Goal: Task Accomplishment & Management: Manage account settings

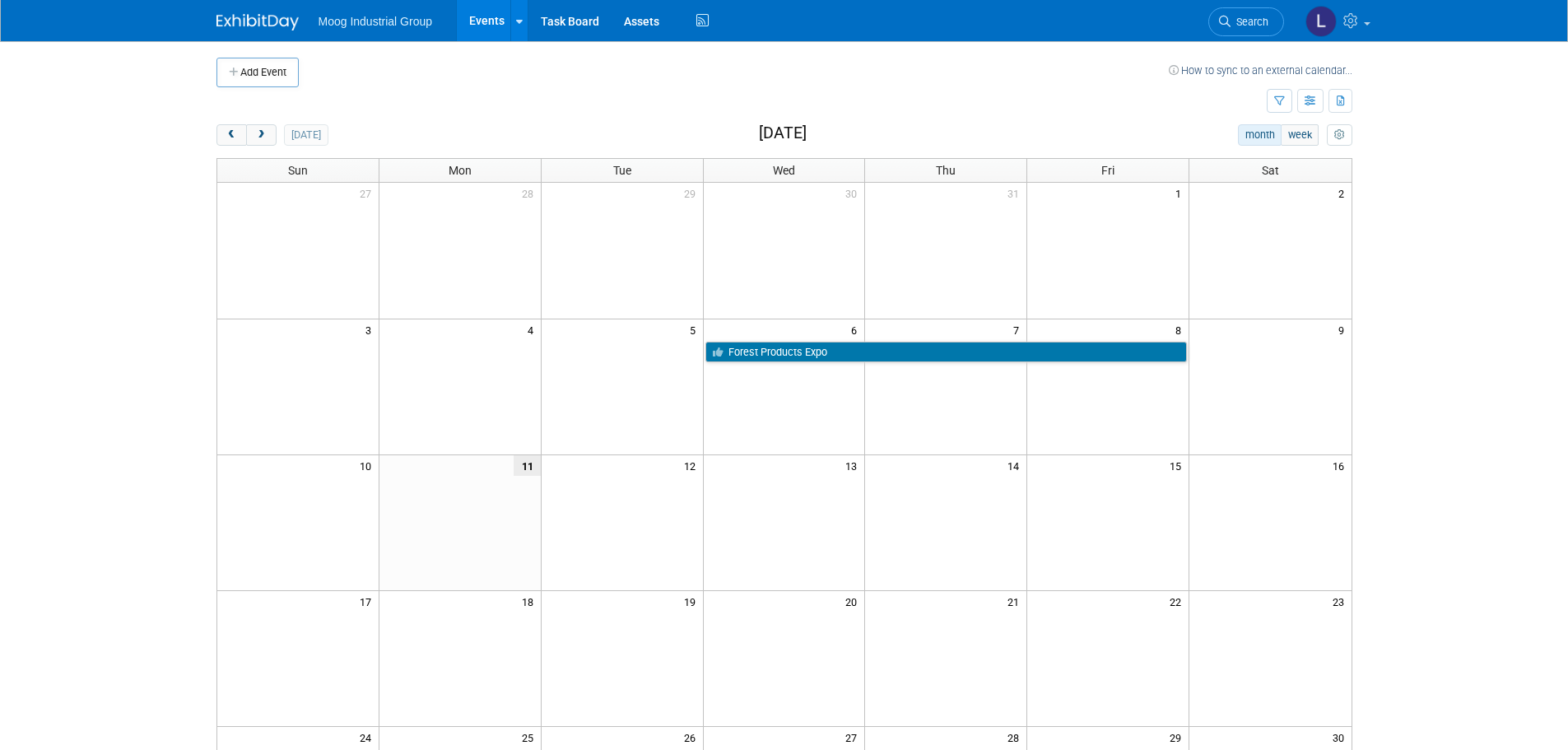
click at [373, 23] on span "Moog Industrial Group" at bounding box center [375, 21] width 114 height 13
click at [269, 138] on button "next" at bounding box center [261, 135] width 31 height 22
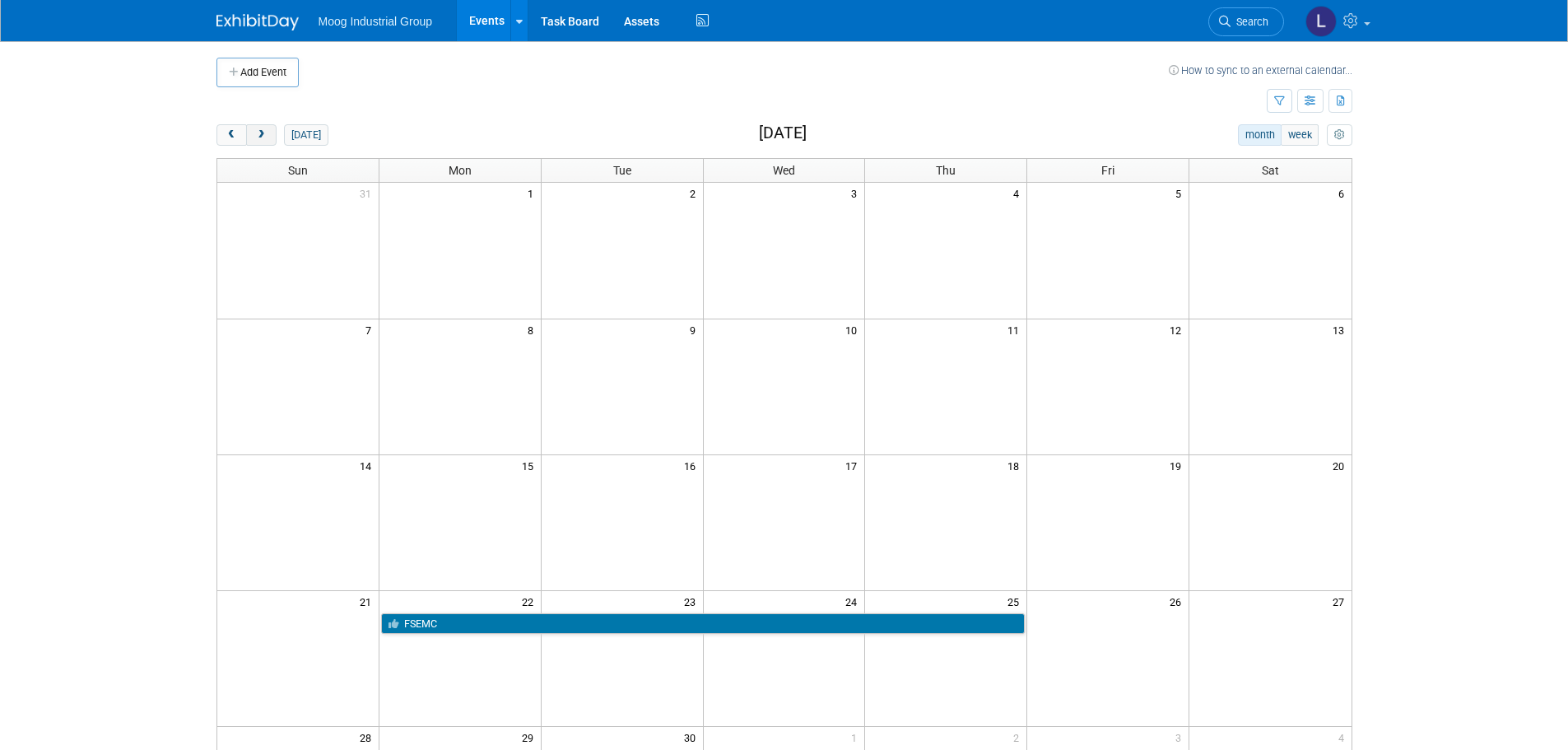
click at [266, 138] on span "next" at bounding box center [262, 135] width 12 height 10
click at [264, 137] on span "next" at bounding box center [262, 135] width 12 height 10
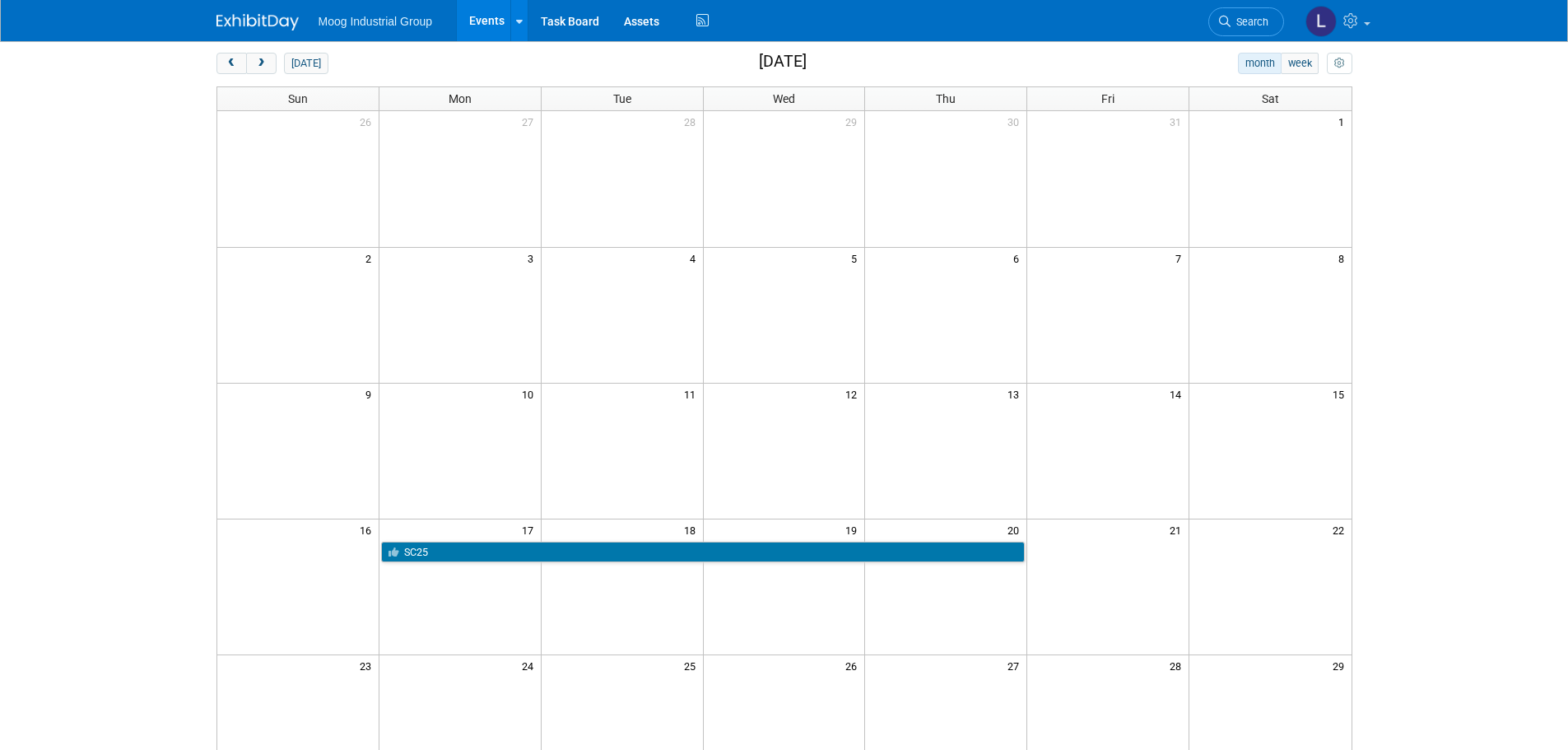
scroll to position [165, 0]
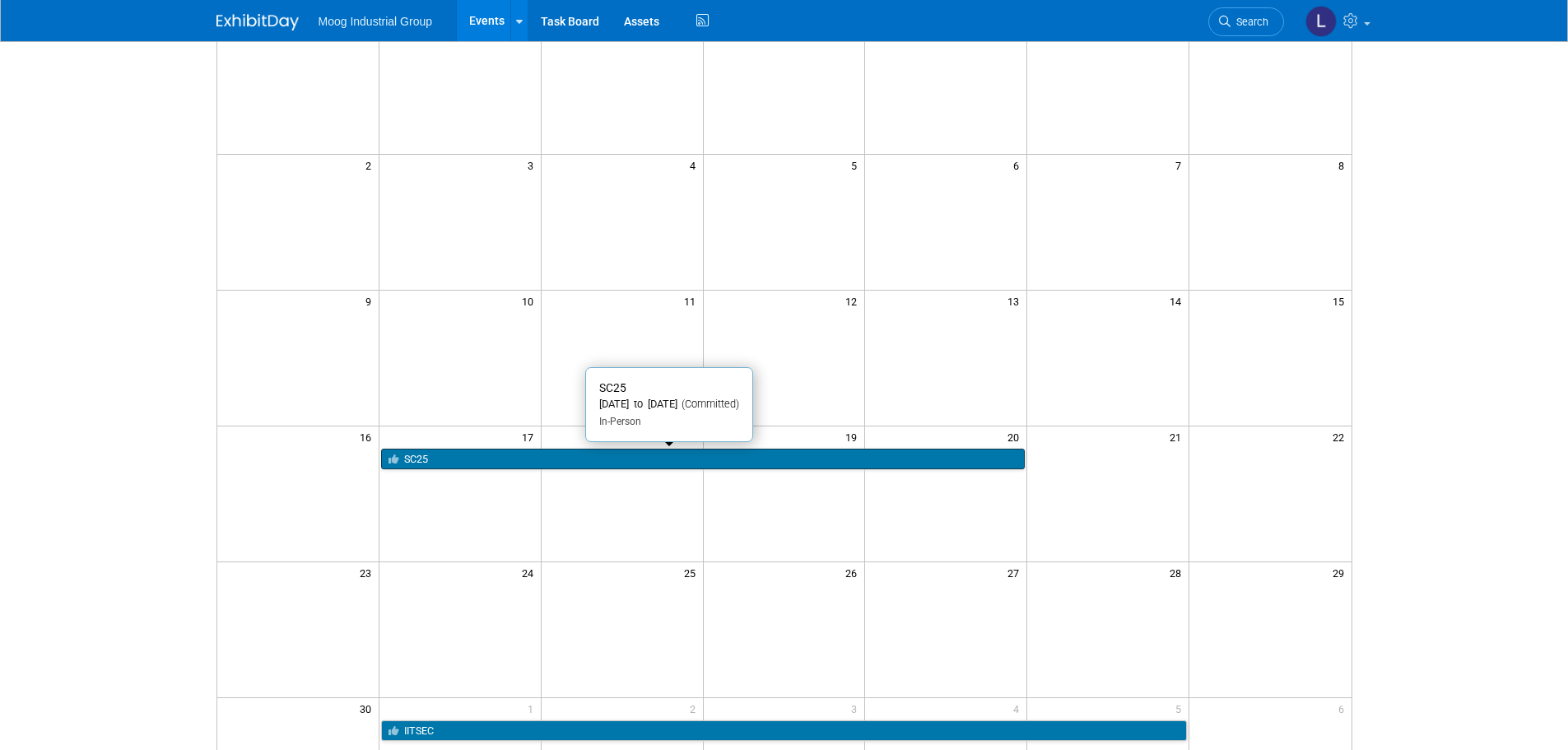
click at [510, 459] on link "SC25" at bounding box center [703, 459] width 644 height 22
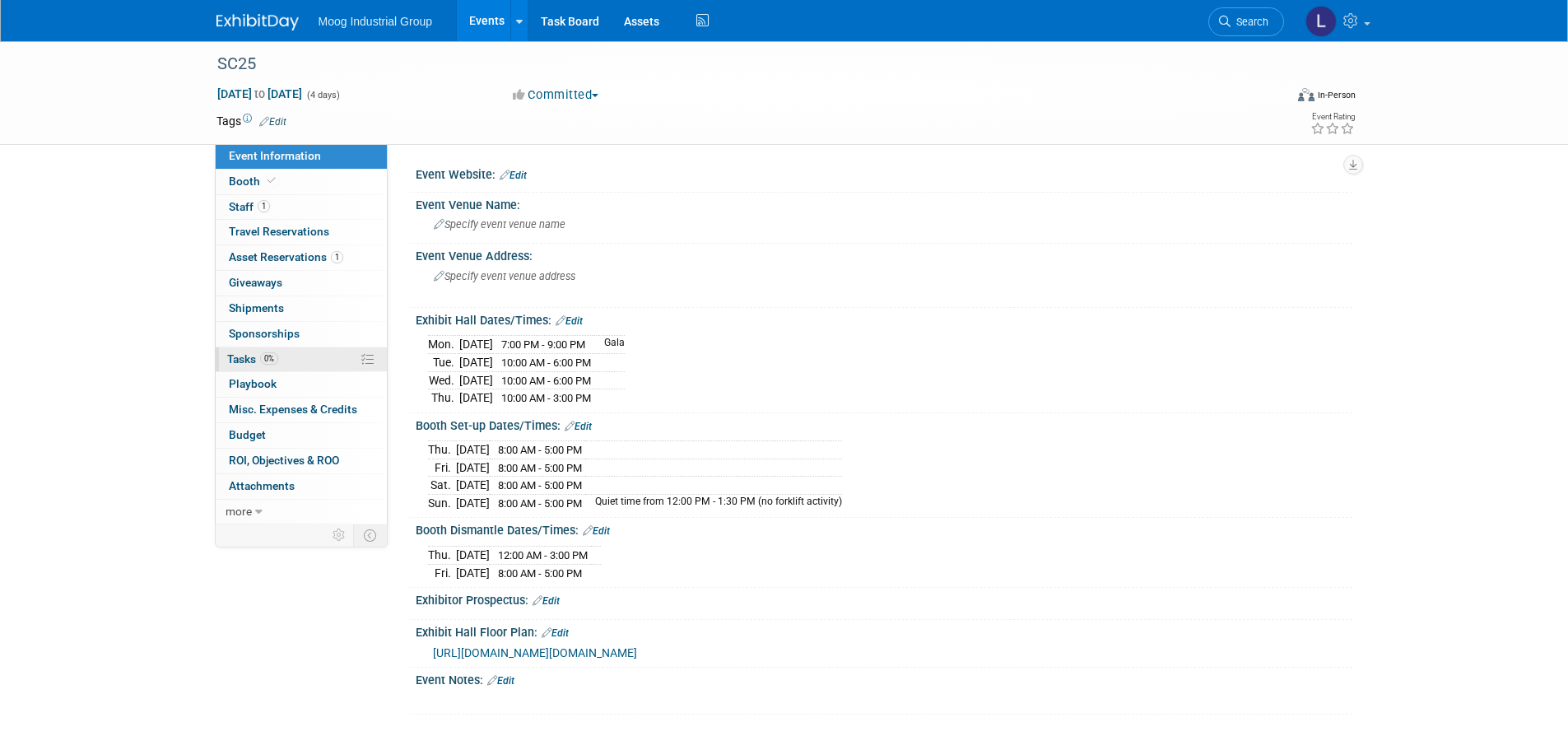
click at [366, 361] on icon at bounding box center [367, 359] width 12 height 12
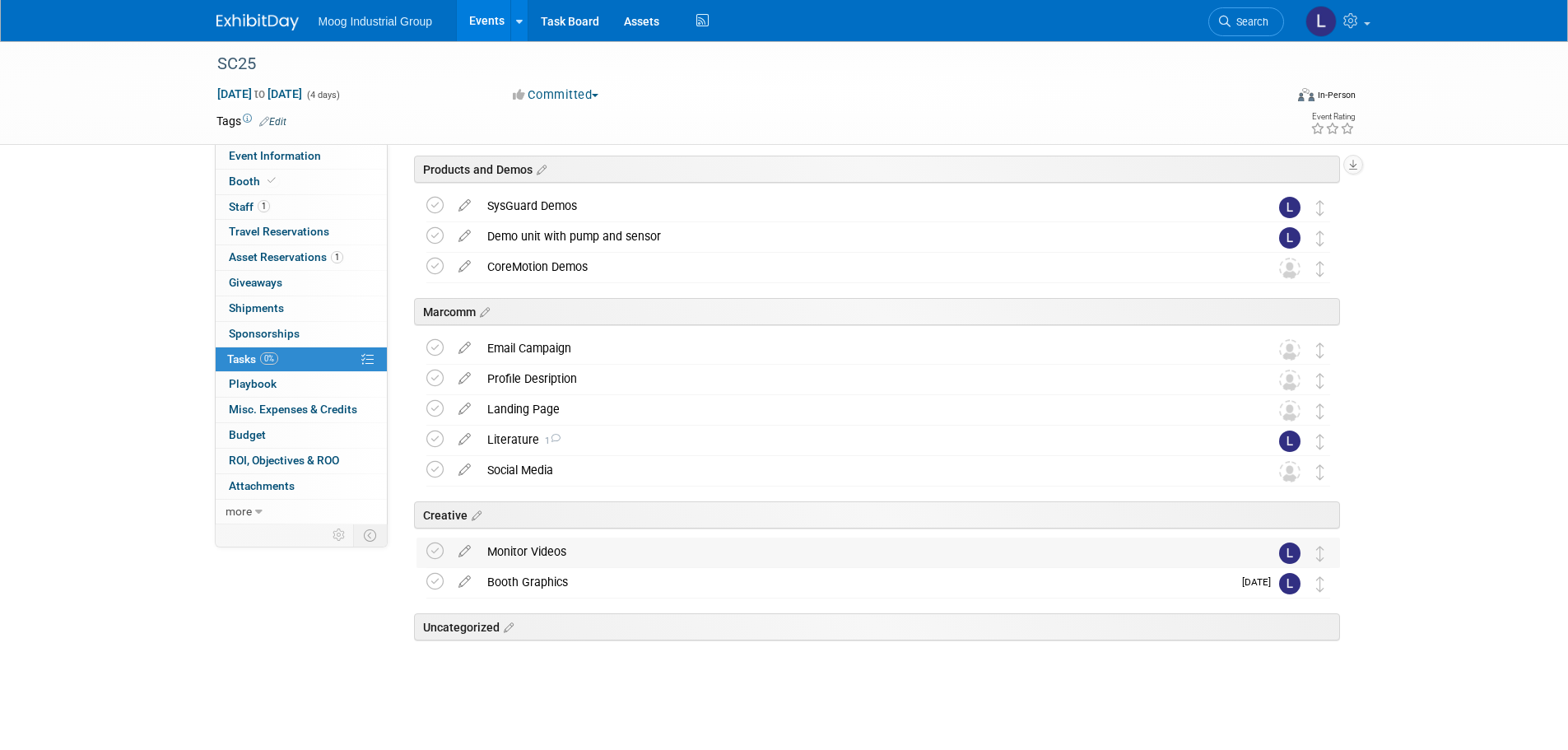
scroll to position [118, 0]
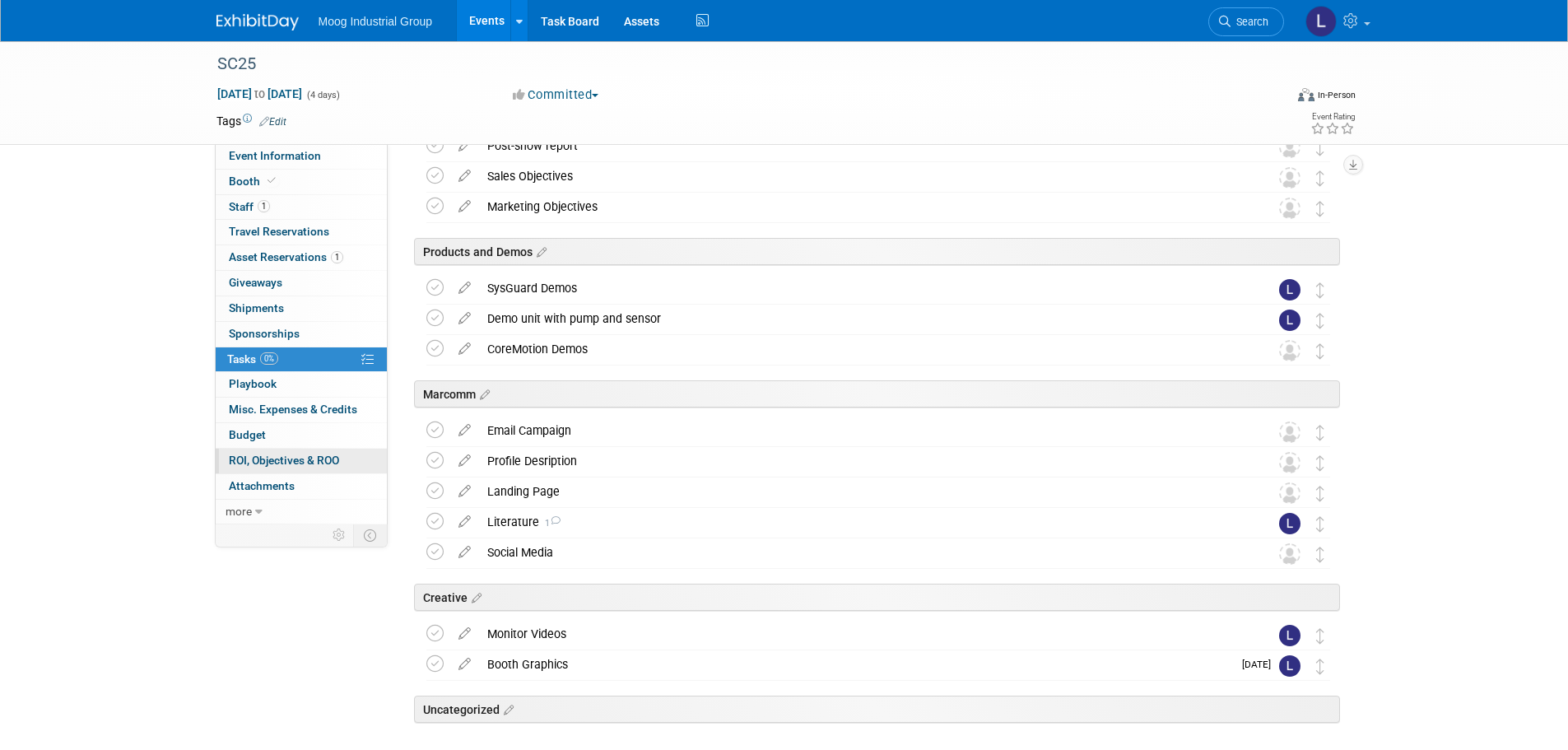
click at [278, 457] on span "ROI, Objectives & ROO 0" at bounding box center [283, 460] width 110 height 13
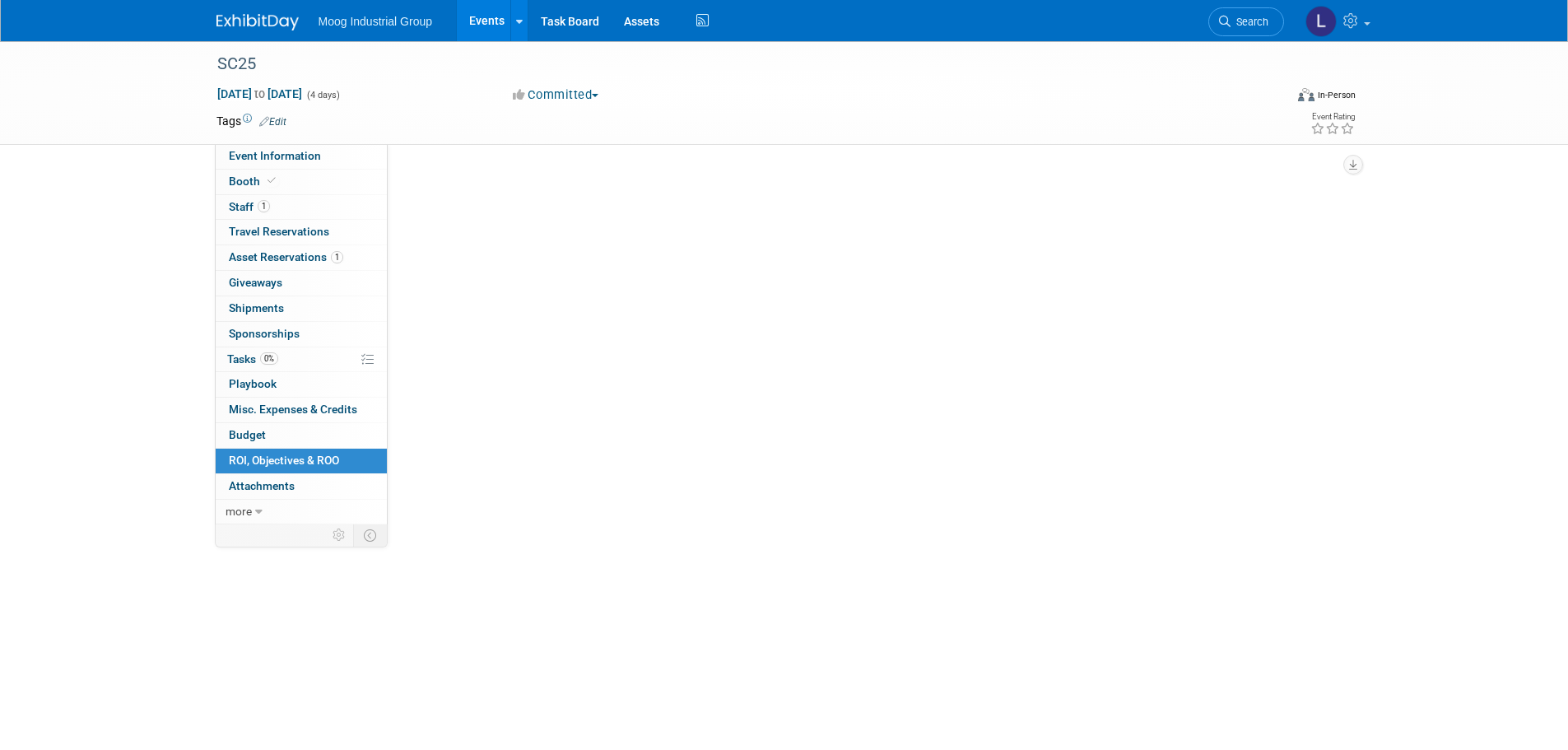
scroll to position [0, 0]
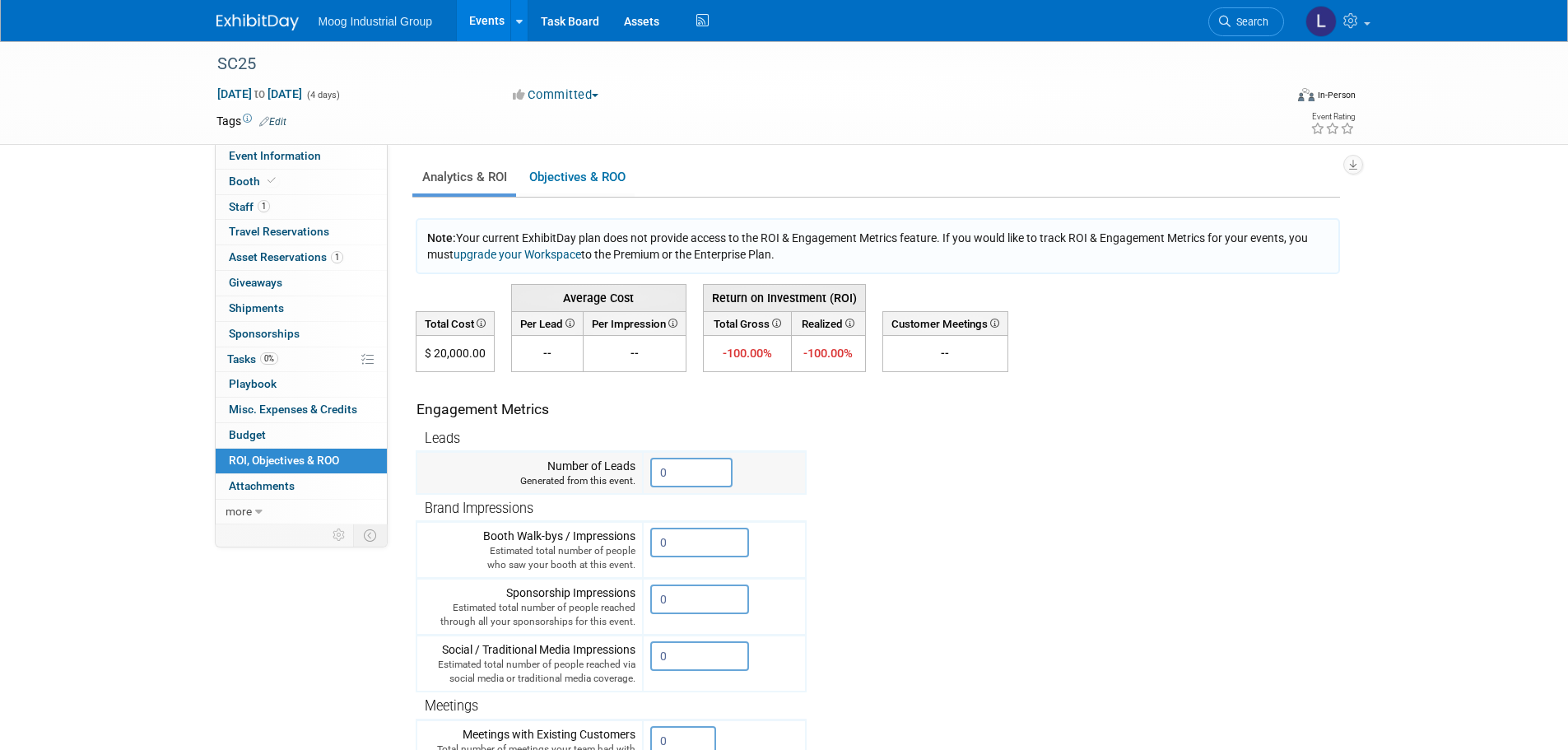
click at [688, 466] on input "0" at bounding box center [692, 473] width 82 height 30
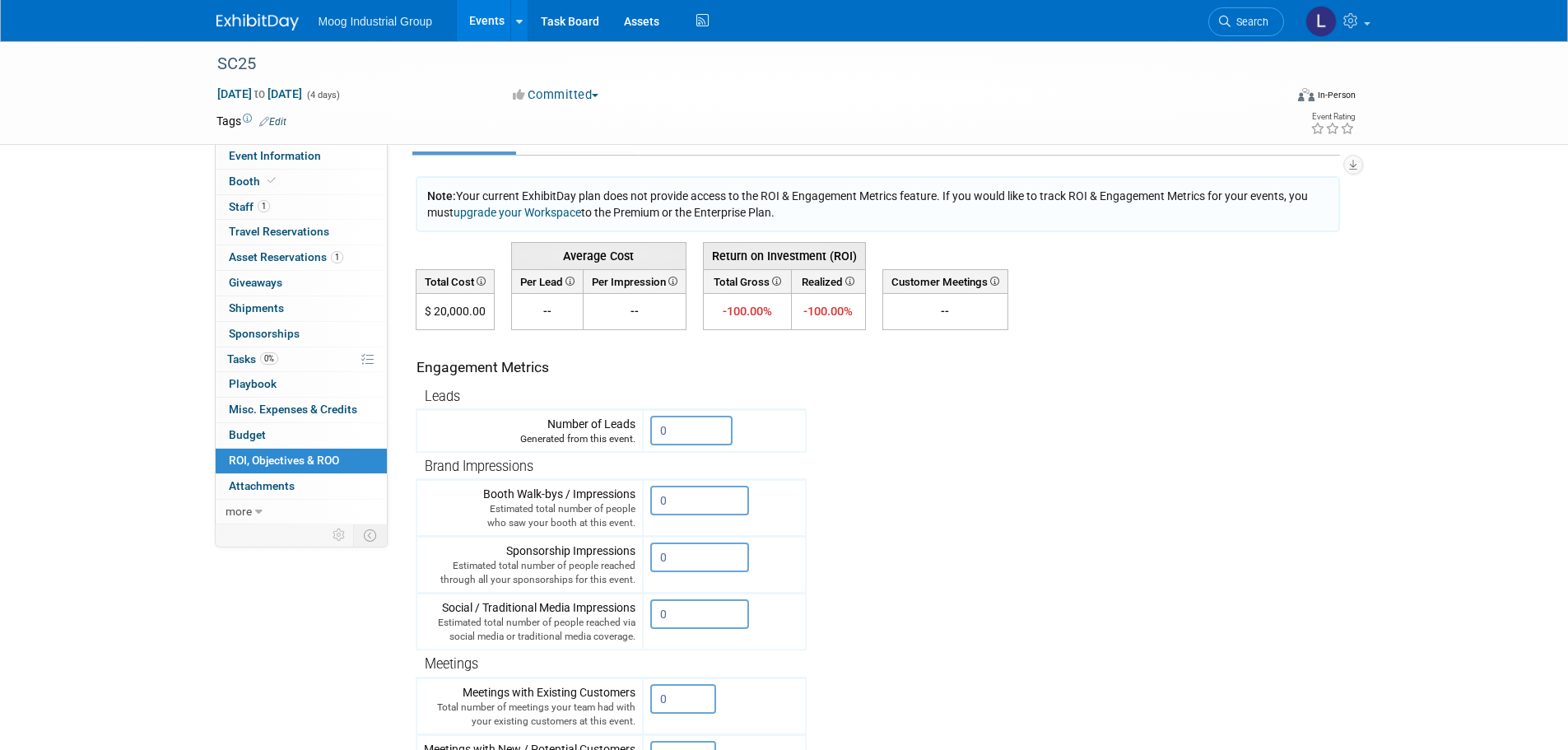
scroll to position [82, 0]
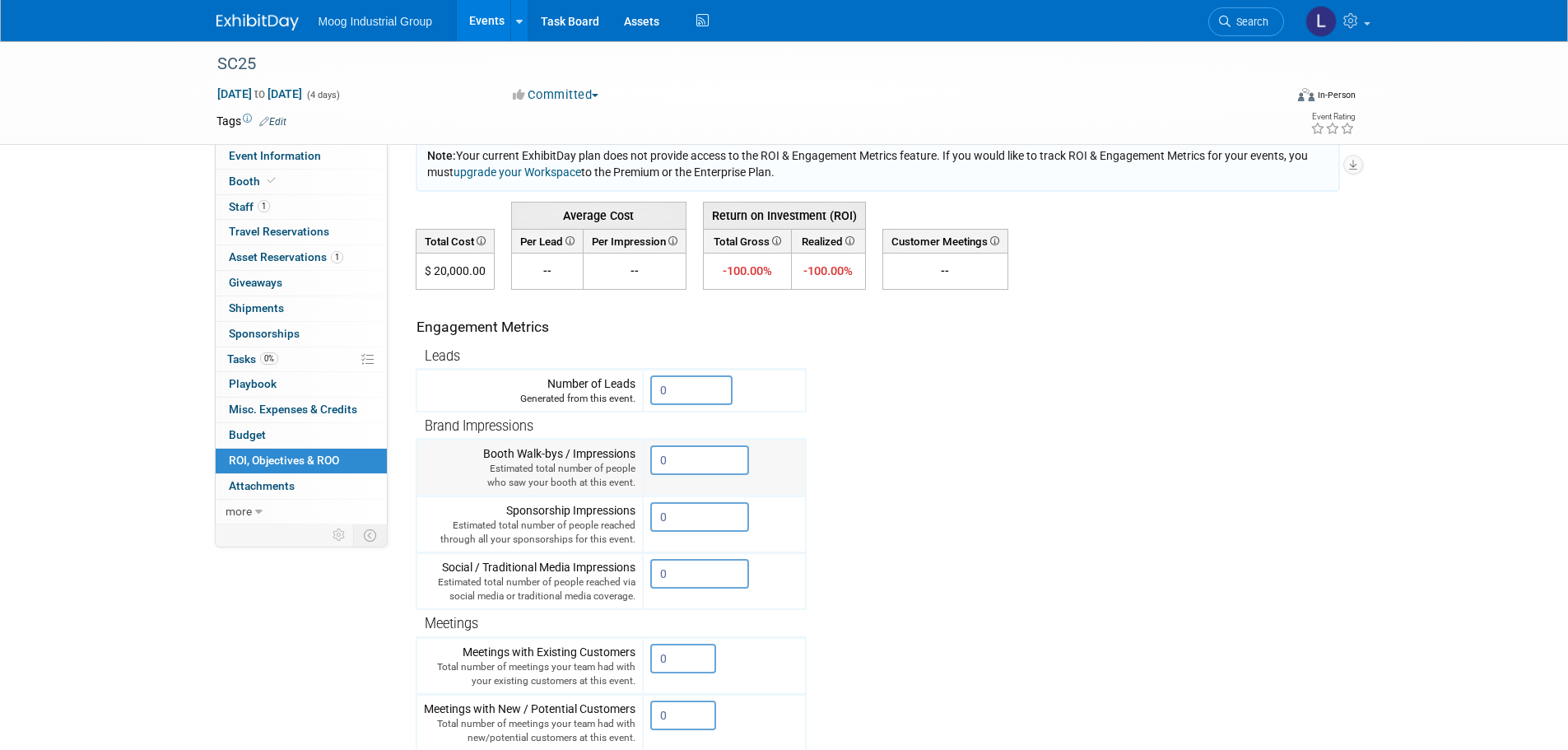
click at [669, 460] on input "0" at bounding box center [699, 460] width 99 height 30
click at [681, 577] on input "0" at bounding box center [699, 574] width 99 height 30
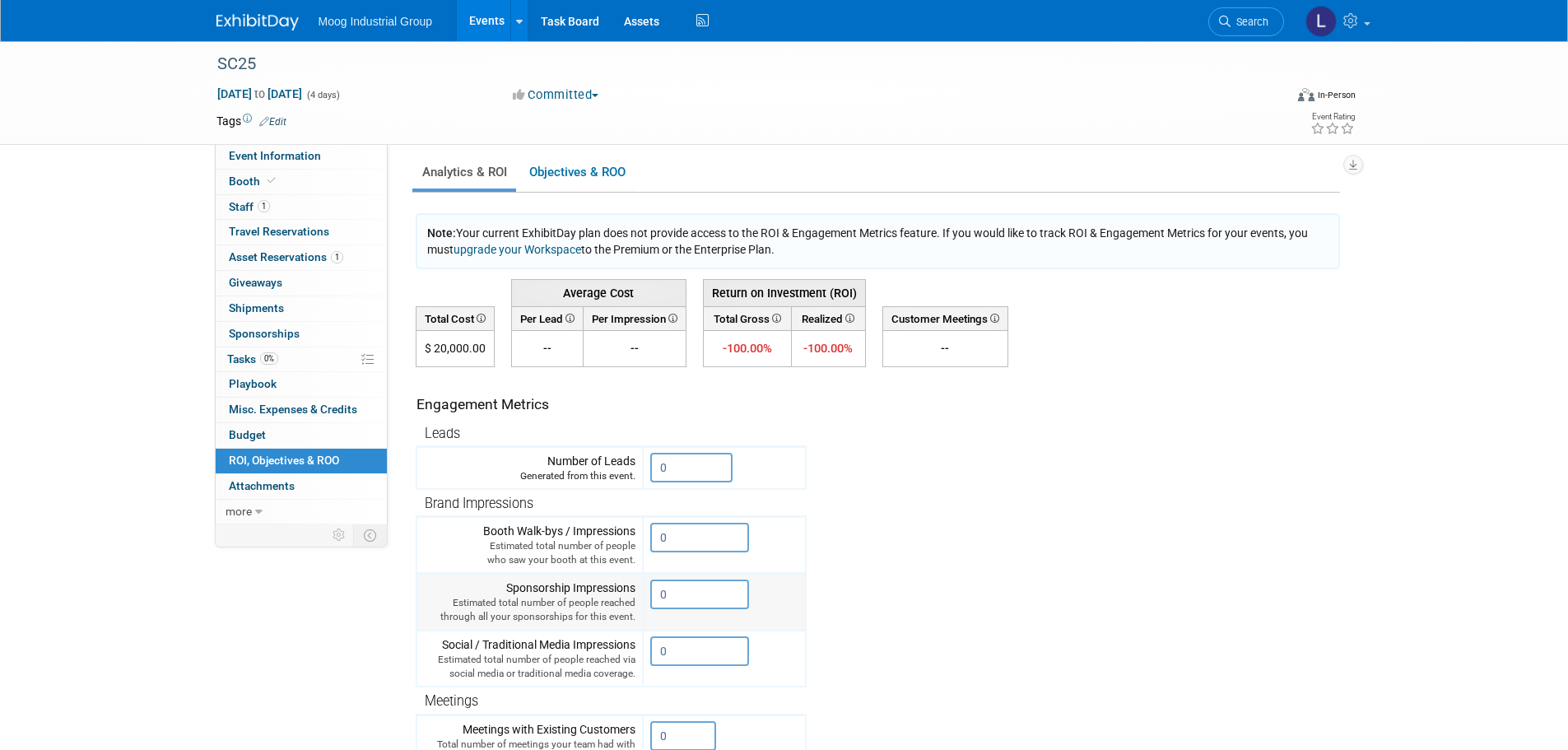
scroll to position [0, 0]
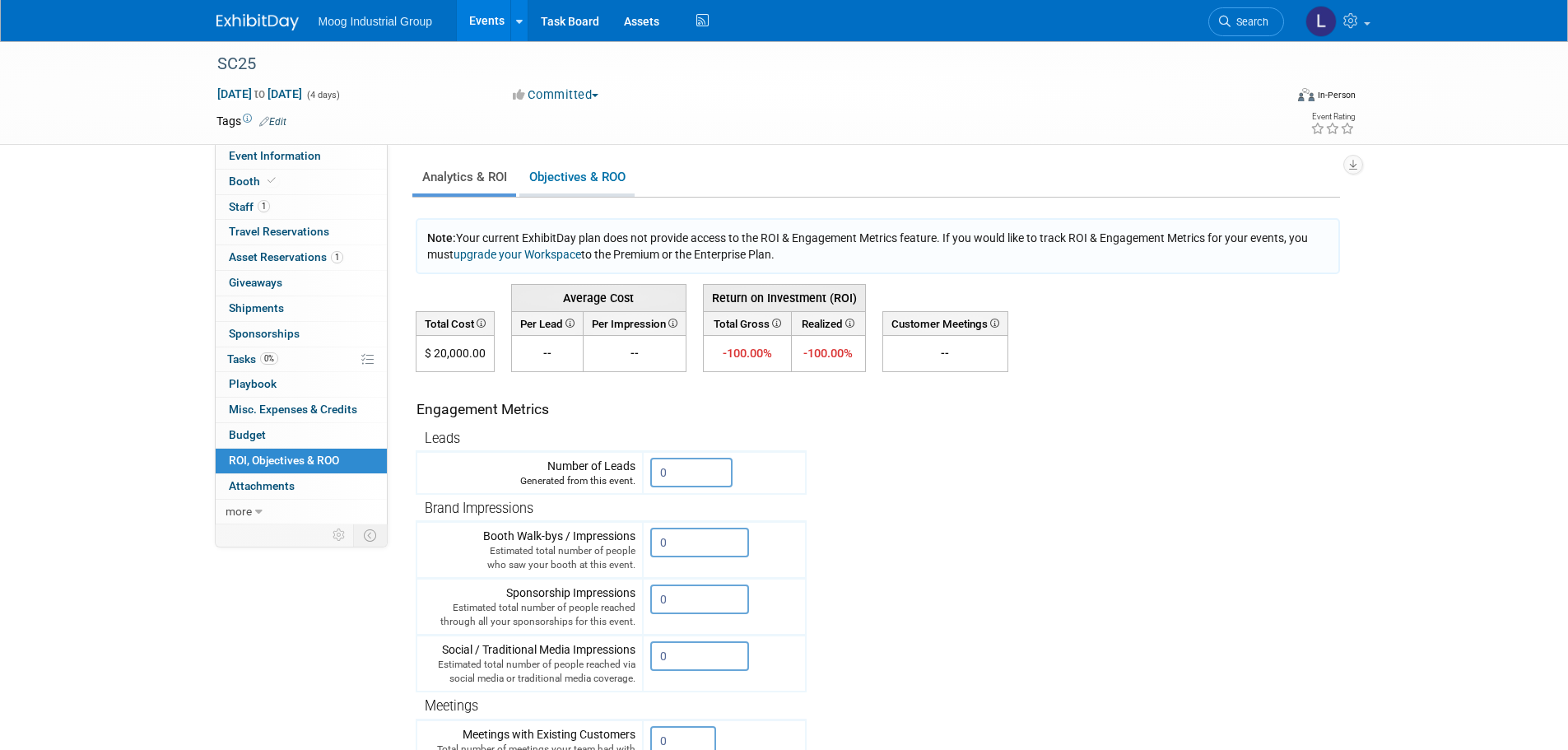
click at [596, 167] on link "Objectives & ROO 0" at bounding box center [577, 177] width 115 height 32
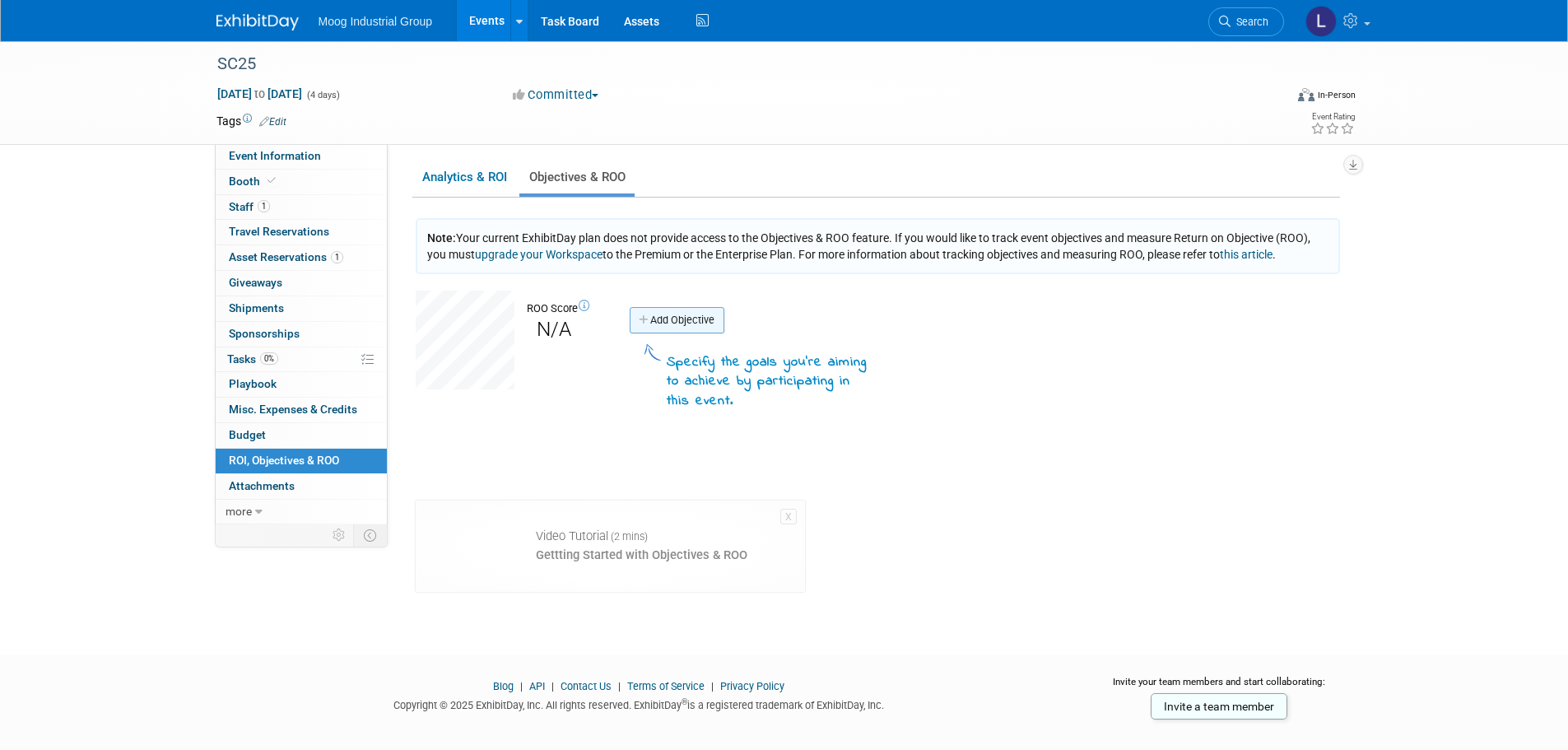
click at [661, 320] on link "Add Objective" at bounding box center [677, 320] width 95 height 26
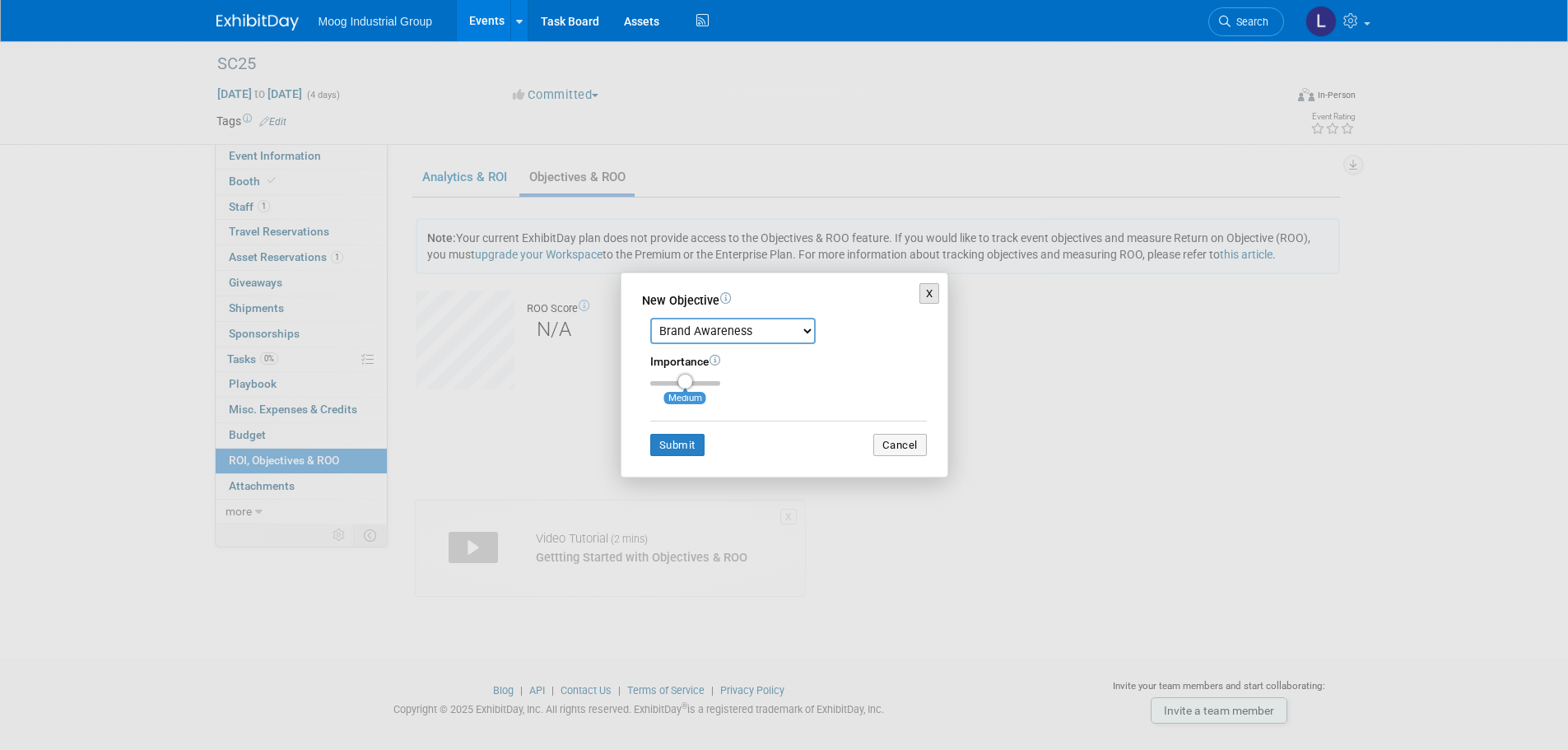
click at [931, 297] on button "X" at bounding box center [930, 294] width 21 height 22
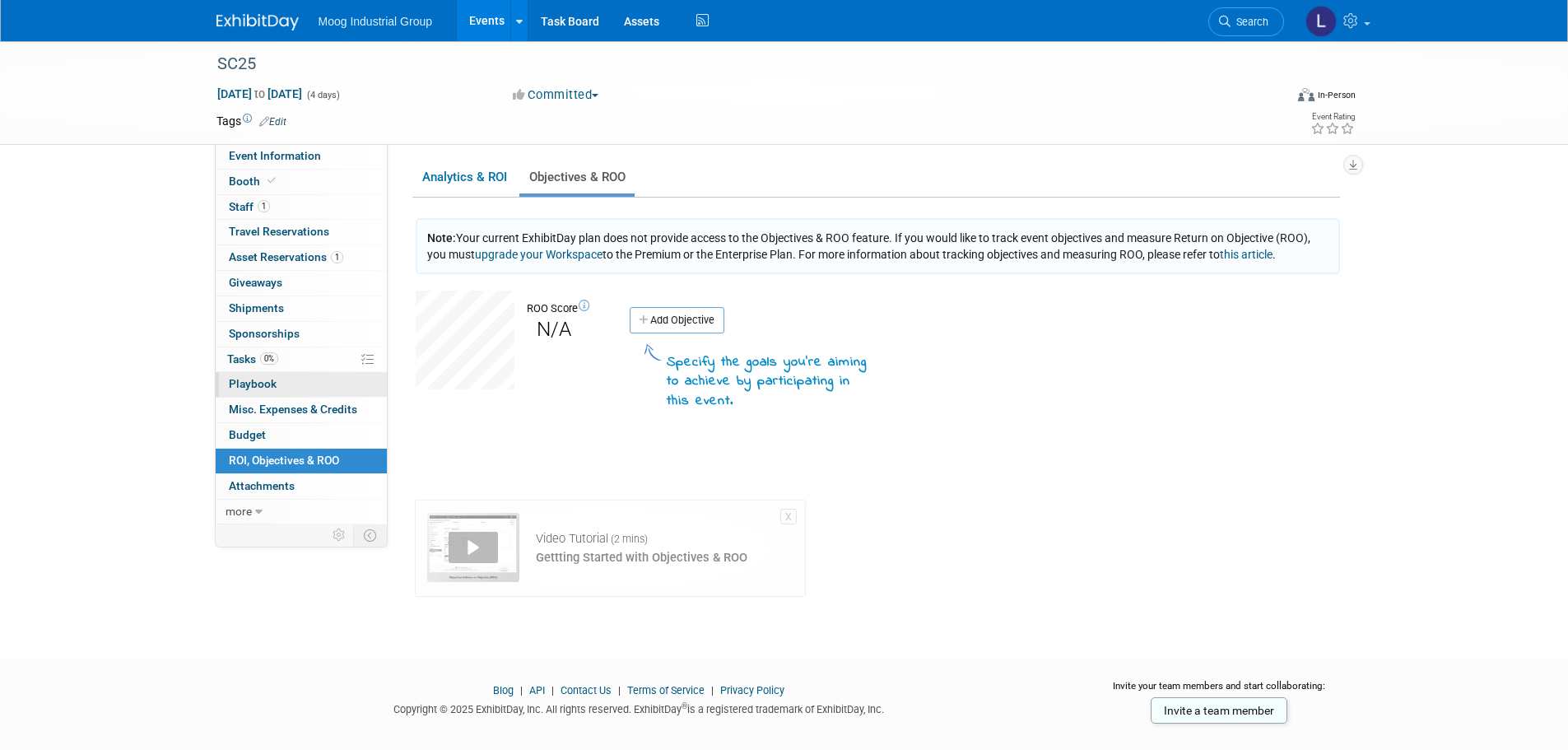
click at [269, 379] on span "Playbook 0" at bounding box center [252, 383] width 48 height 13
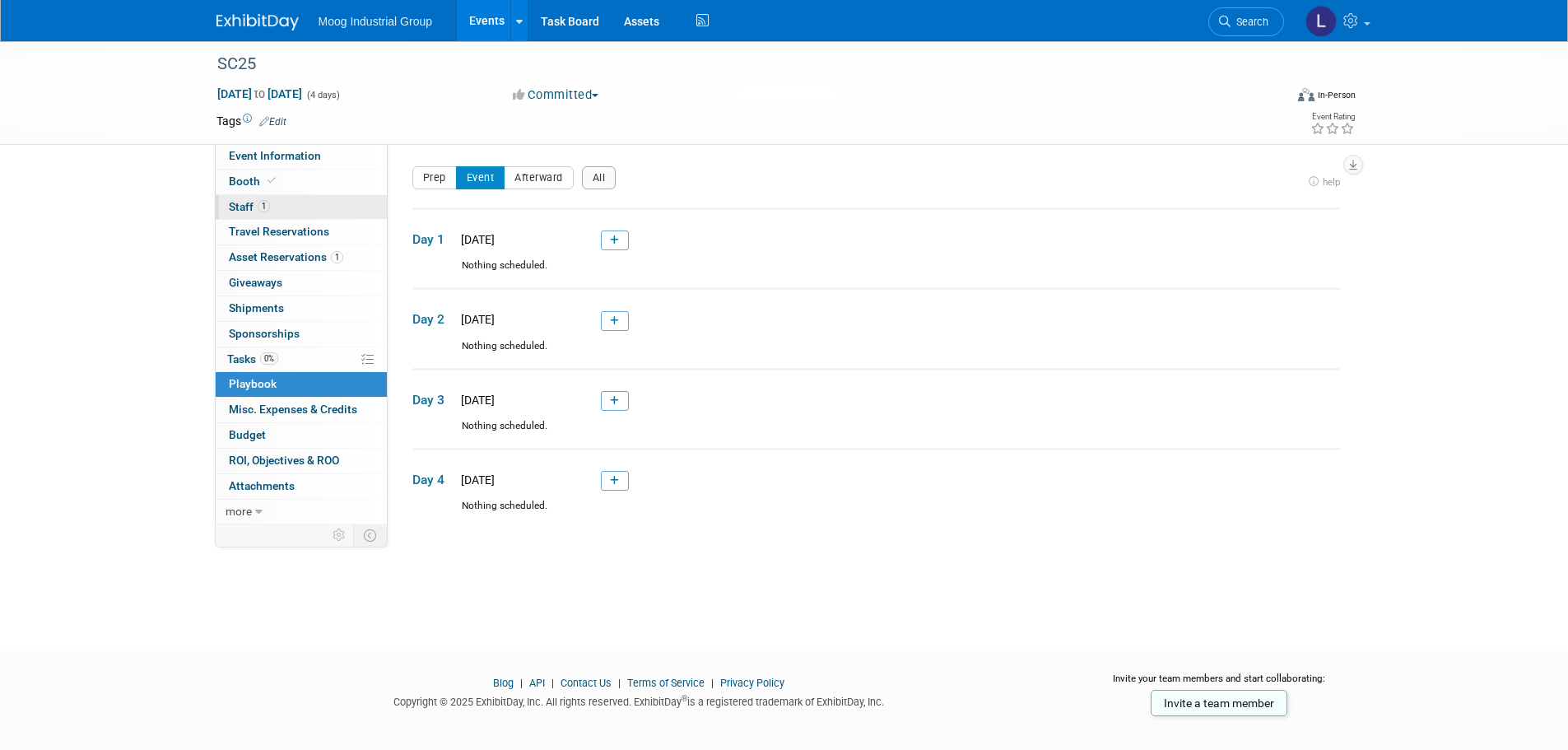
click at [250, 205] on span "Staff 1" at bounding box center [249, 206] width 41 height 13
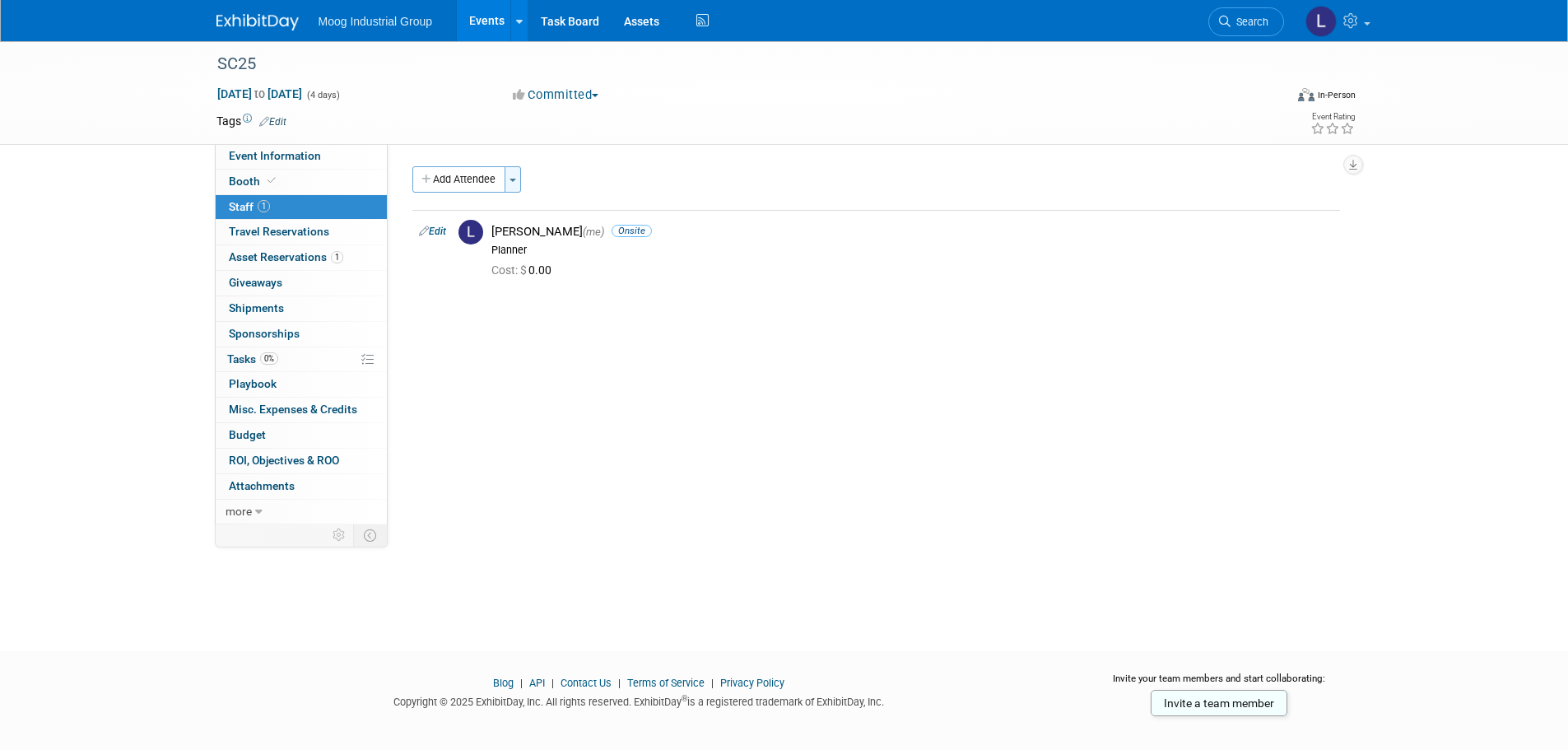
click at [515, 185] on button "Toggle Dropdown" at bounding box center [513, 180] width 17 height 26
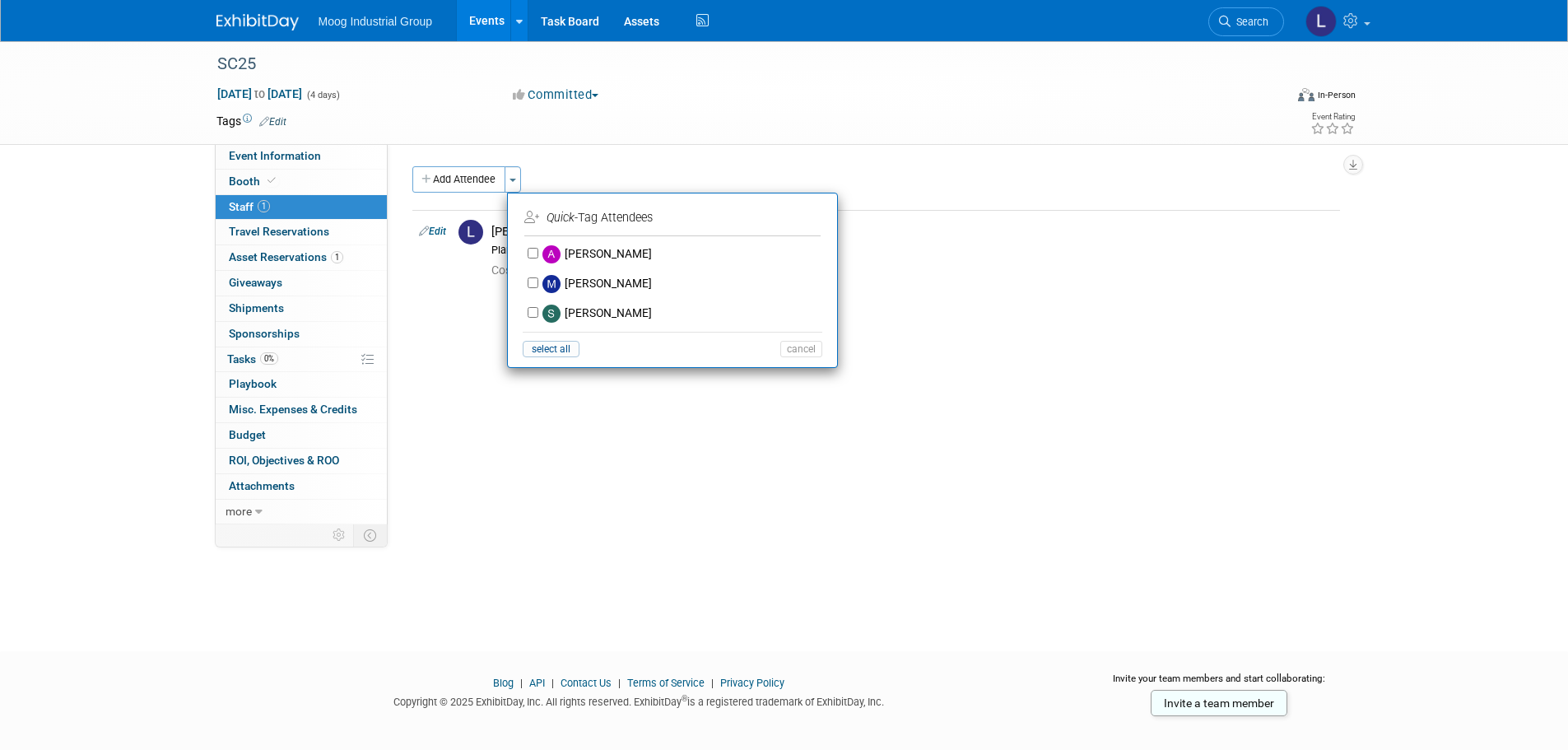
click at [559, 217] on icon "Quick" at bounding box center [561, 218] width 28 height 14
click at [590, 217] on td "Quick -Tag Attendees" at bounding box center [671, 218] width 293 height 26
click at [509, 385] on div "Event Website: Edit Event Venue Name: Specify event venue name Event Venue Addr…" at bounding box center [870, 334] width 965 height 380
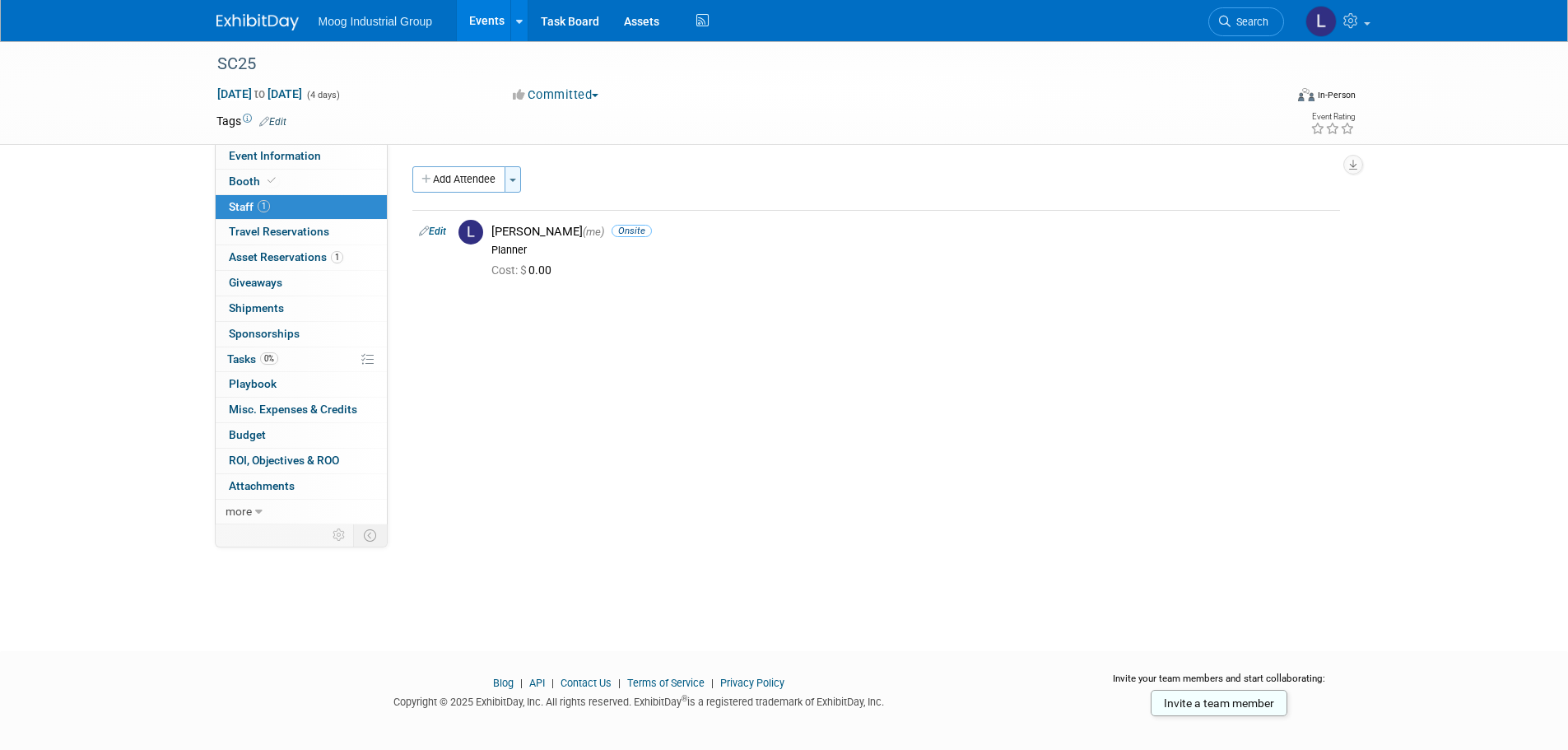
click at [514, 180] on span "button" at bounding box center [513, 181] width 7 height 3
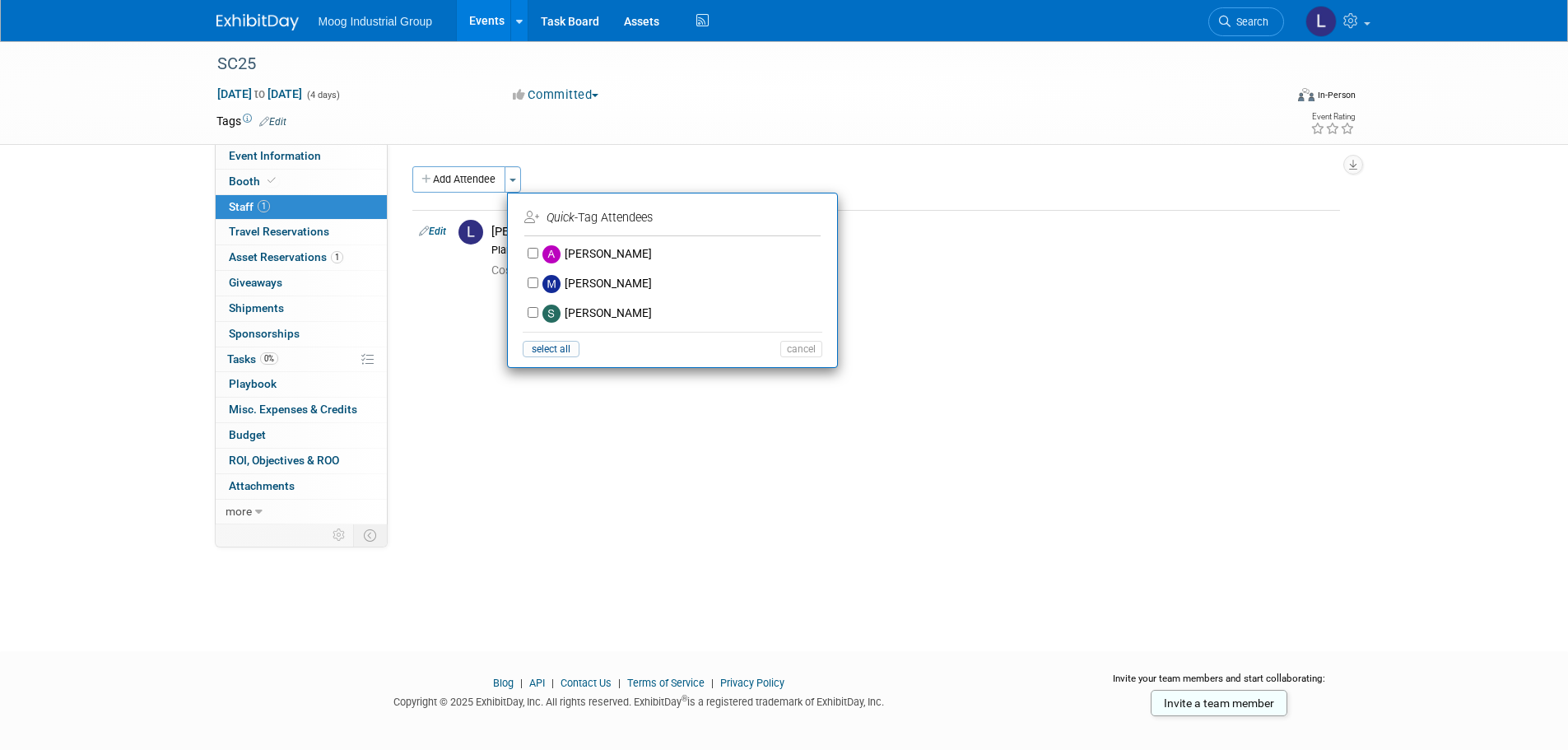
click at [433, 459] on div "Event Website: Edit Event Venue Name: Specify event venue name Event Venue Addr…" at bounding box center [870, 334] width 965 height 380
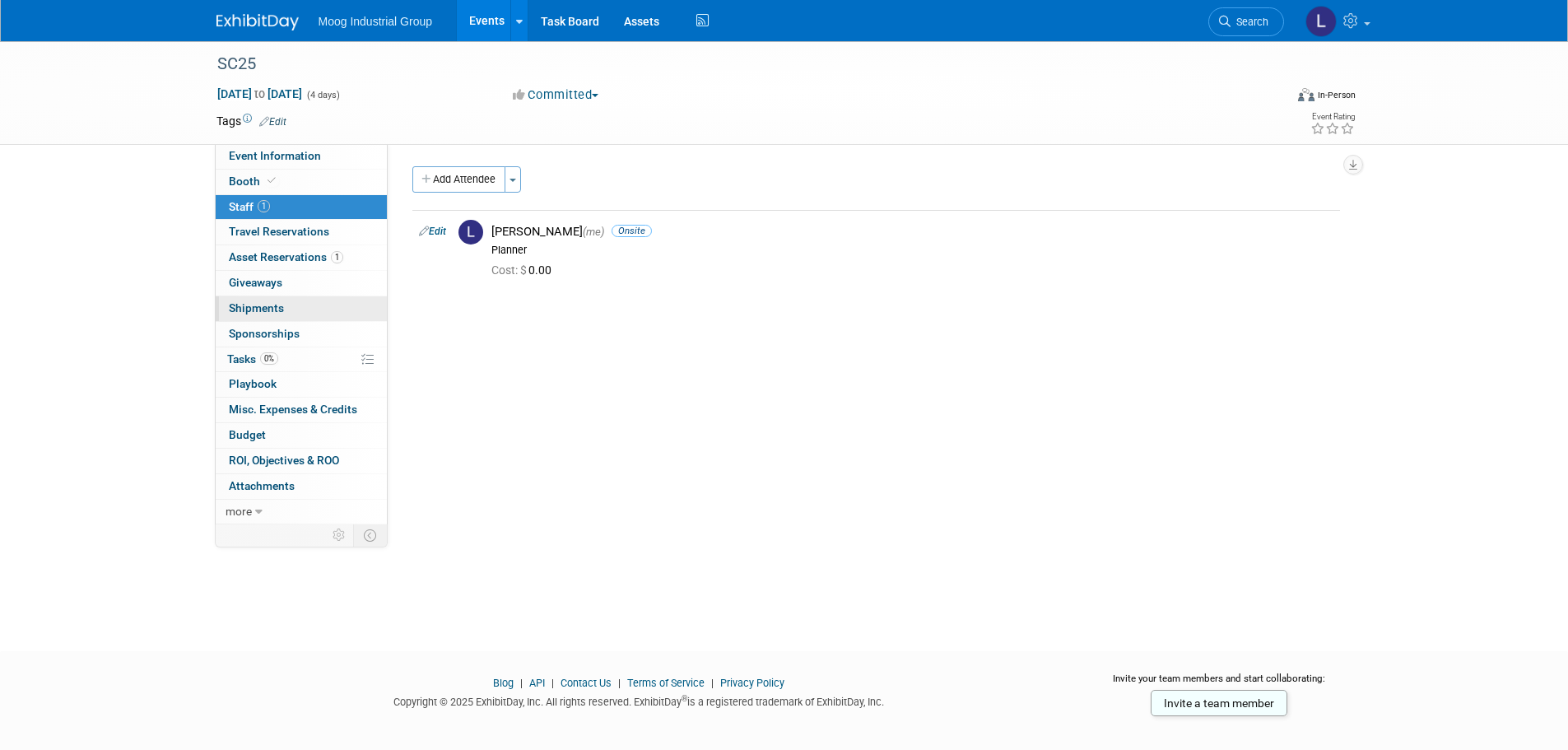
click at [250, 314] on span "Shipments 0" at bounding box center [256, 307] width 55 height 13
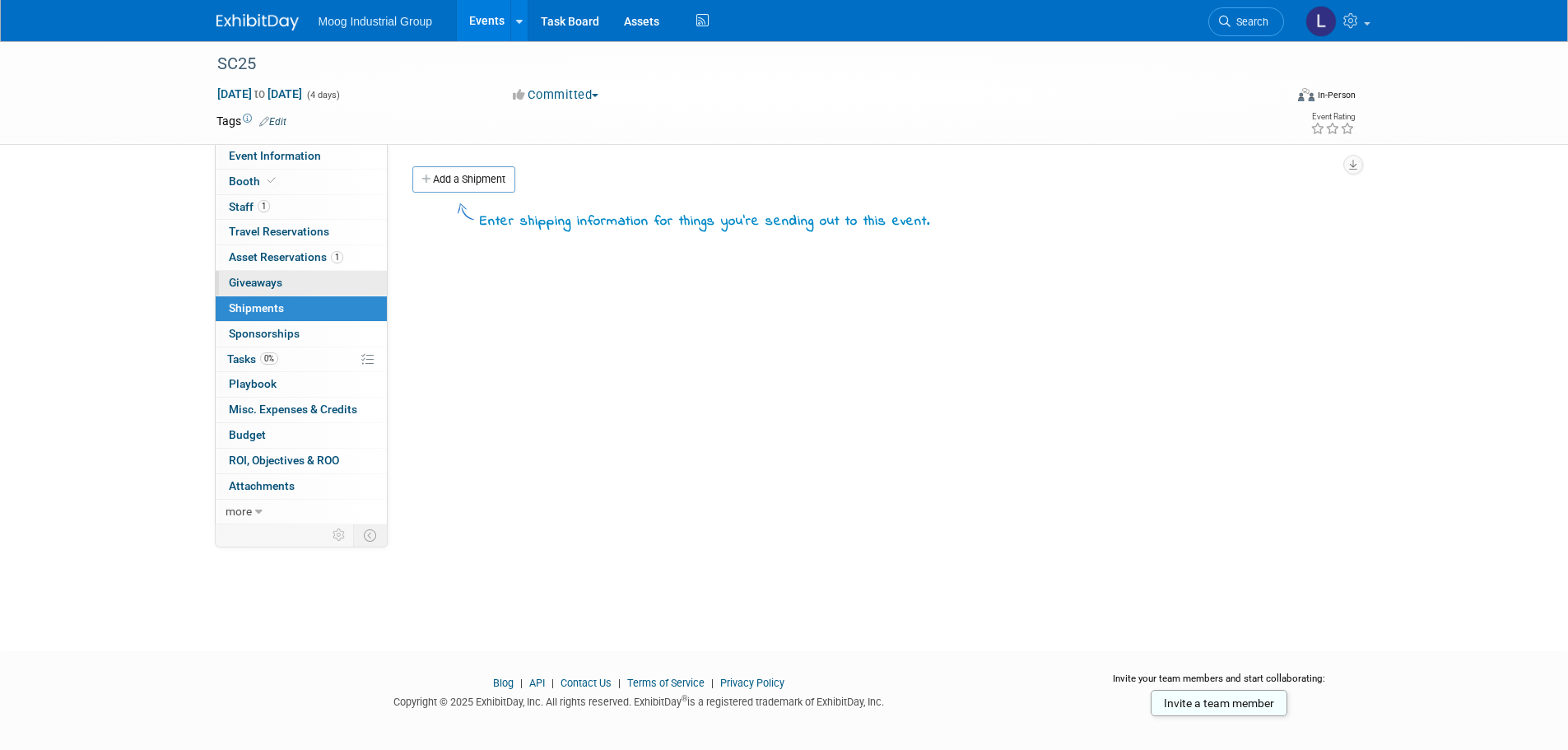
click at [267, 291] on link "0 Giveaways 0" at bounding box center [301, 283] width 171 height 24
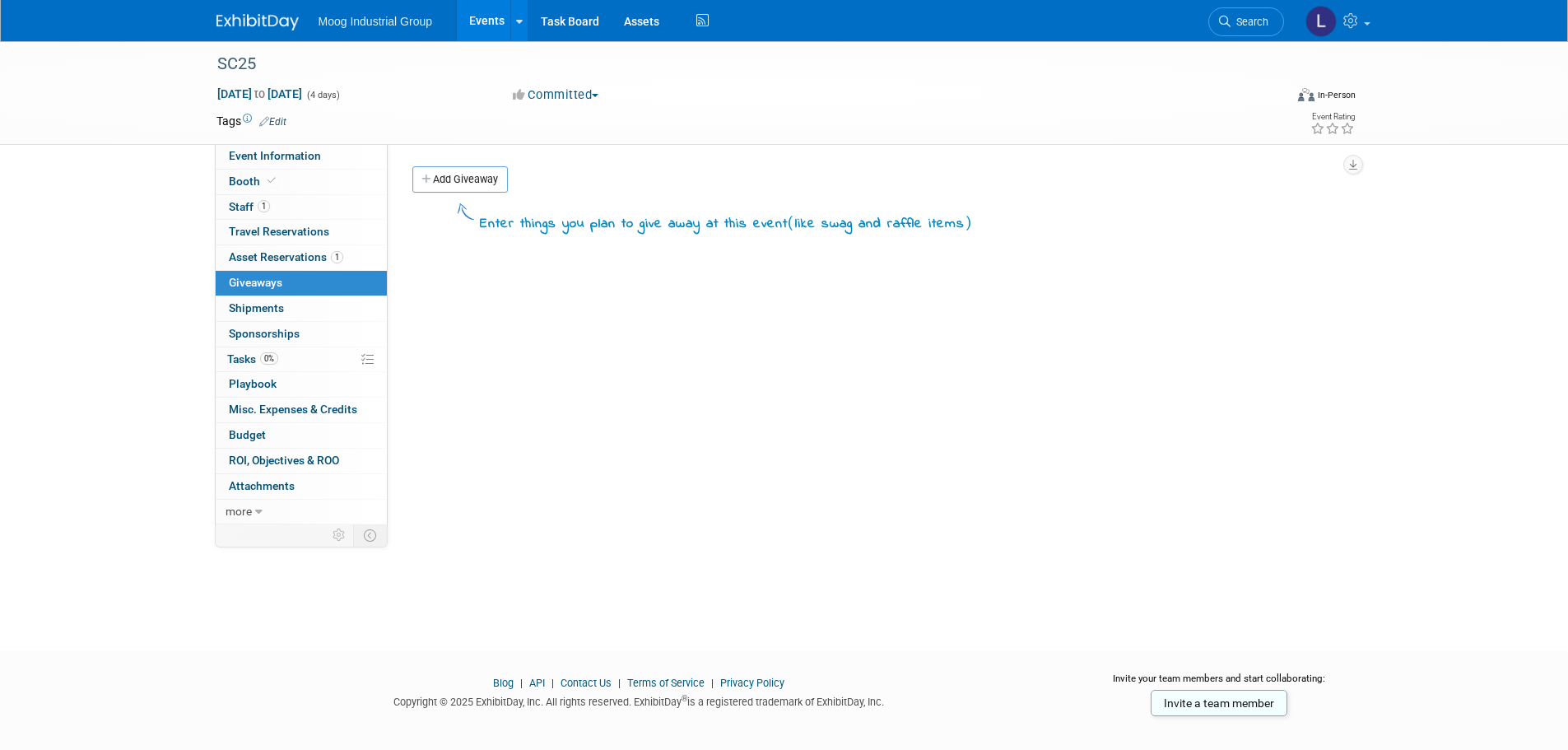
click at [494, 18] on link "Events" at bounding box center [487, 20] width 60 height 41
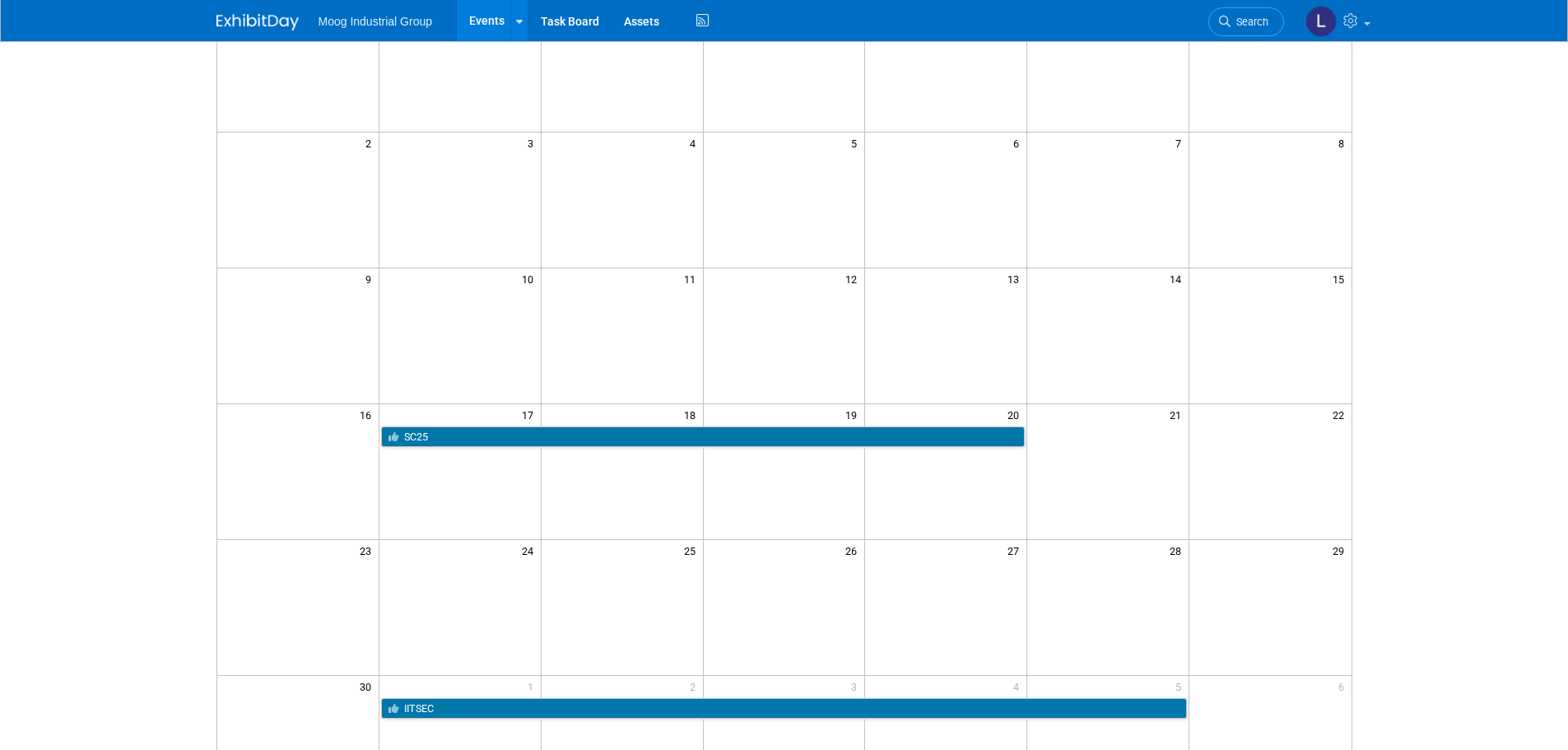
scroll to position [247, 0]
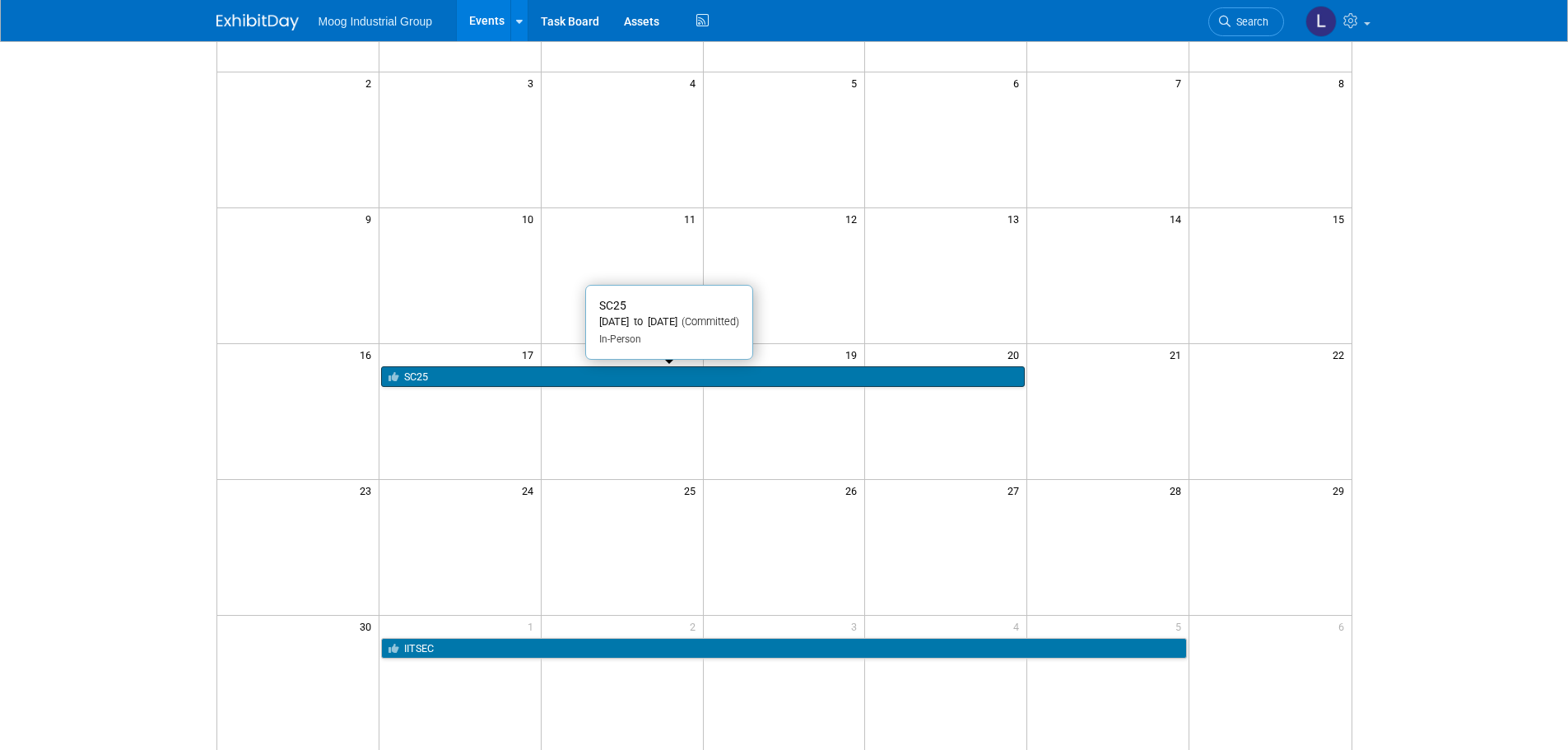
click at [681, 376] on link "SC25" at bounding box center [703, 377] width 644 height 22
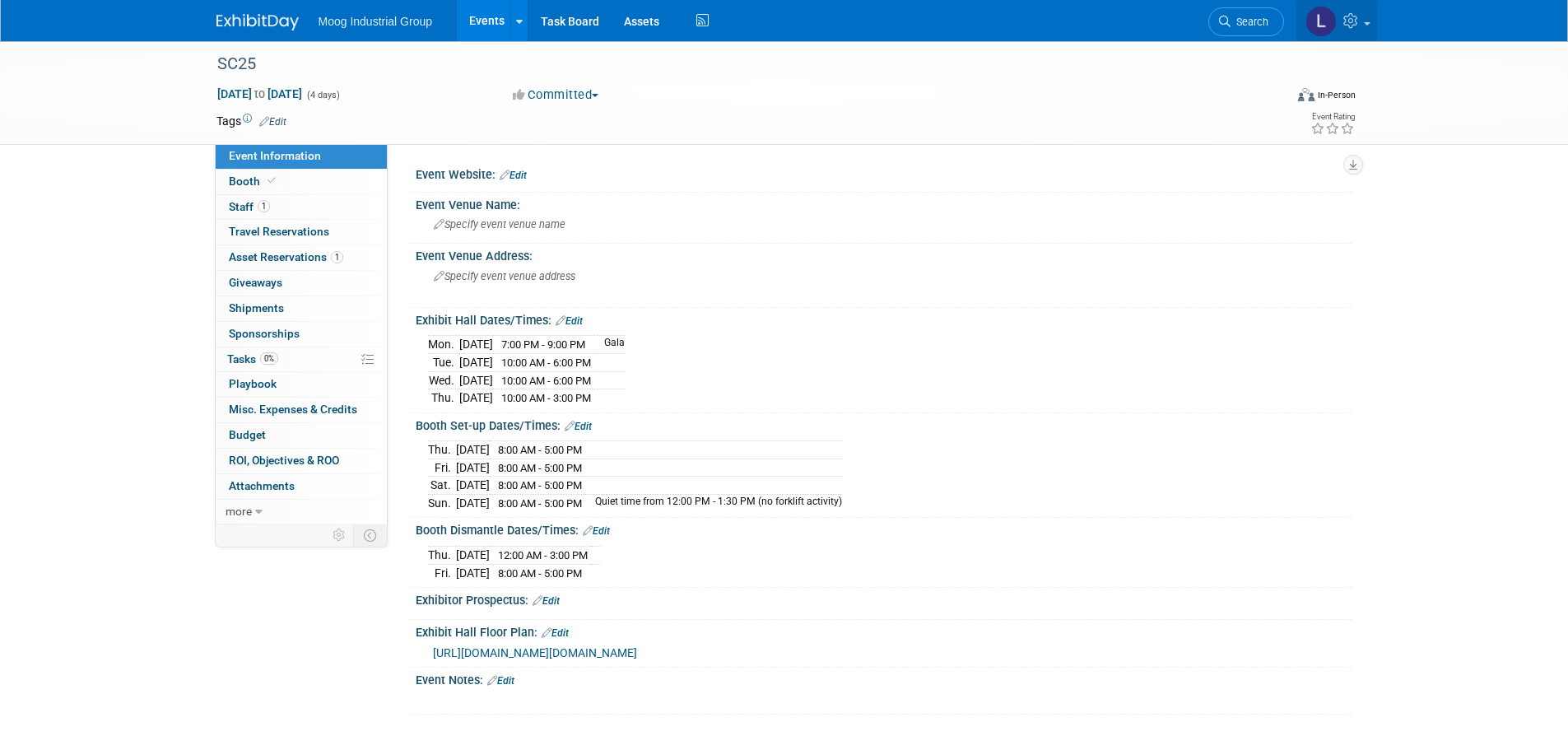
click at [1362, 26] on link at bounding box center [1337, 20] width 80 height 41
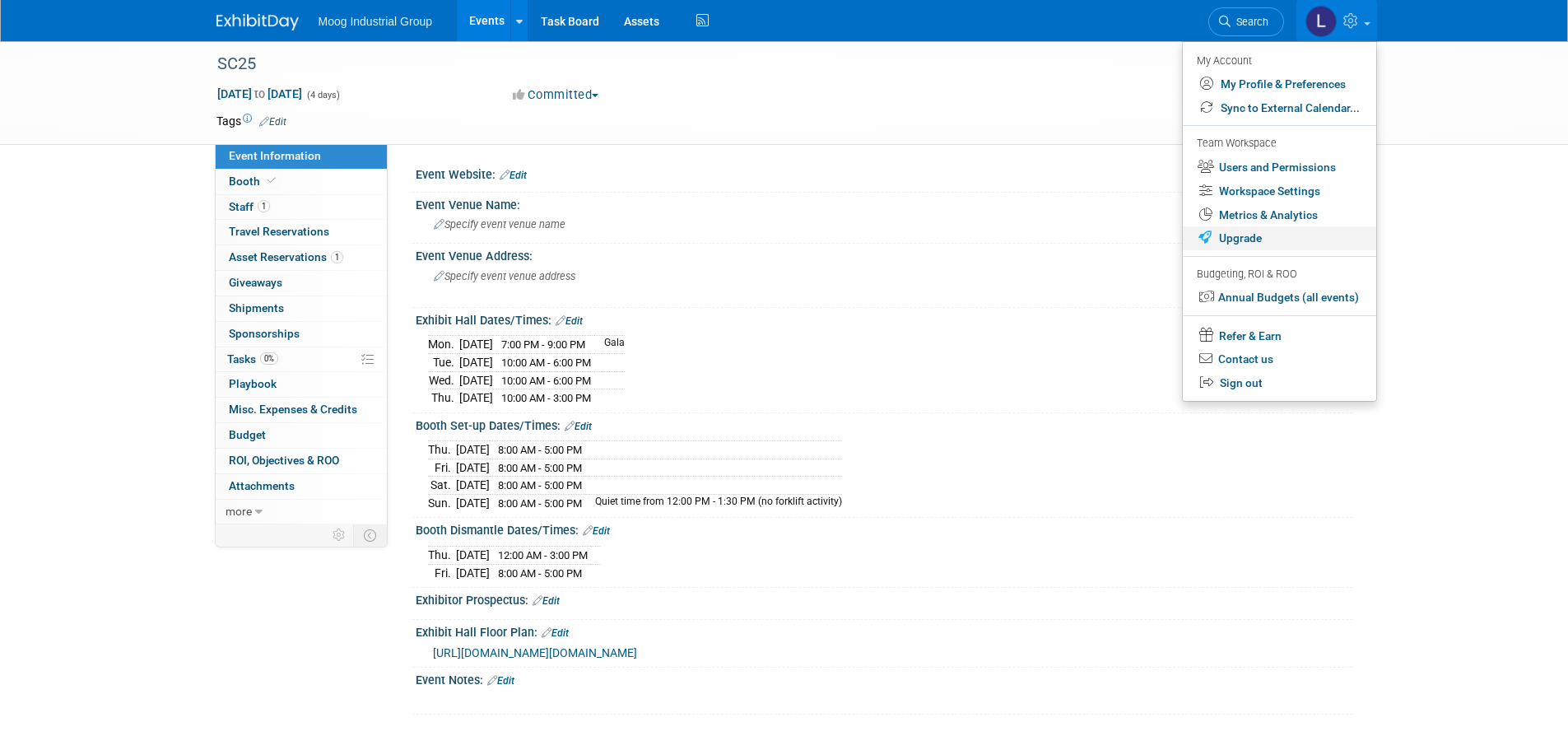
click at [1267, 236] on link "Upgrade" at bounding box center [1279, 238] width 194 height 24
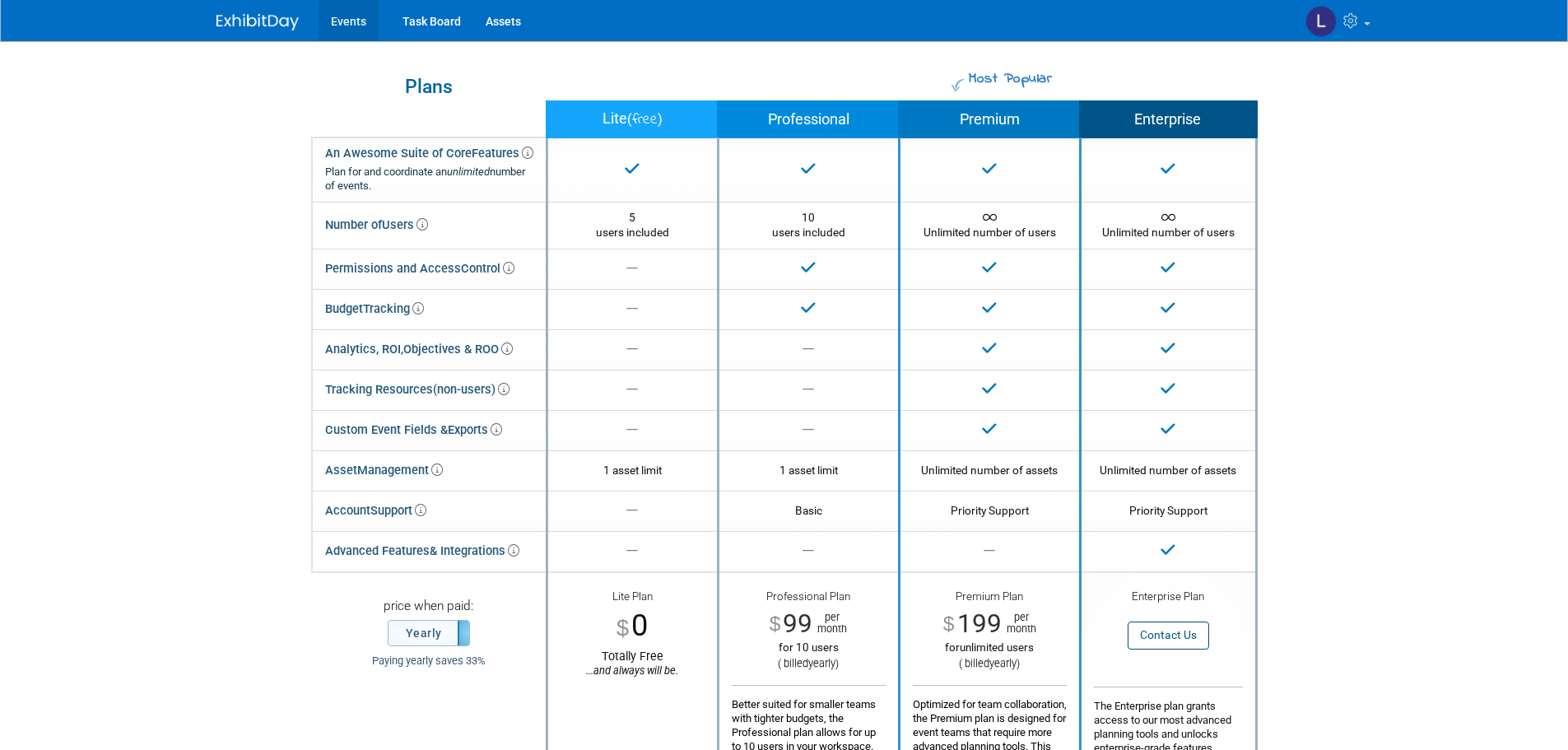
click at [339, 22] on link "Events" at bounding box center [348, 20] width 60 height 41
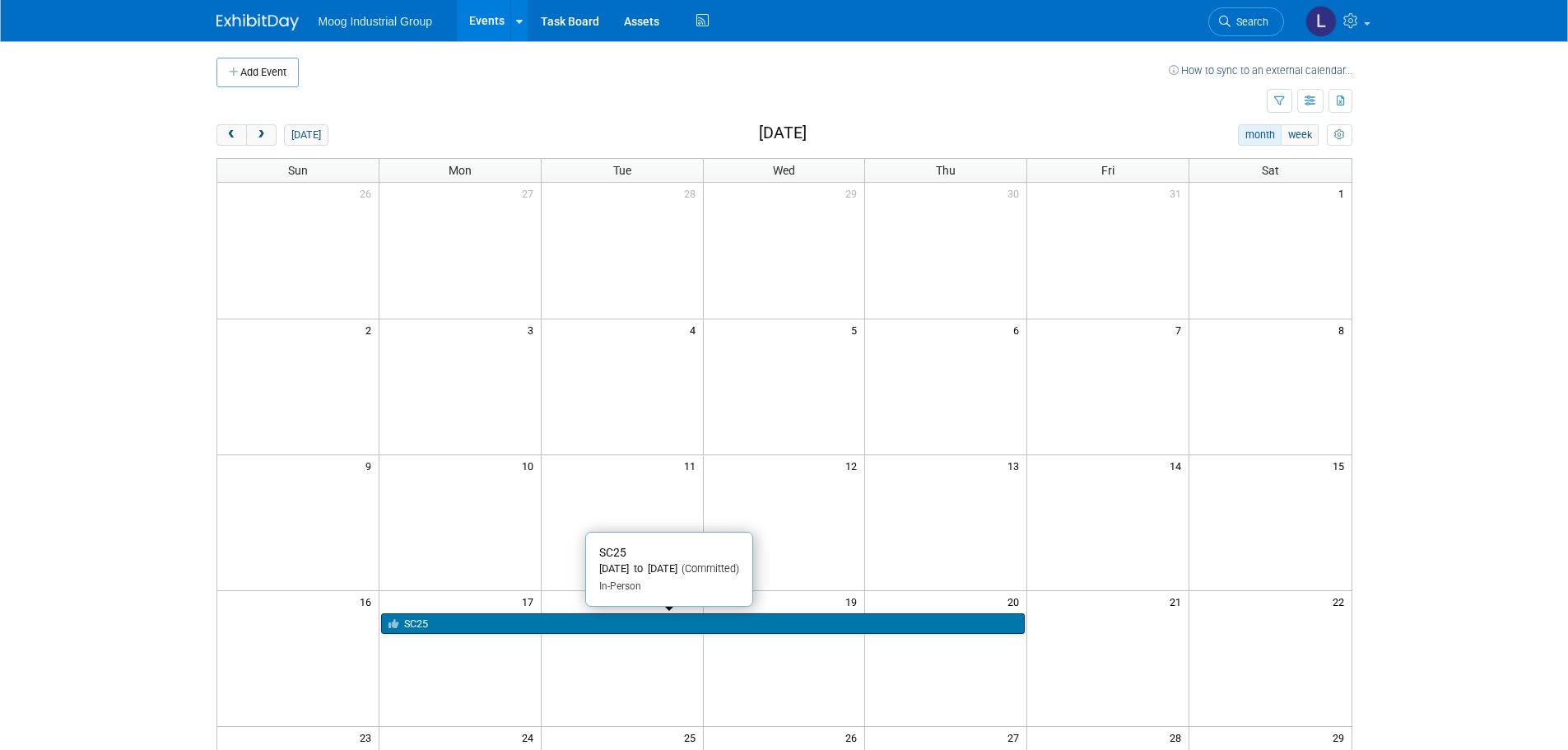
click at [483, 620] on link "SC25" at bounding box center [703, 624] width 644 height 22
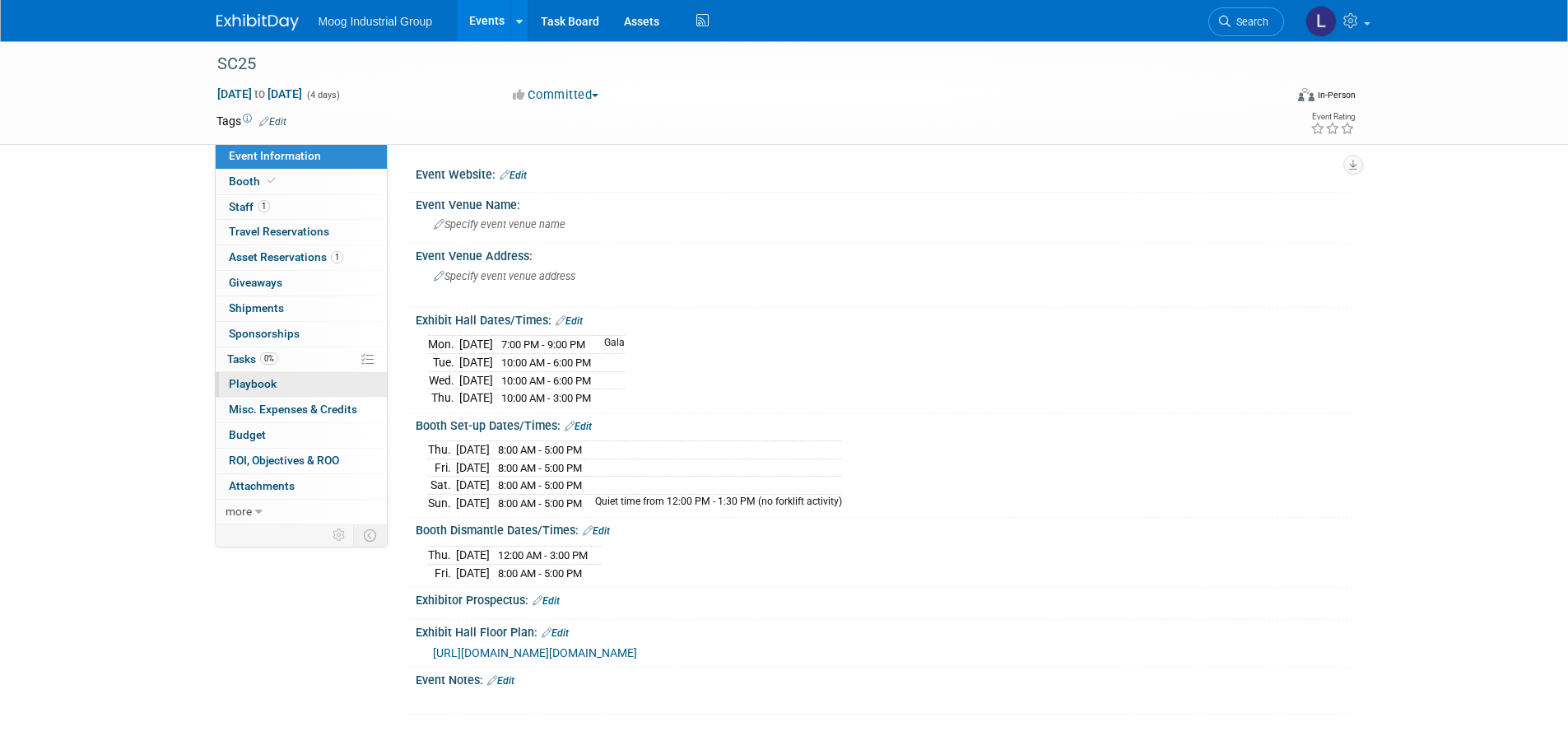
click at [248, 384] on span "Playbook 0" at bounding box center [252, 383] width 48 height 13
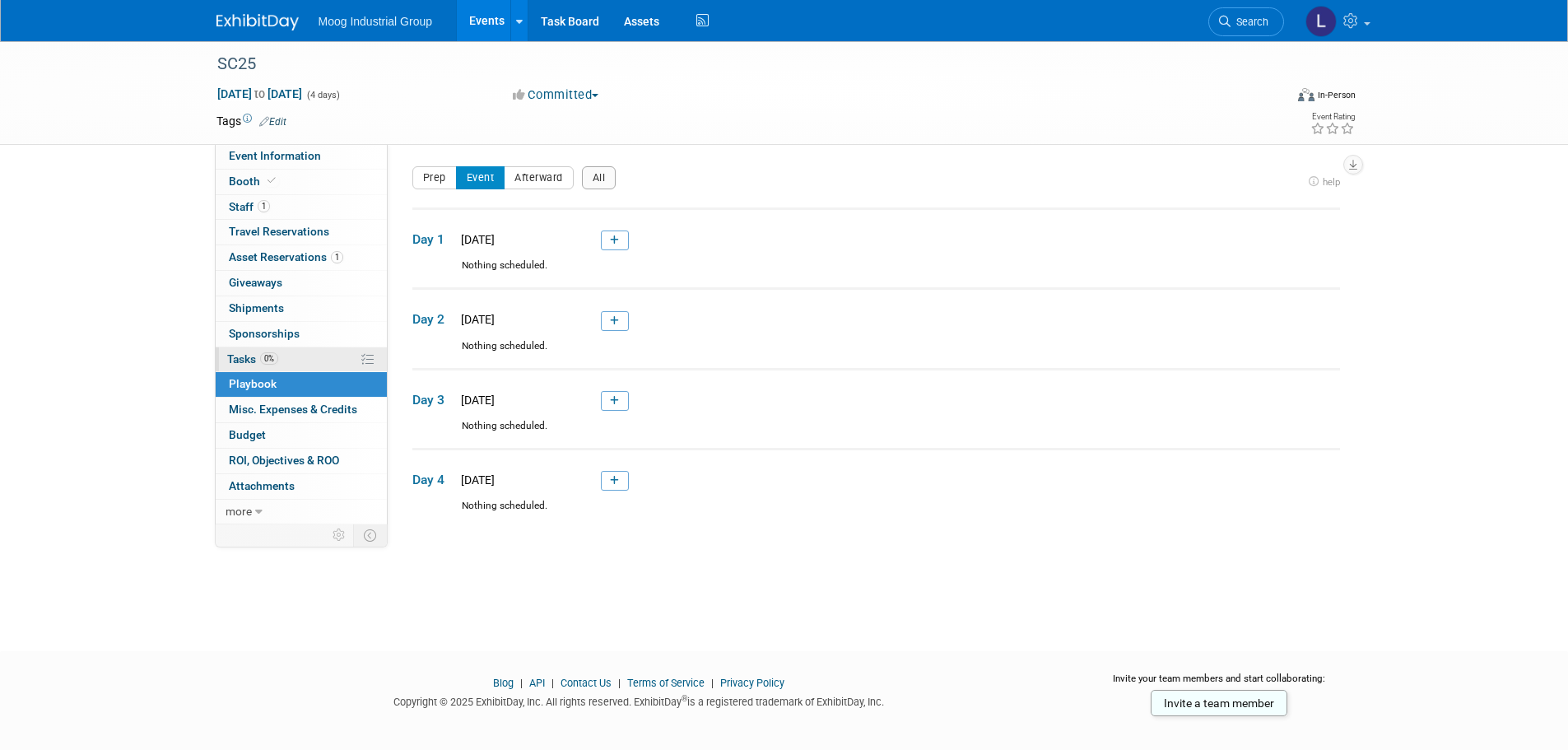
click at [246, 359] on span "Tasks 0%" at bounding box center [252, 358] width 51 height 13
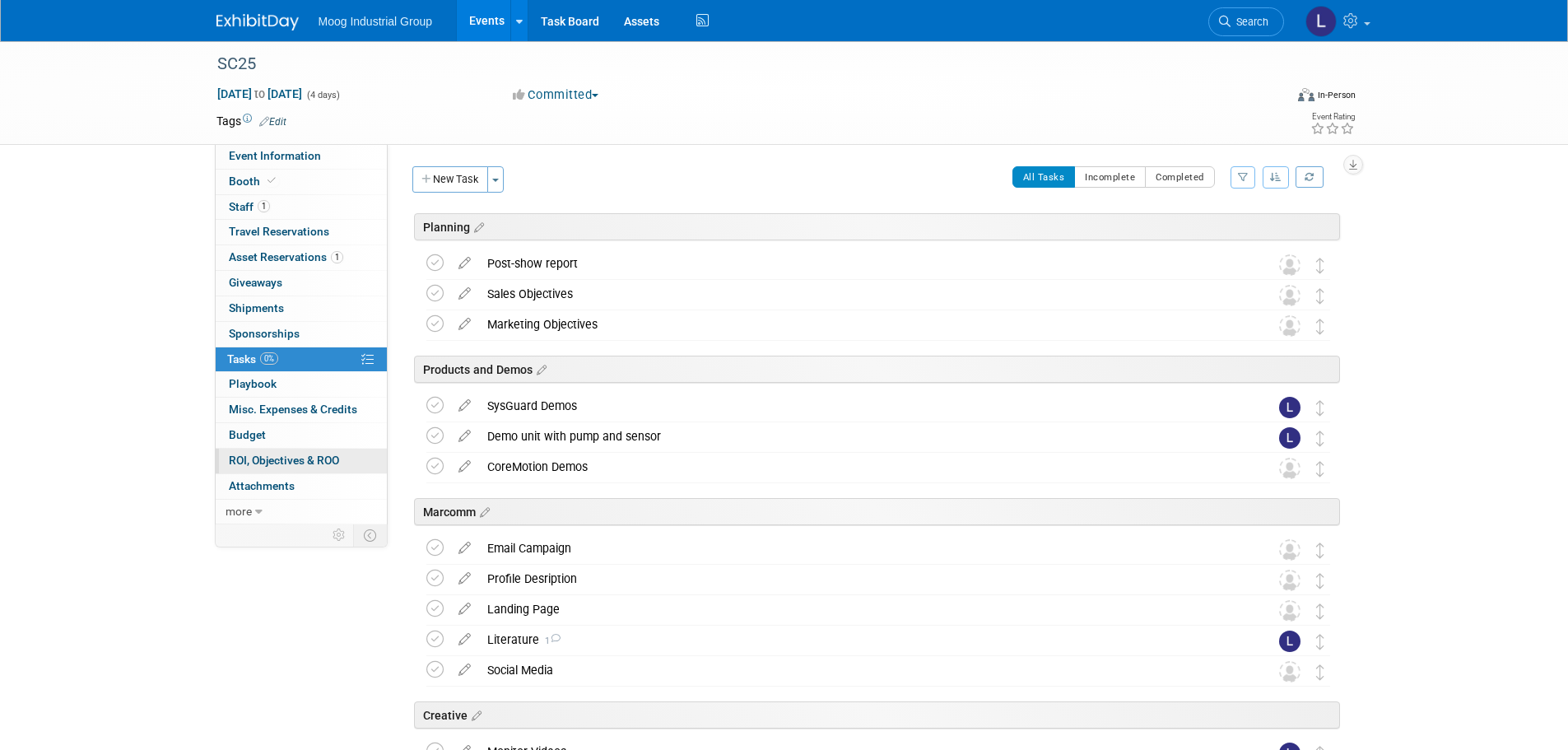
click at [268, 463] on span "ROI, Objectives & ROO 0" at bounding box center [283, 460] width 110 height 13
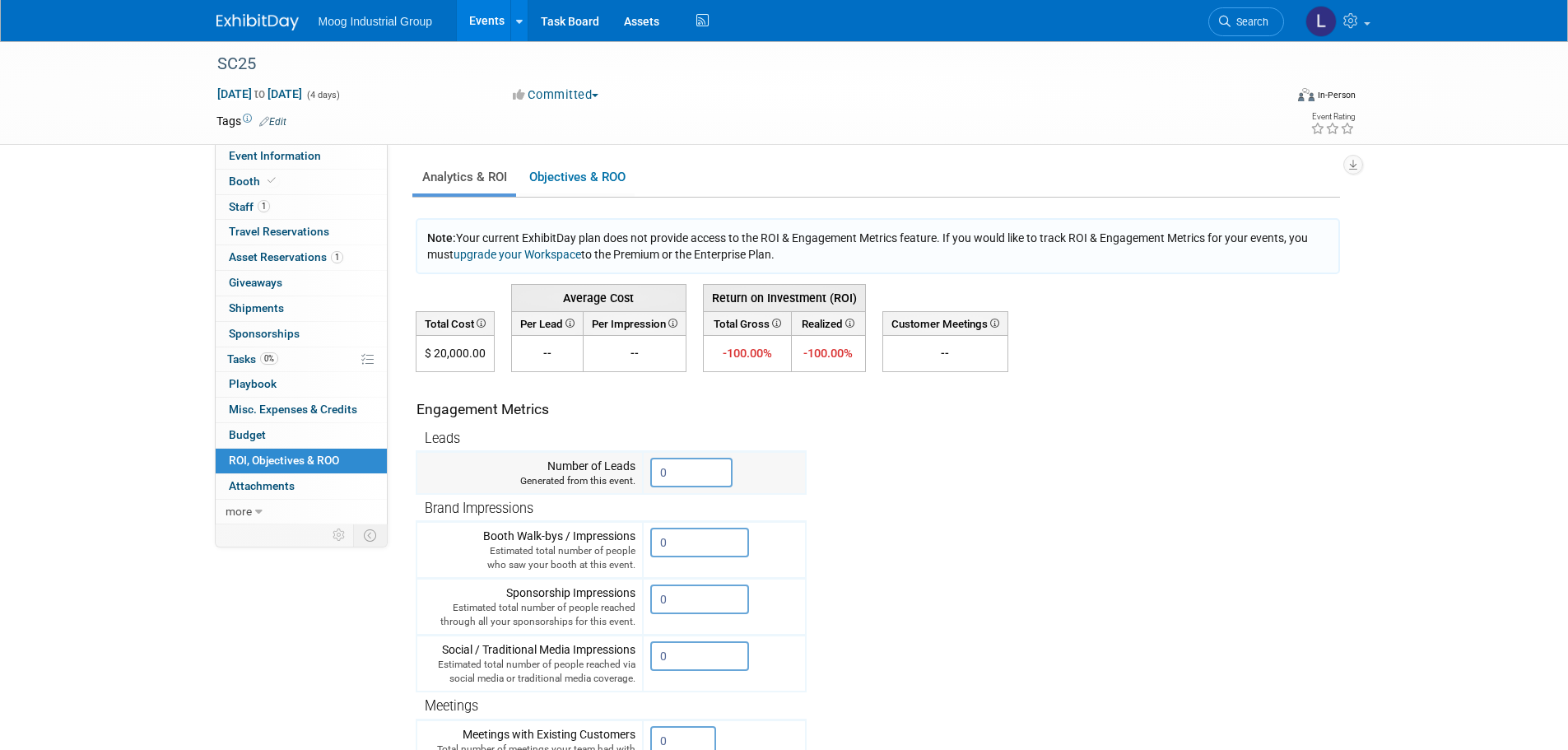
click at [678, 474] on input "0" at bounding box center [692, 473] width 82 height 30
click at [602, 179] on link "Objectives & ROO 0" at bounding box center [577, 177] width 115 height 32
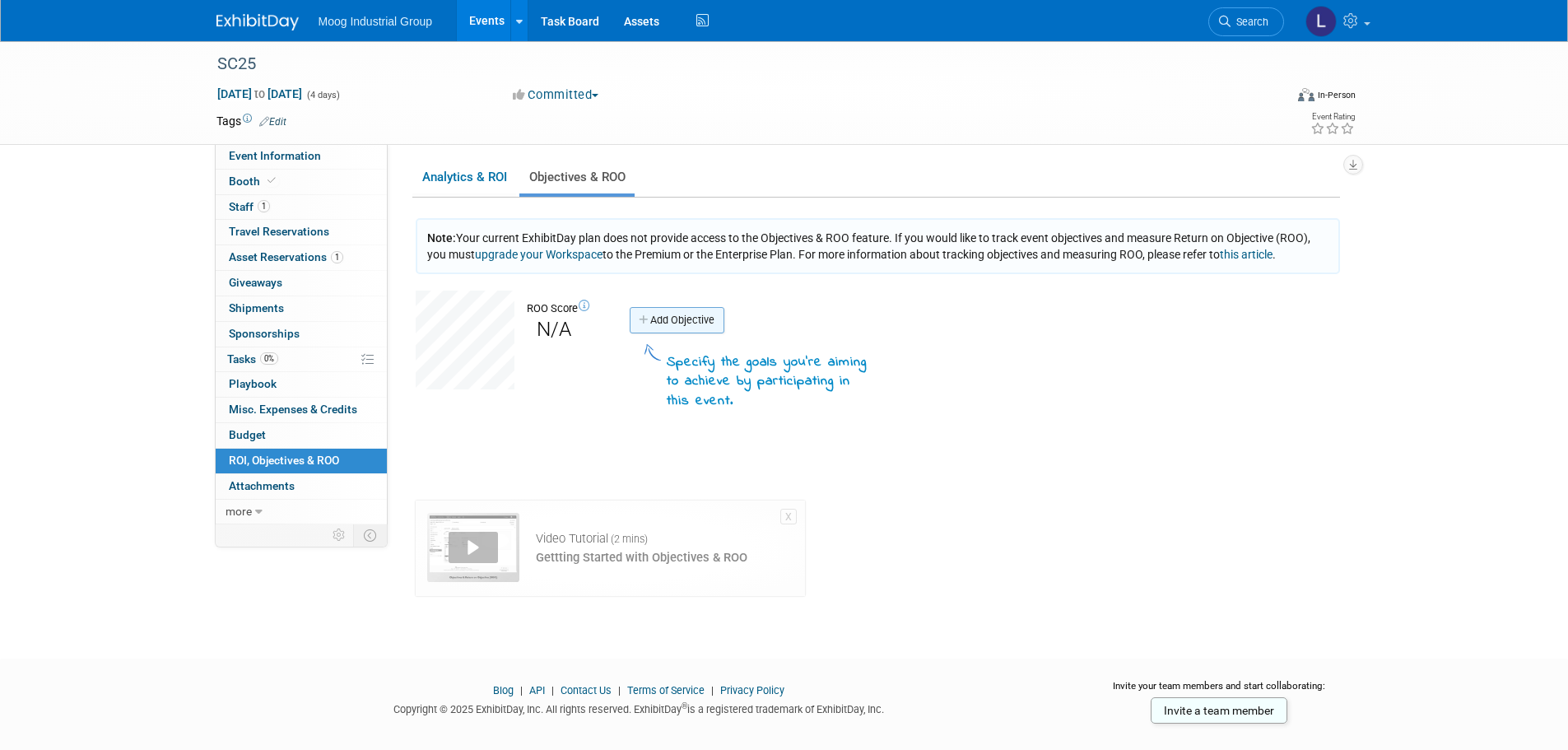
click at [646, 315] on icon at bounding box center [644, 320] width 11 height 10
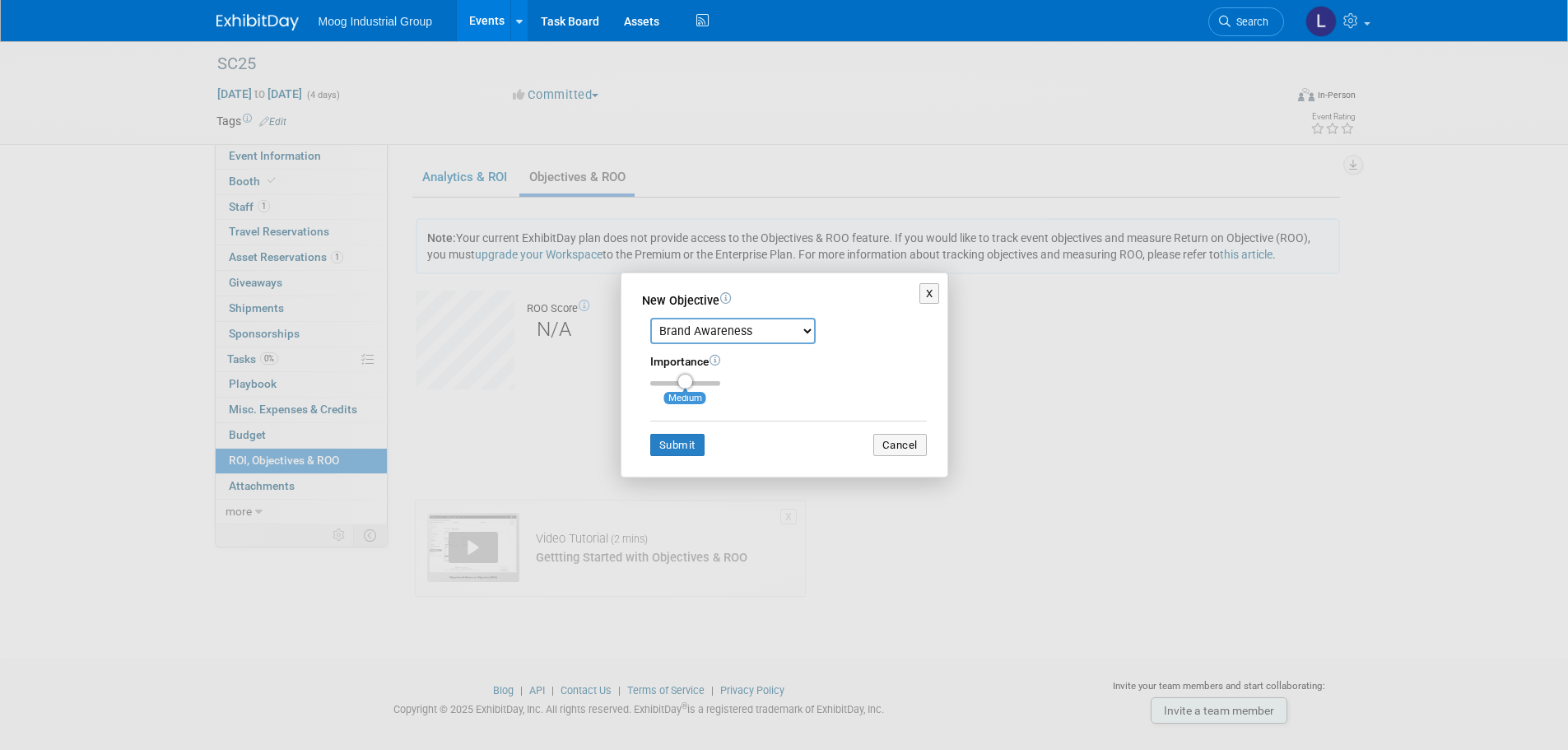
click at [803, 331] on select "Brand Awareness Competition Research Customer Retention Feedback Collection Lea…" at bounding box center [733, 331] width 166 height 26
click at [1116, 426] on div "X New Objective Brand Awareness Competition Research Customer Retention Feedbac…" at bounding box center [784, 375] width 740 height 208
click at [562, 433] on div "X New Objective Brand Awareness Competition Research Customer Retention Feedbac…" at bounding box center [784, 375] width 740 height 208
click at [934, 286] on button "X" at bounding box center [930, 294] width 21 height 22
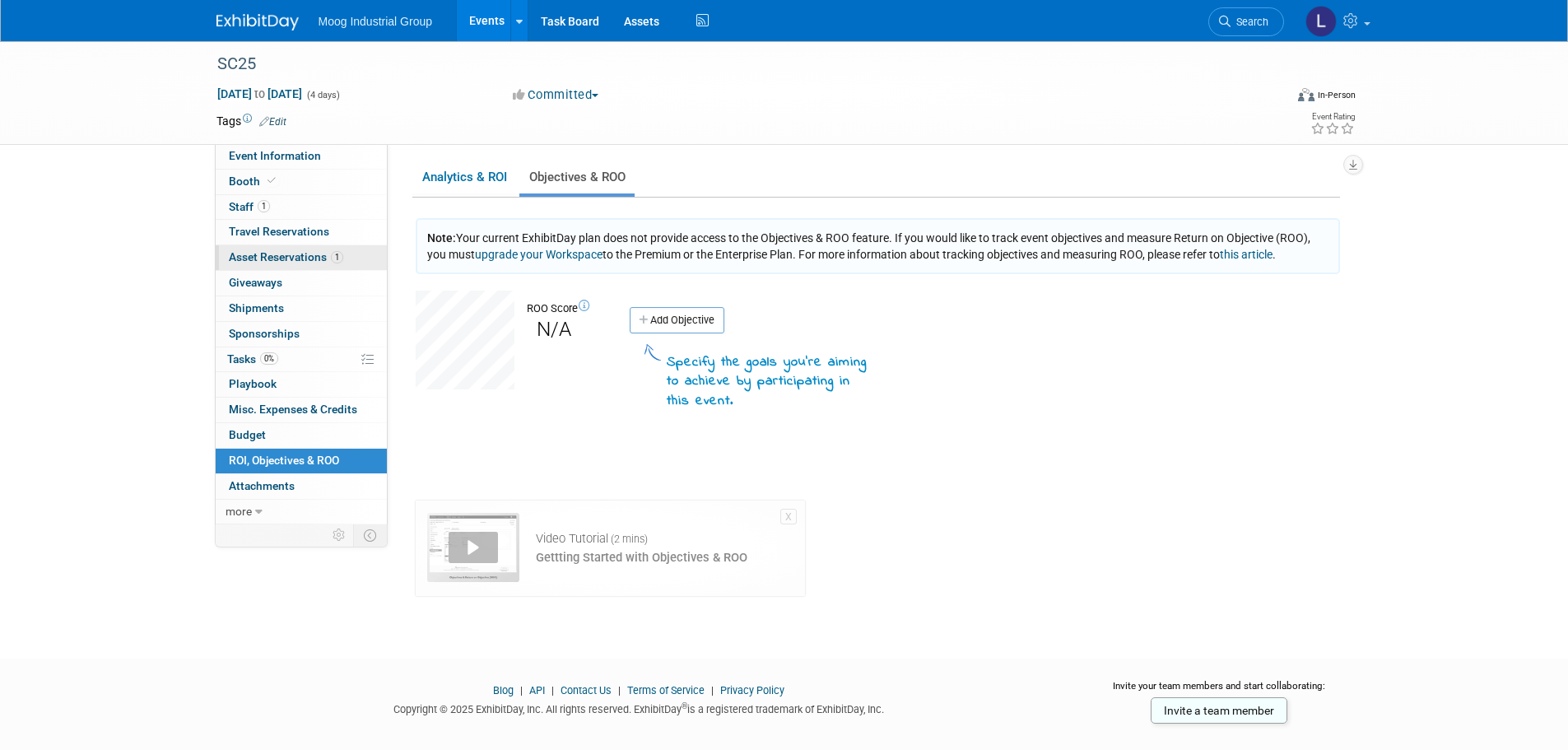
click at [269, 262] on span "Asset Reservations 1" at bounding box center [285, 256] width 114 height 13
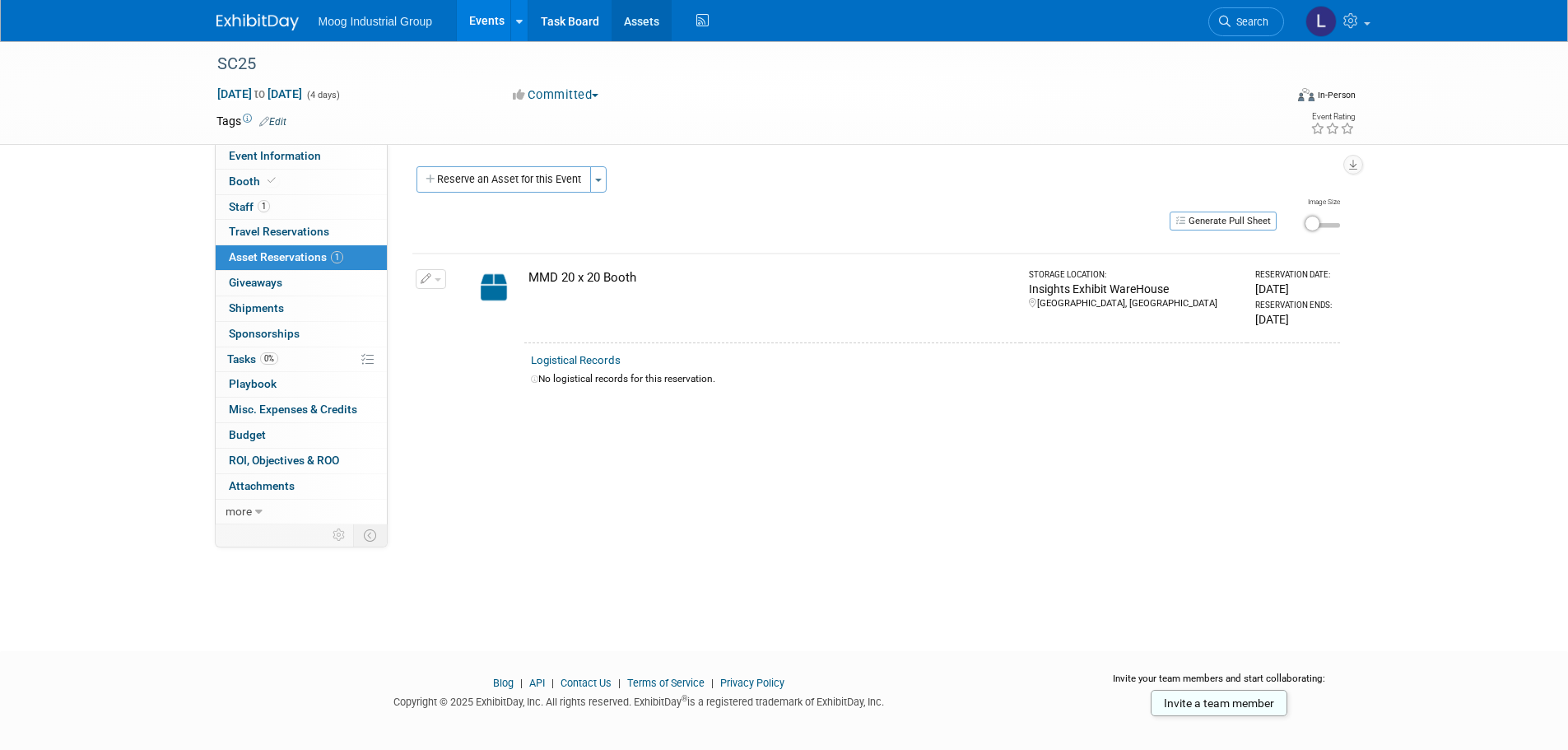
click at [650, 14] on link "Assets" at bounding box center [641, 20] width 60 height 41
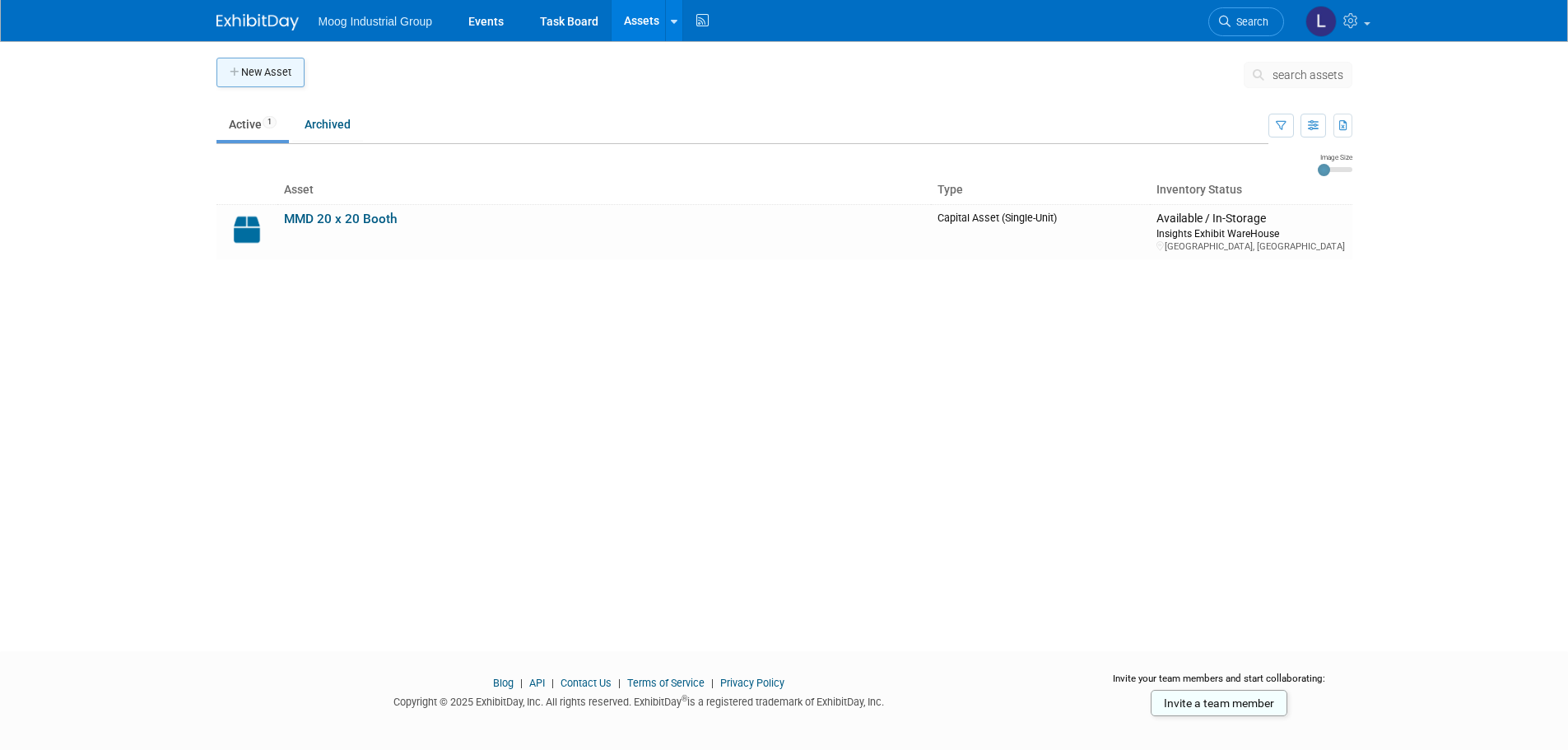
click at [271, 67] on button "New Asset" at bounding box center [260, 72] width 88 height 30
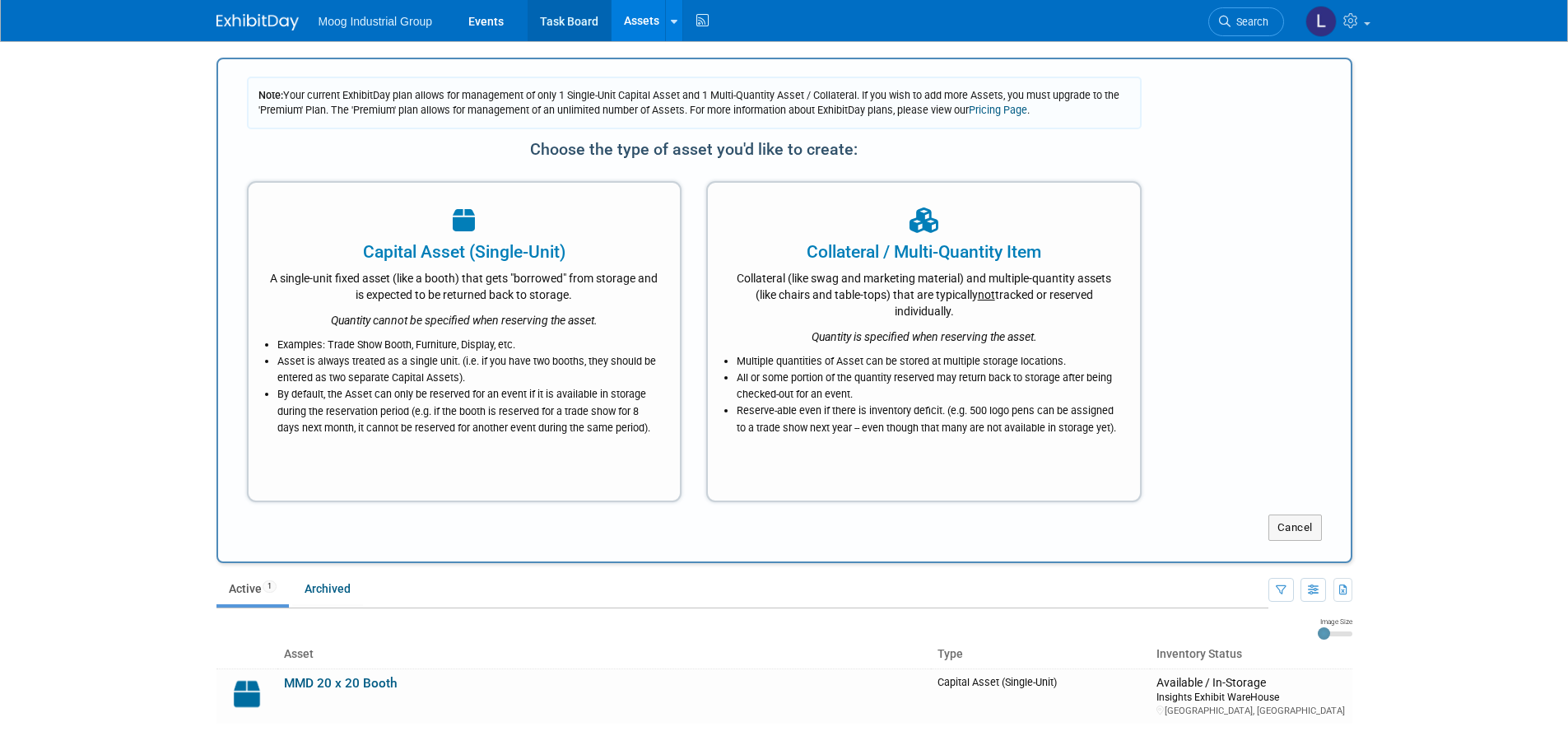
click at [556, 24] on link "Task Board" at bounding box center [569, 20] width 83 height 41
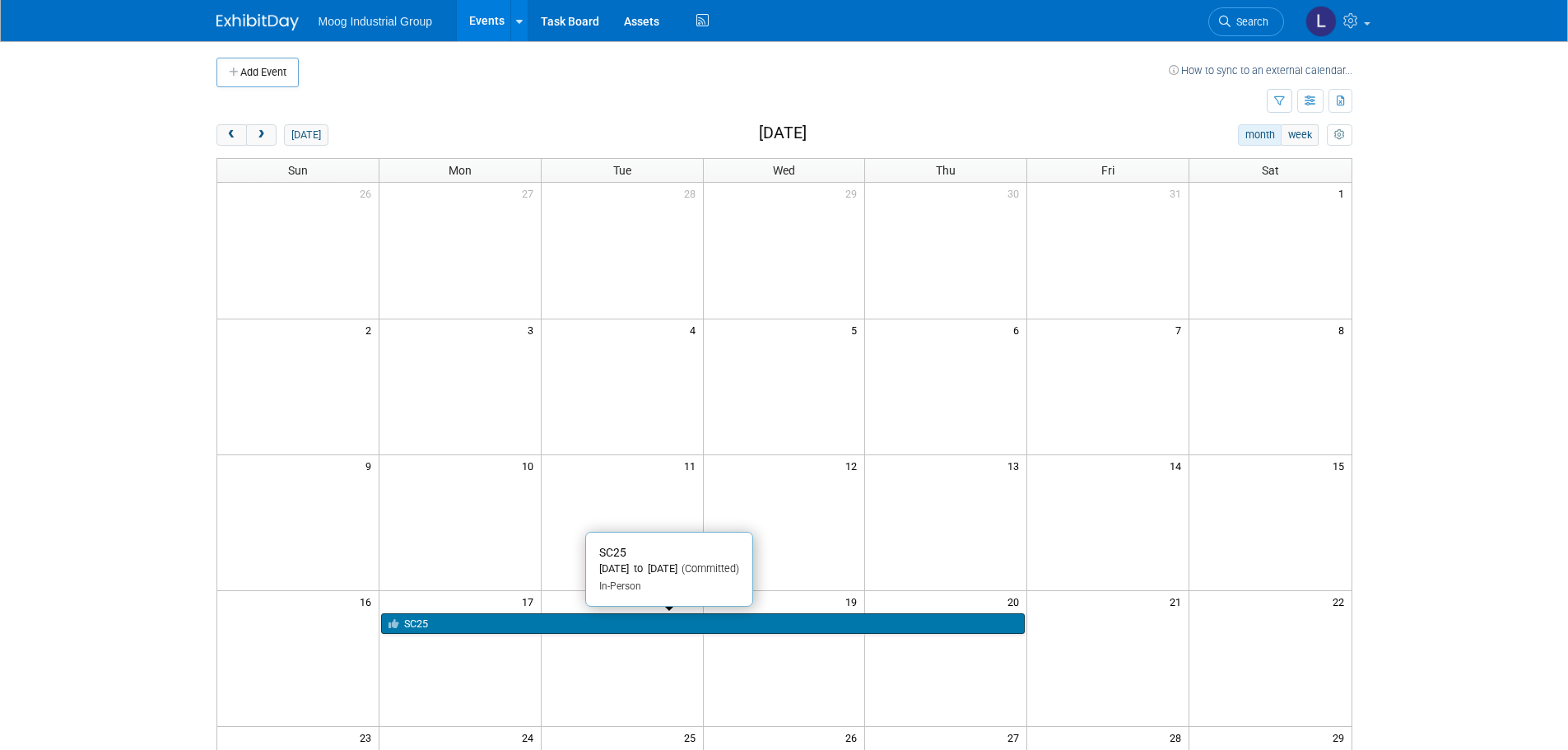
click at [412, 627] on link "SC25" at bounding box center [703, 624] width 644 height 22
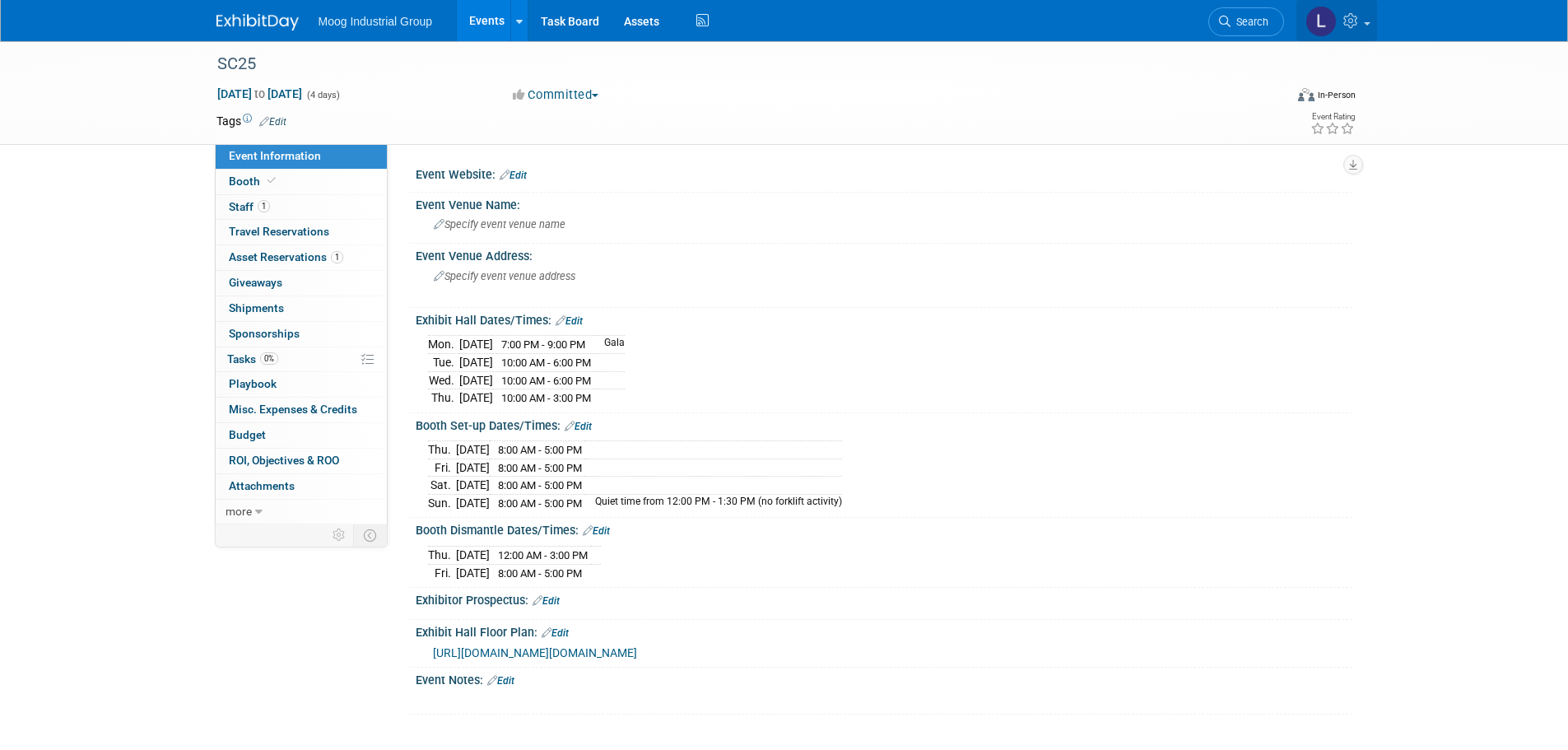
click at [1364, 27] on link at bounding box center [1337, 20] width 80 height 41
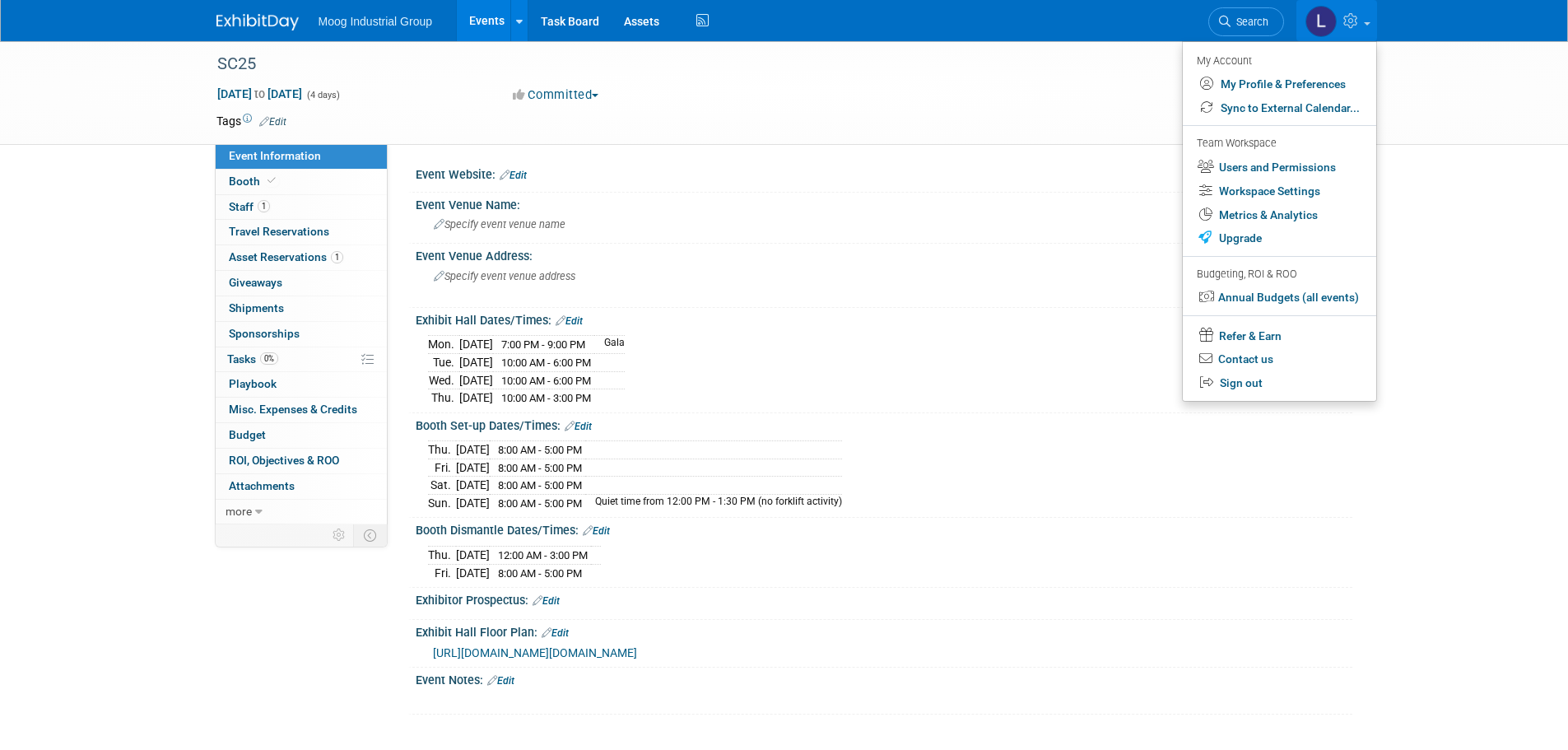
click at [487, 19] on link "Events" at bounding box center [487, 20] width 60 height 41
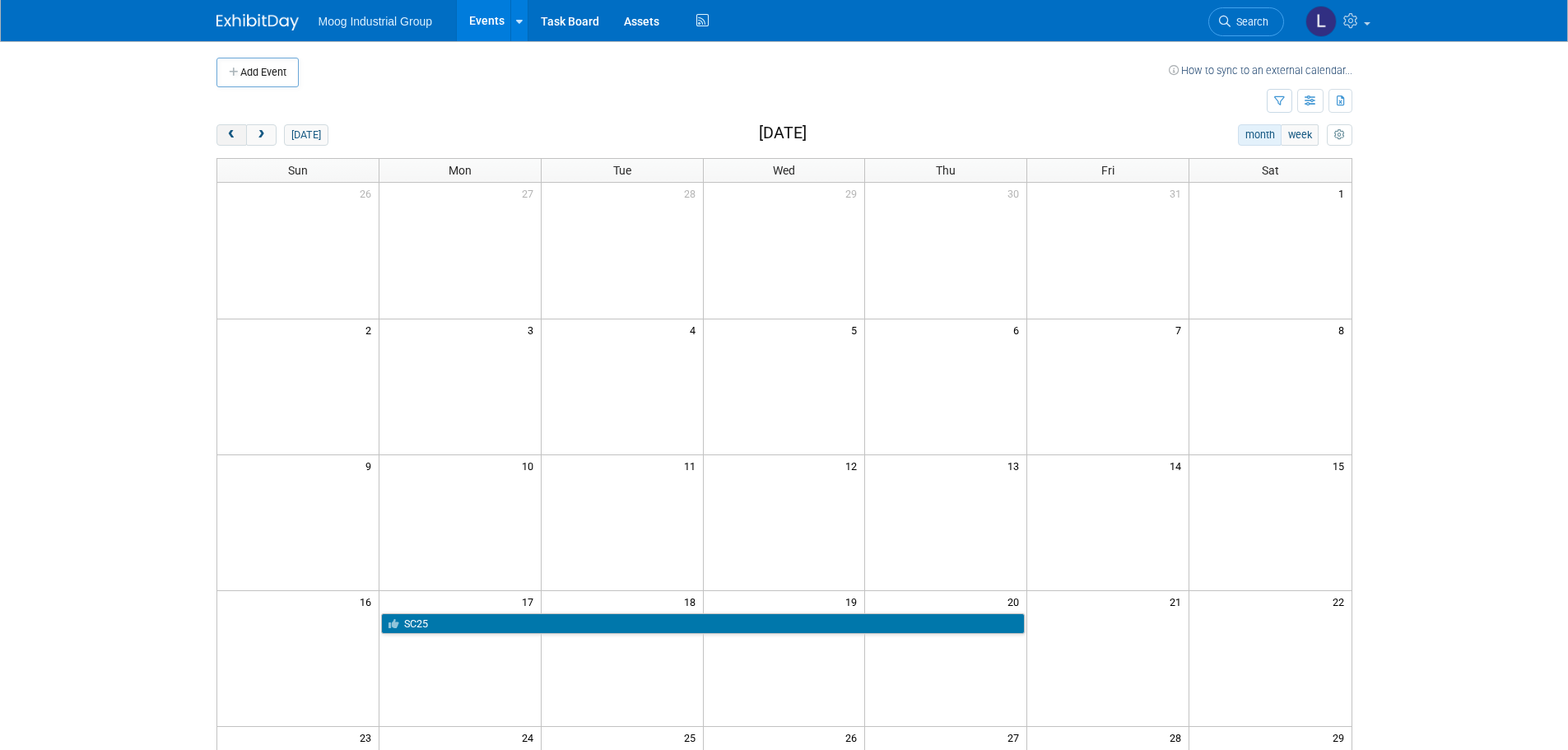
click at [227, 136] on span "prev" at bounding box center [232, 135] width 12 height 10
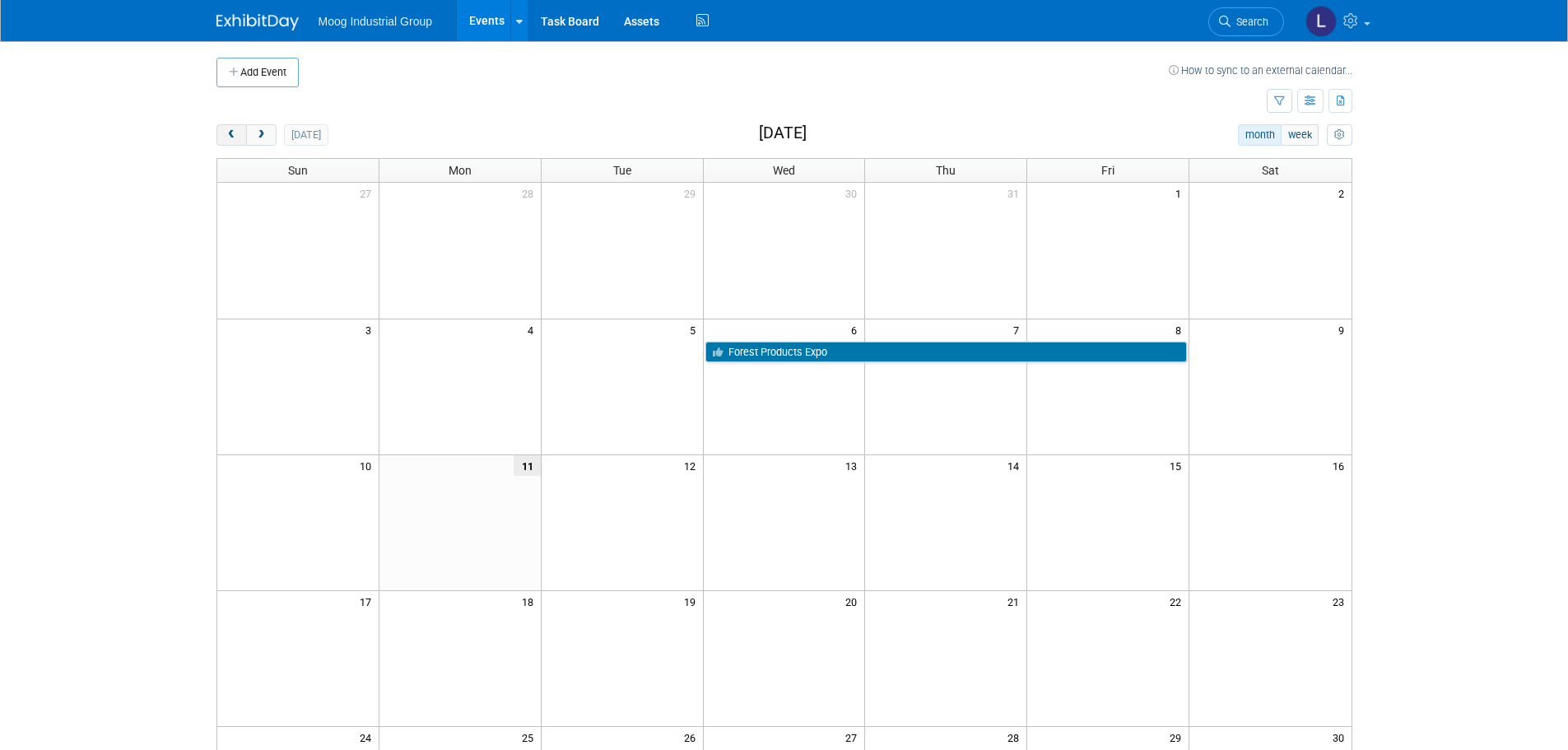
click at [227, 136] on span "prev" at bounding box center [232, 135] width 12 height 10
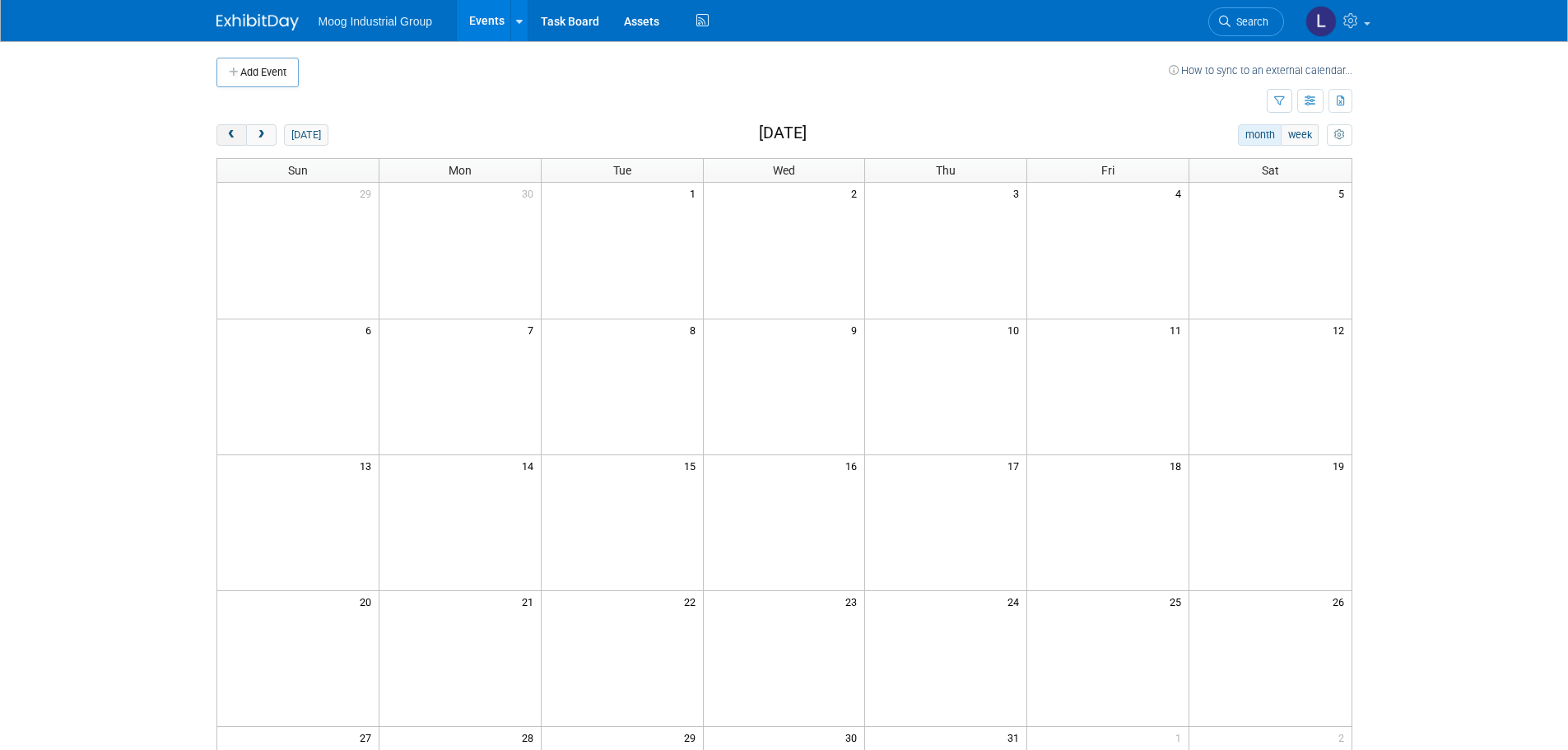
click at [227, 136] on span "prev" at bounding box center [232, 135] width 12 height 10
click at [229, 136] on span "prev" at bounding box center [232, 135] width 12 height 10
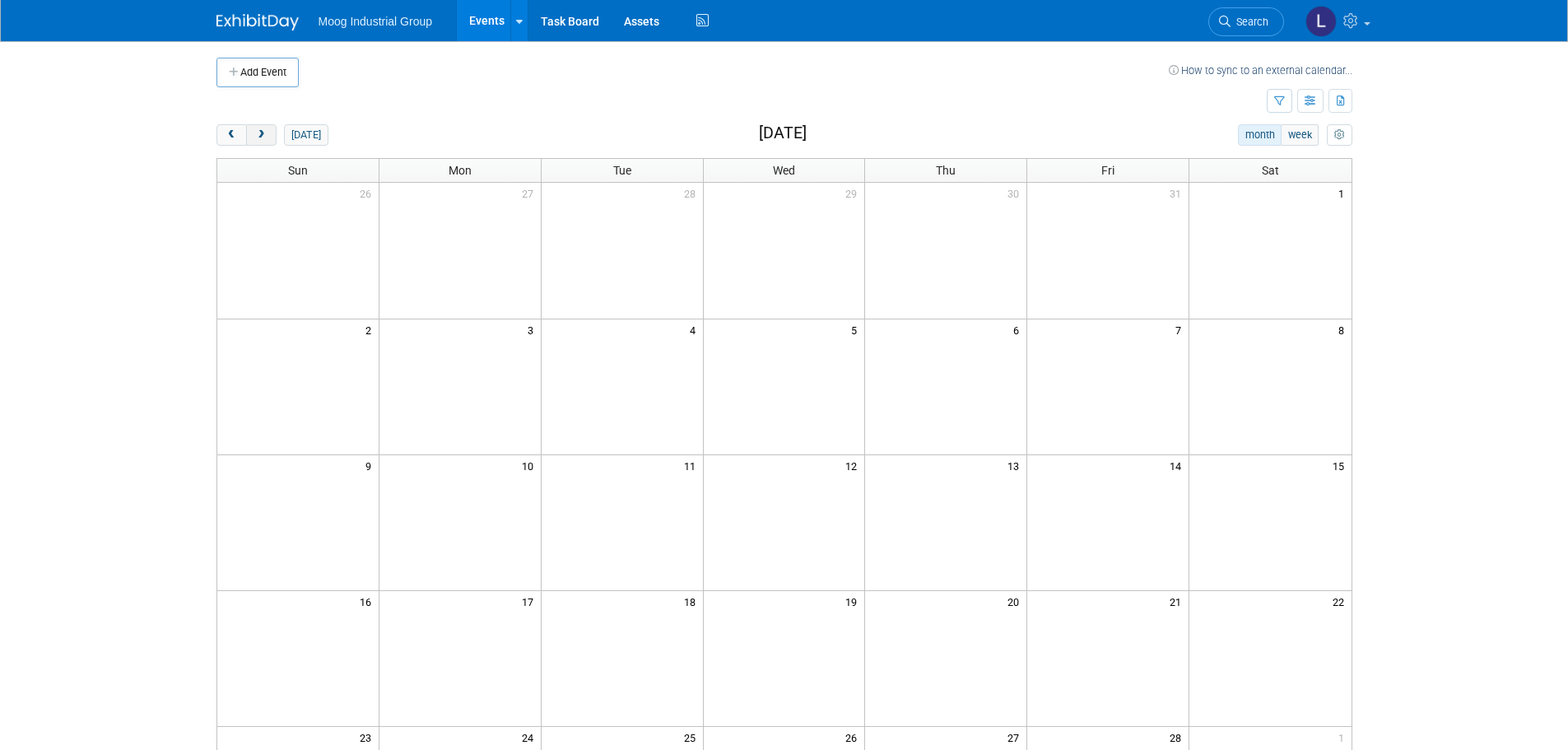
click at [271, 135] on button "next" at bounding box center [261, 135] width 31 height 22
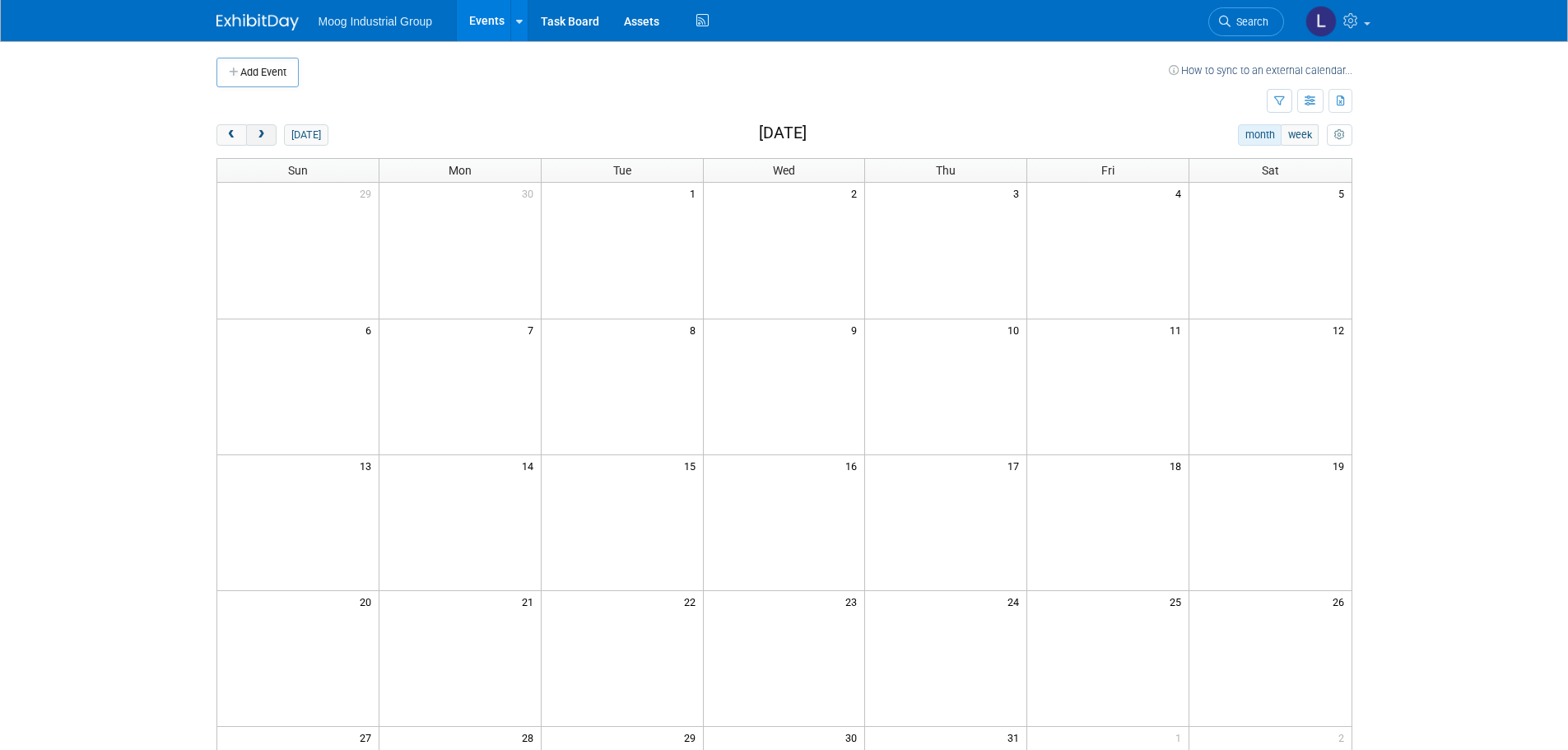
click at [271, 135] on button "next" at bounding box center [261, 135] width 31 height 22
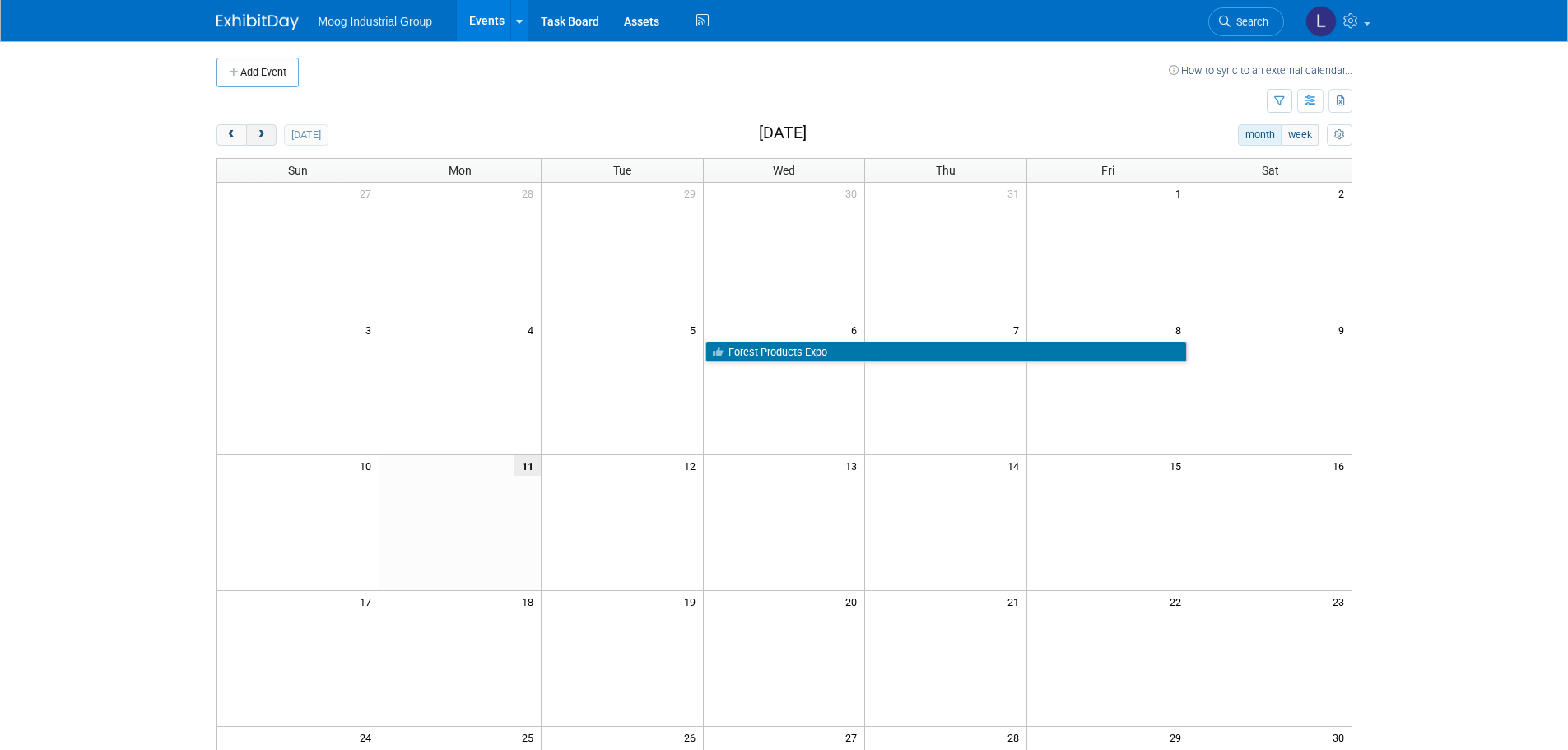
click at [271, 135] on button "next" at bounding box center [261, 135] width 31 height 22
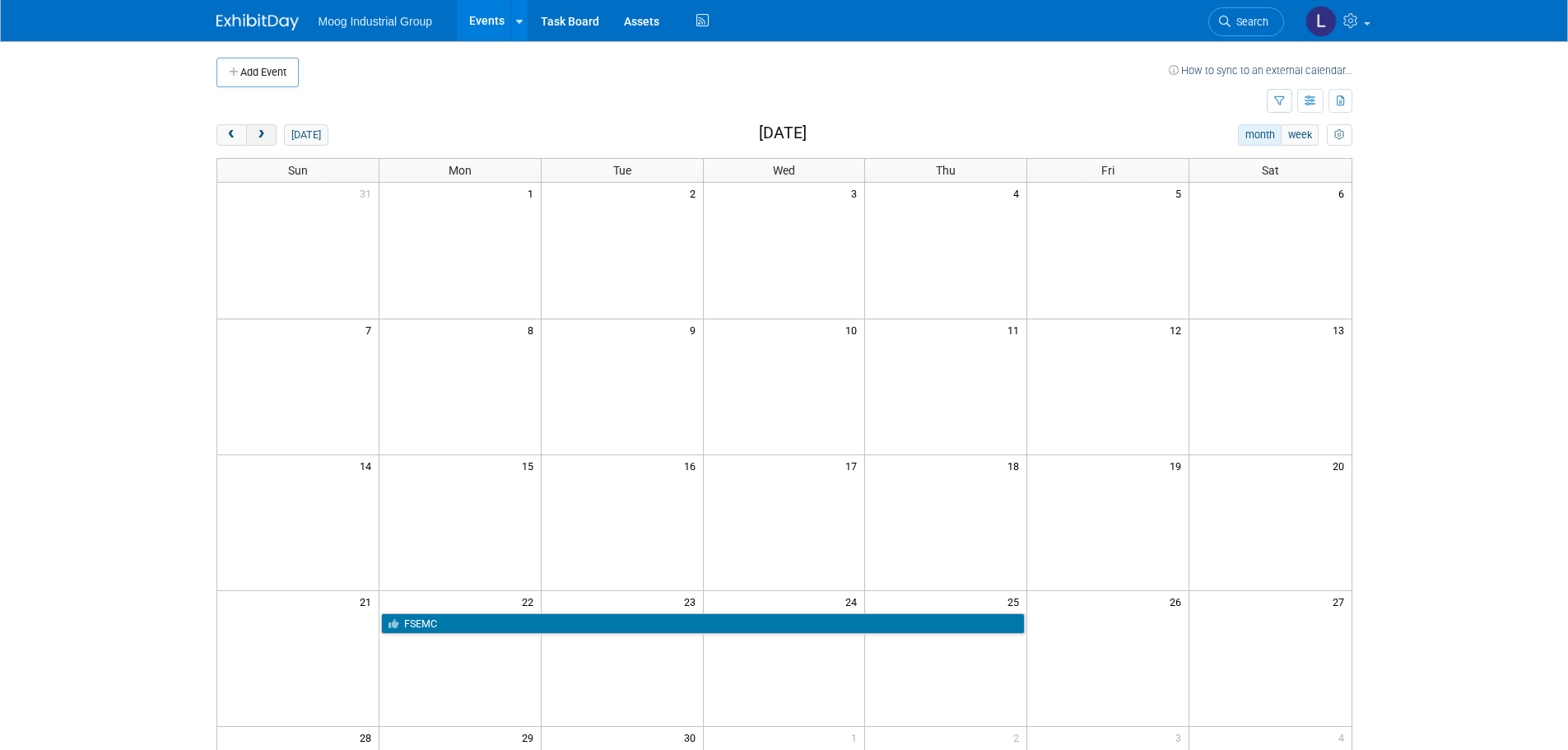
click at [271, 135] on button "next" at bounding box center [261, 135] width 31 height 22
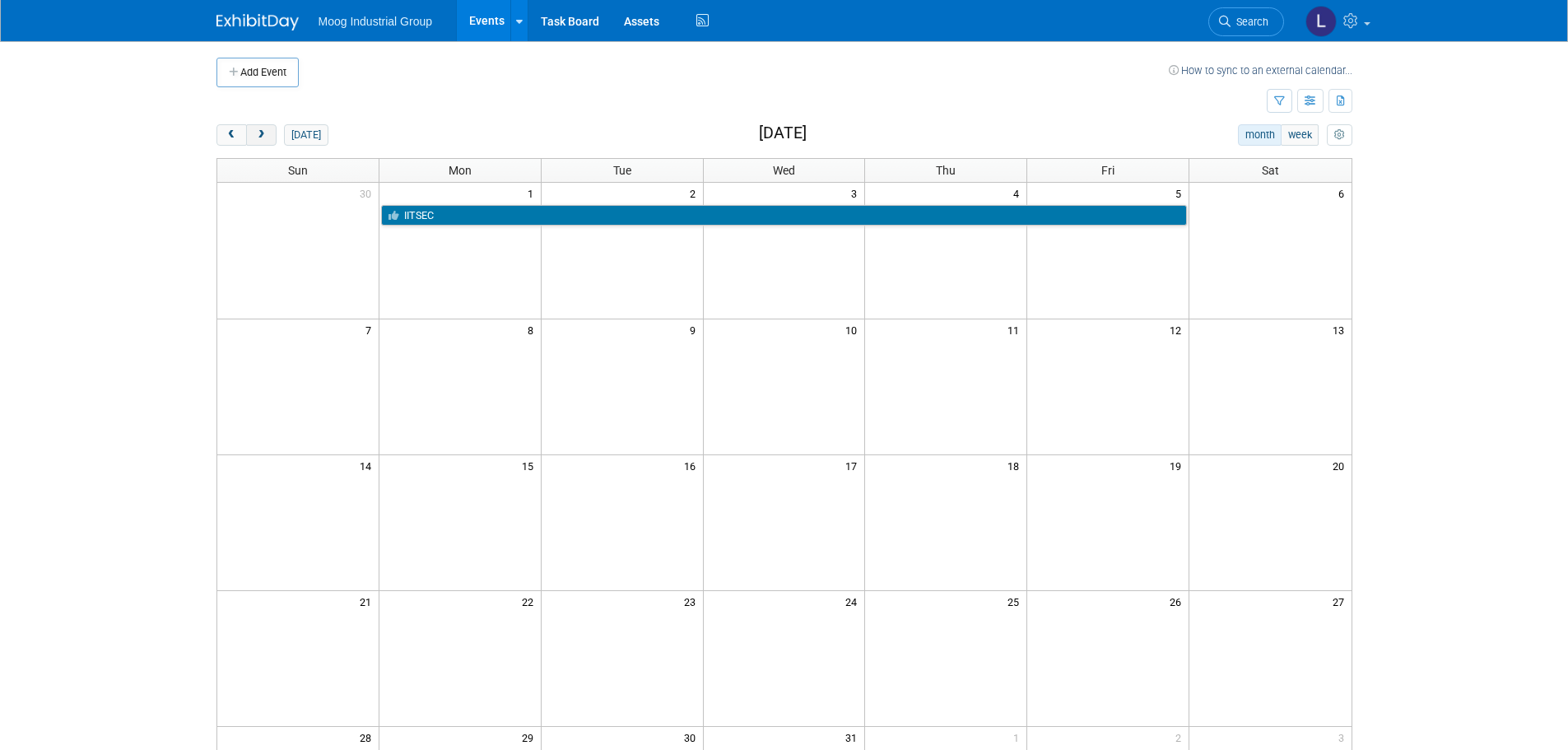
click at [271, 135] on button "next" at bounding box center [261, 135] width 31 height 22
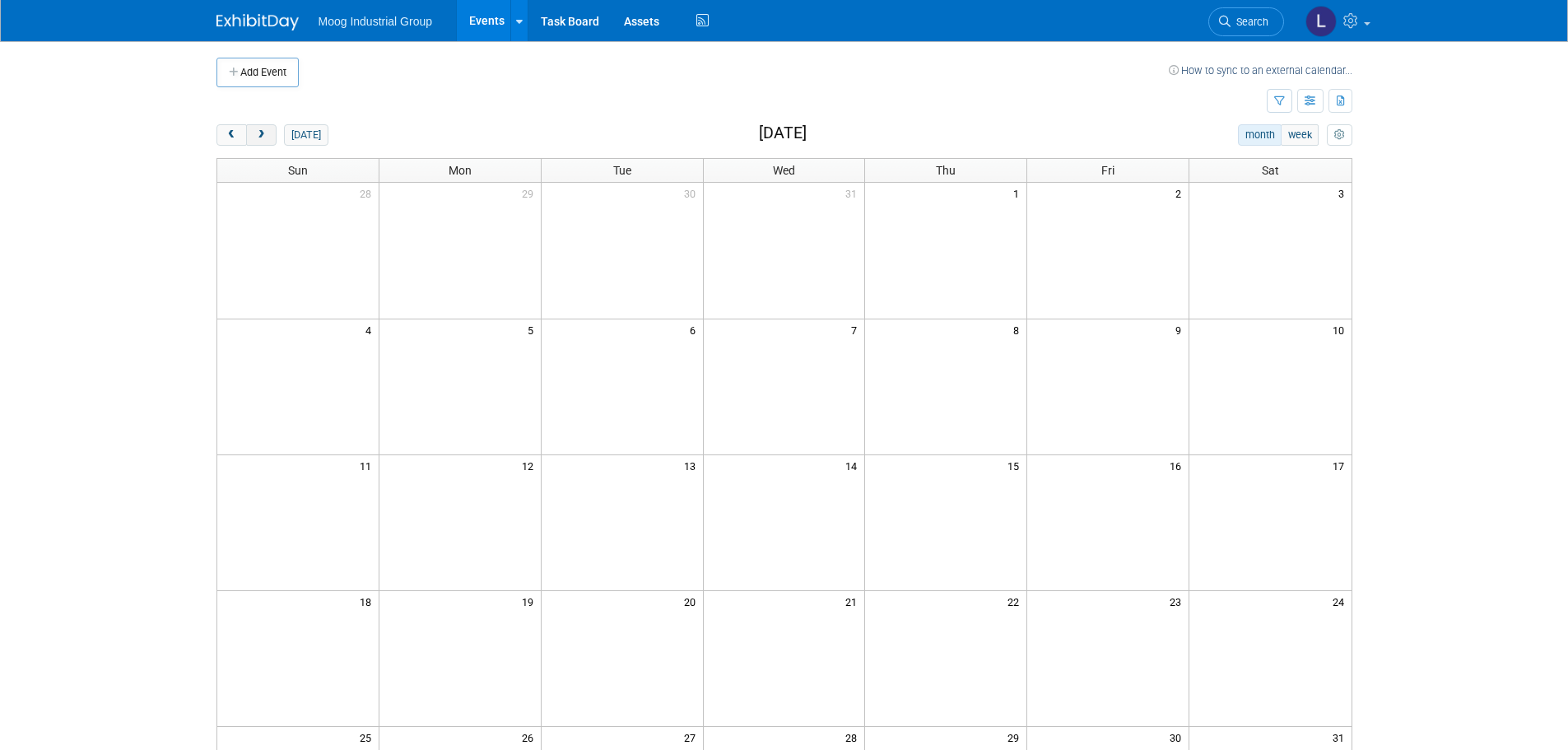
click at [271, 135] on button "next" at bounding box center [261, 135] width 31 height 22
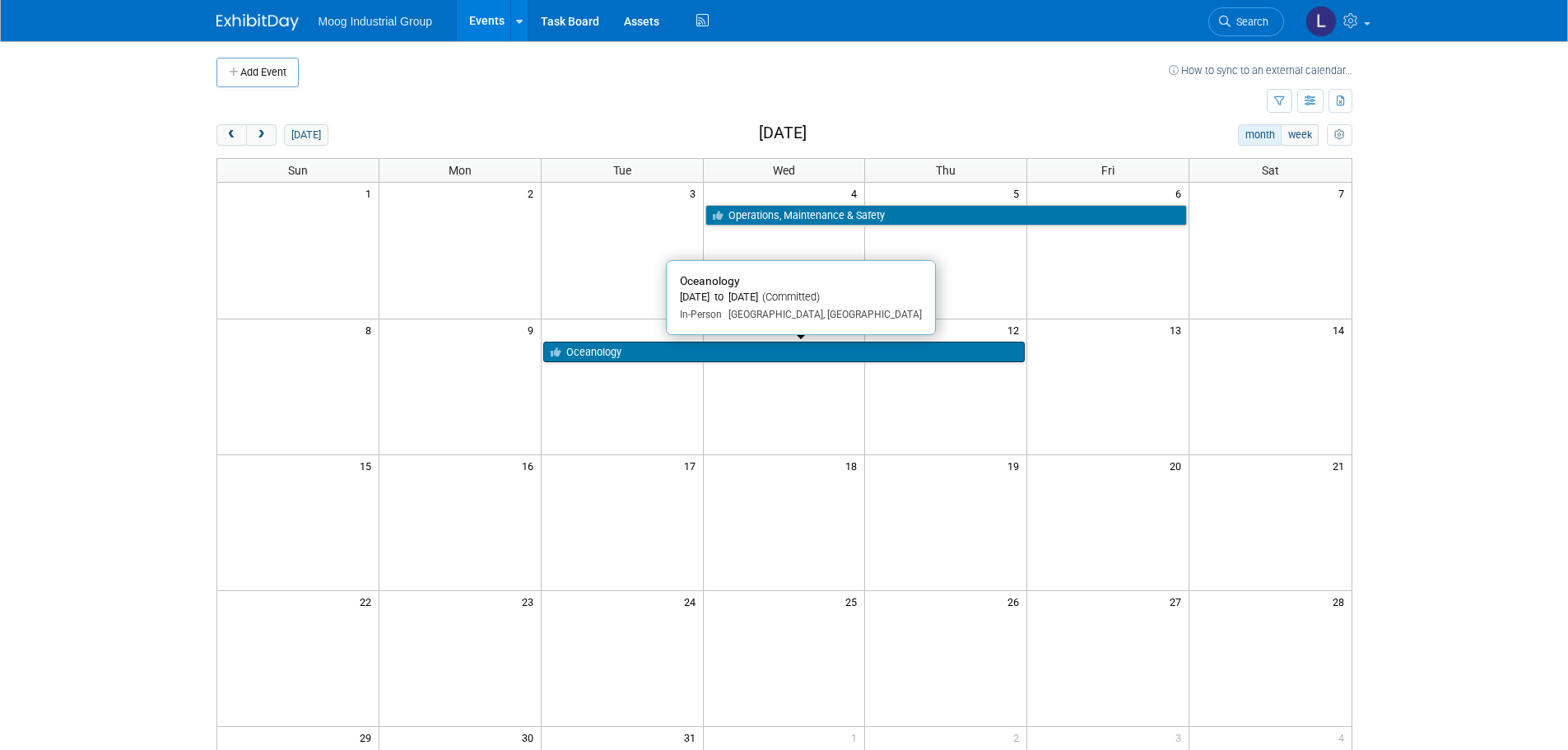
click at [641, 355] on link "Oceanology" at bounding box center [784, 352] width 482 height 22
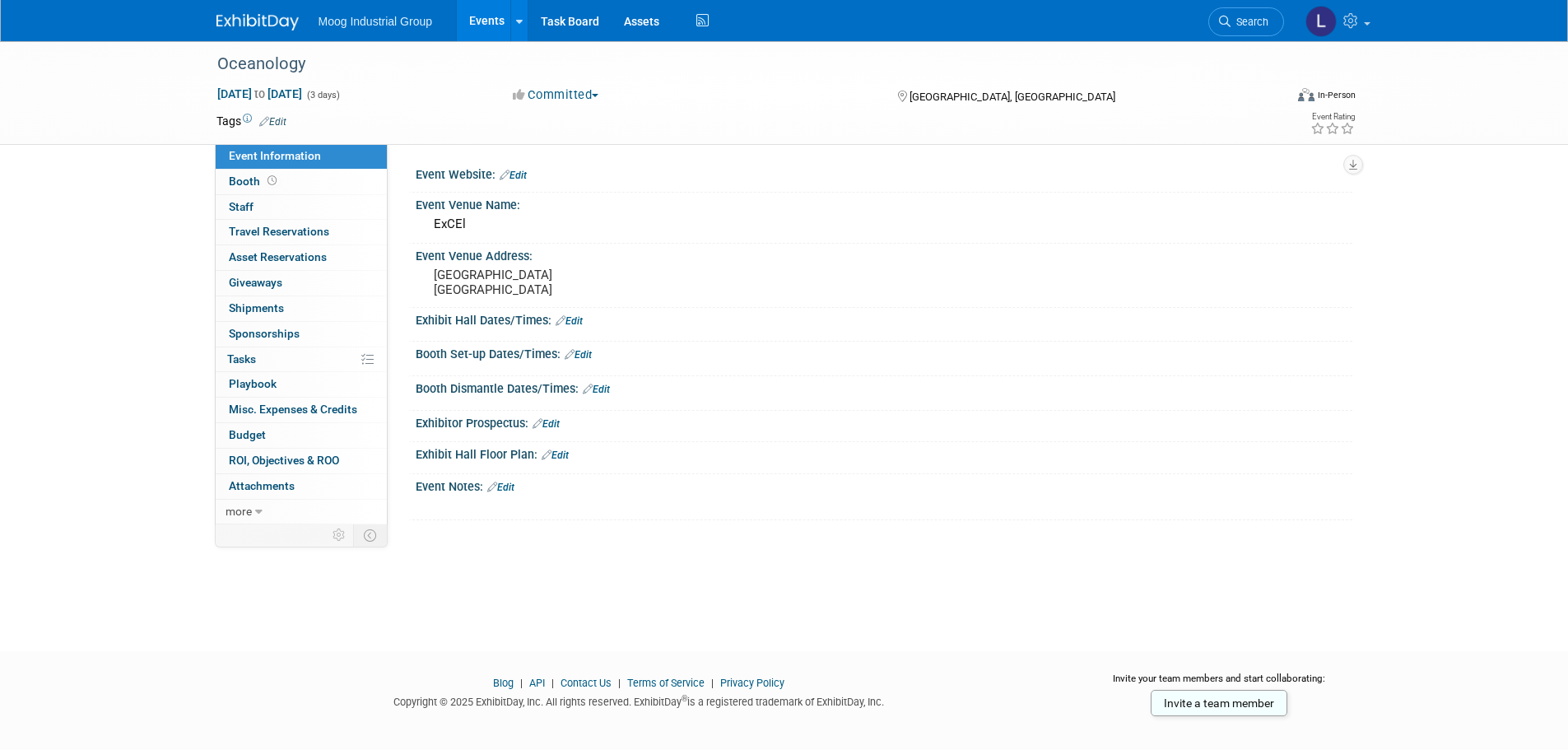
click at [245, 116] on icon at bounding box center [247, 119] width 9 height 9
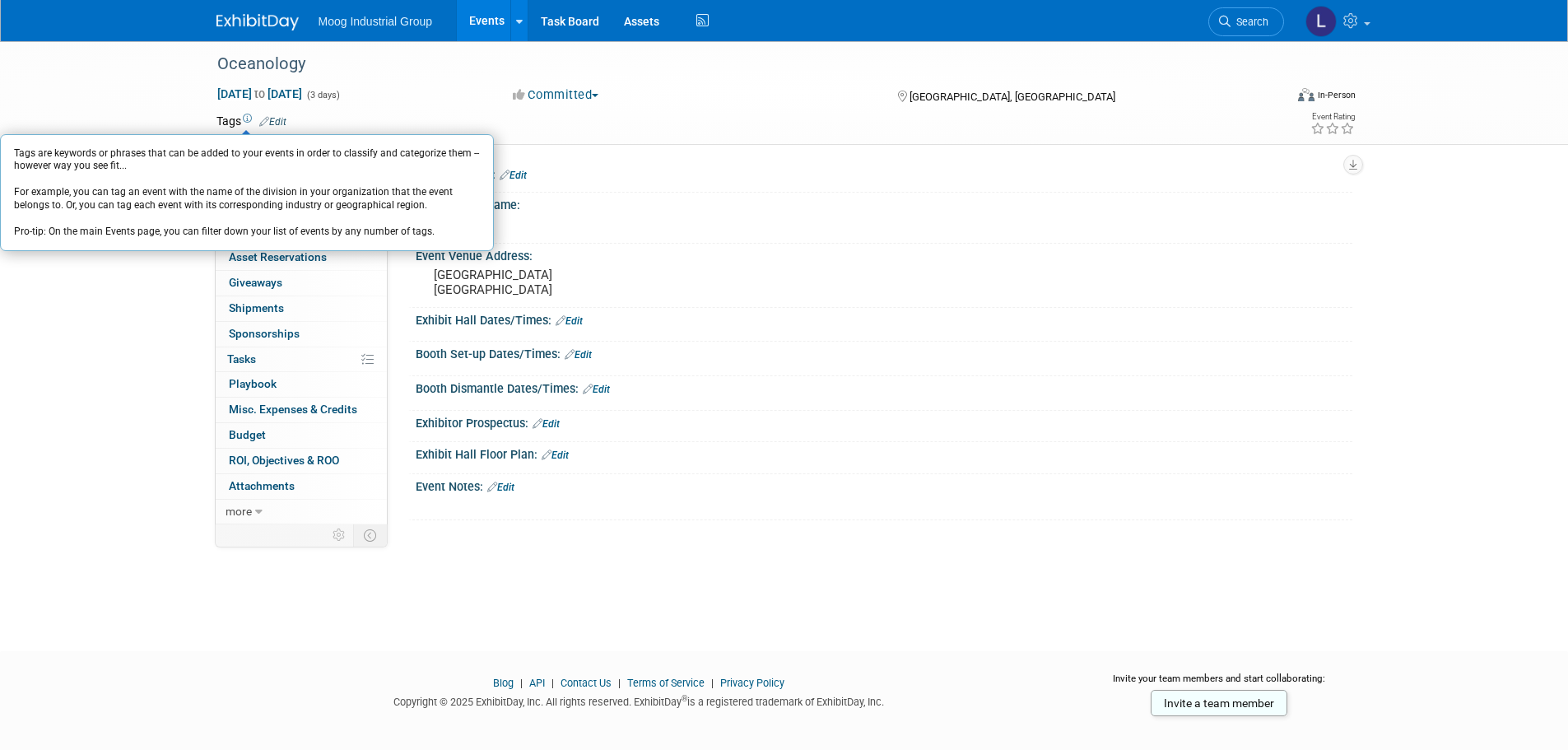
click at [737, 119] on td at bounding box center [724, 120] width 876 height 17
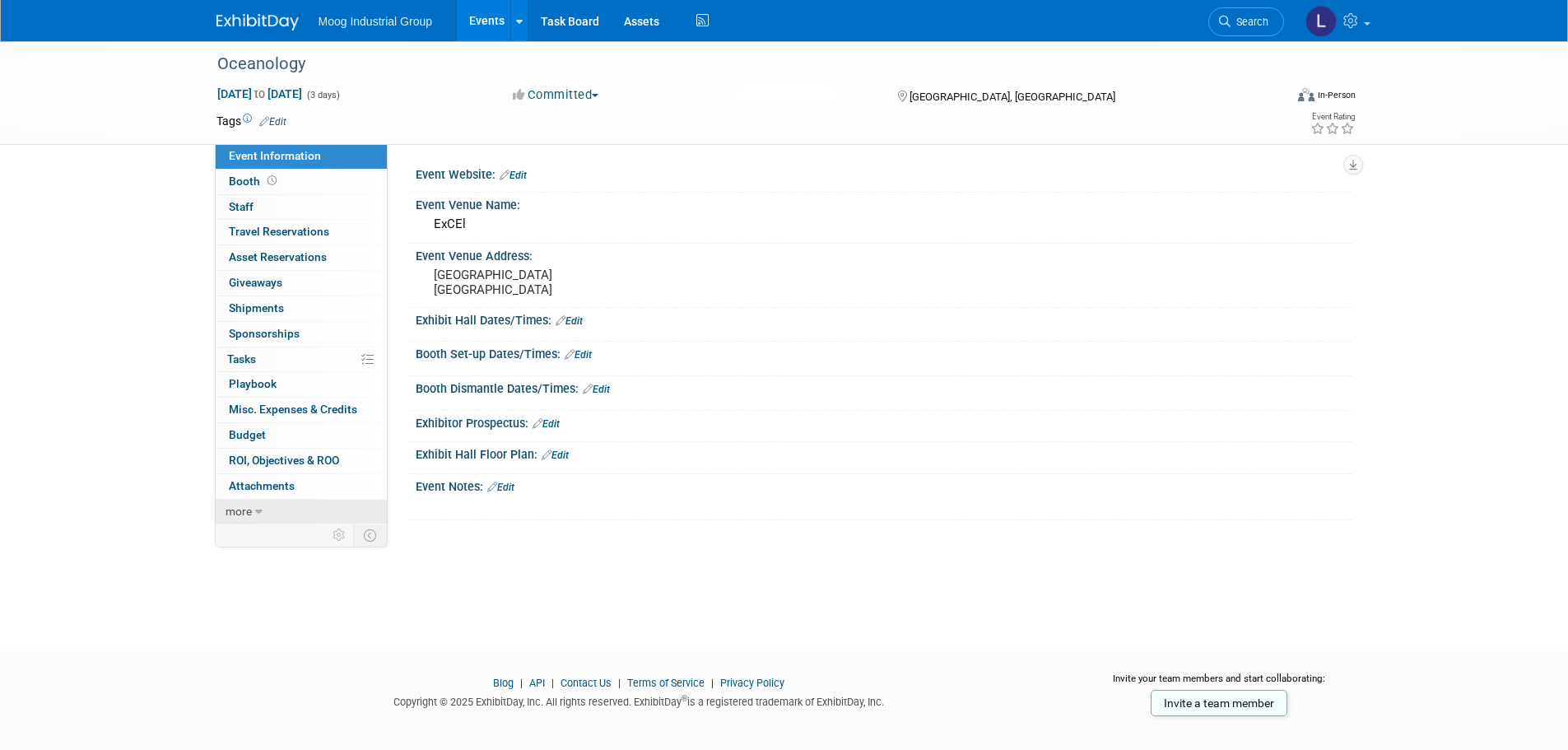
click at [257, 511] on icon at bounding box center [259, 511] width 7 height 11
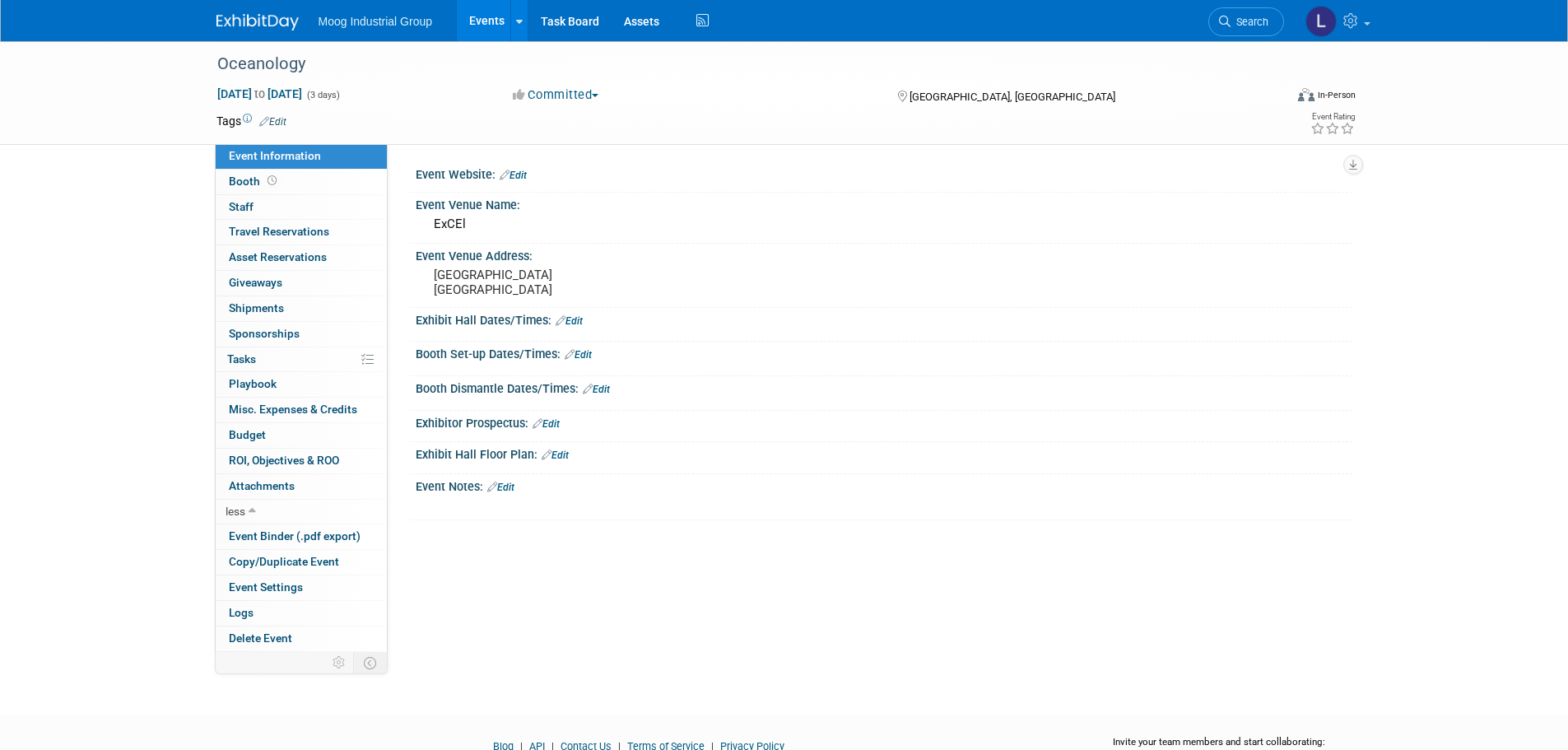
click at [487, 17] on link "Events" at bounding box center [487, 20] width 60 height 41
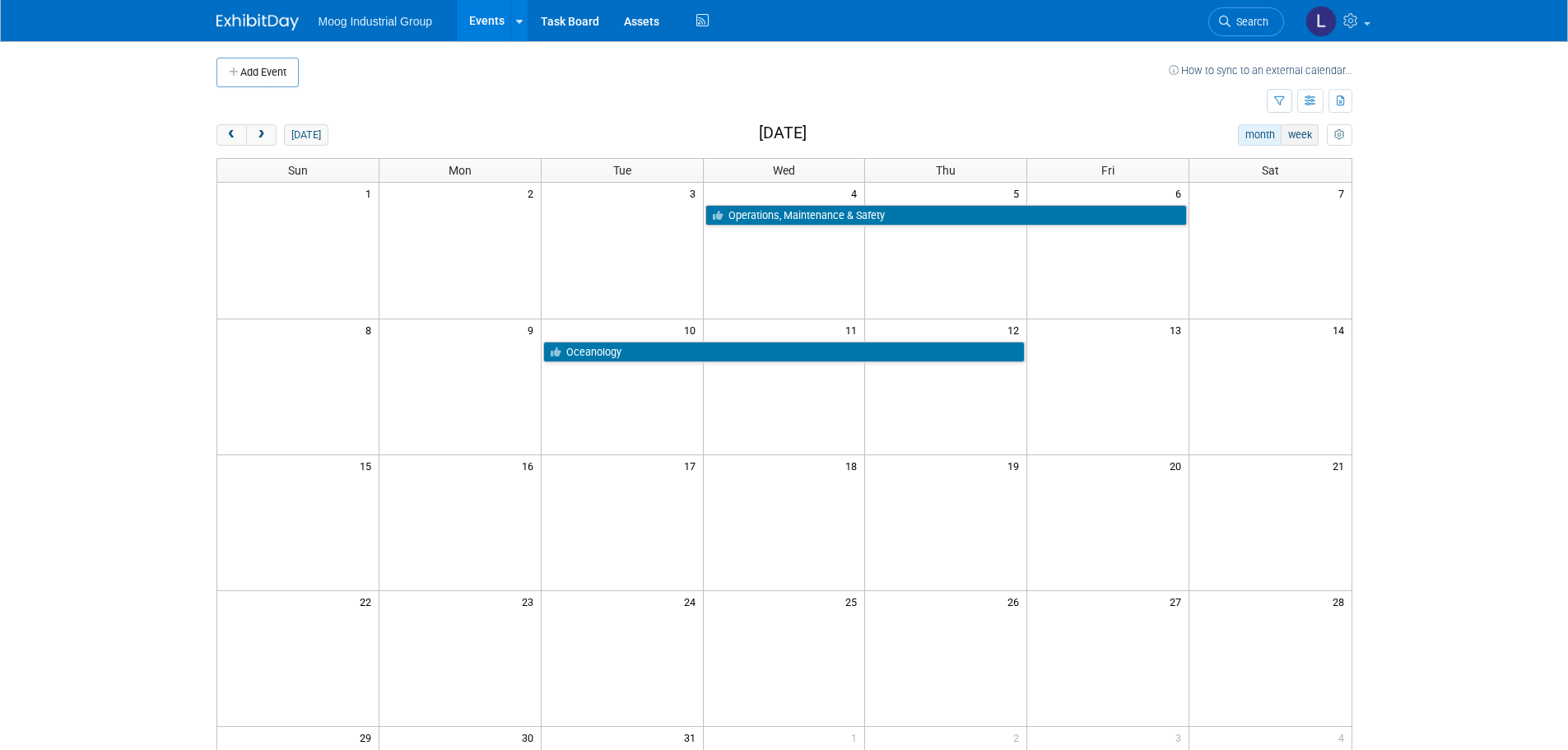
click at [1304, 140] on button "week" at bounding box center [1299, 135] width 37 height 22
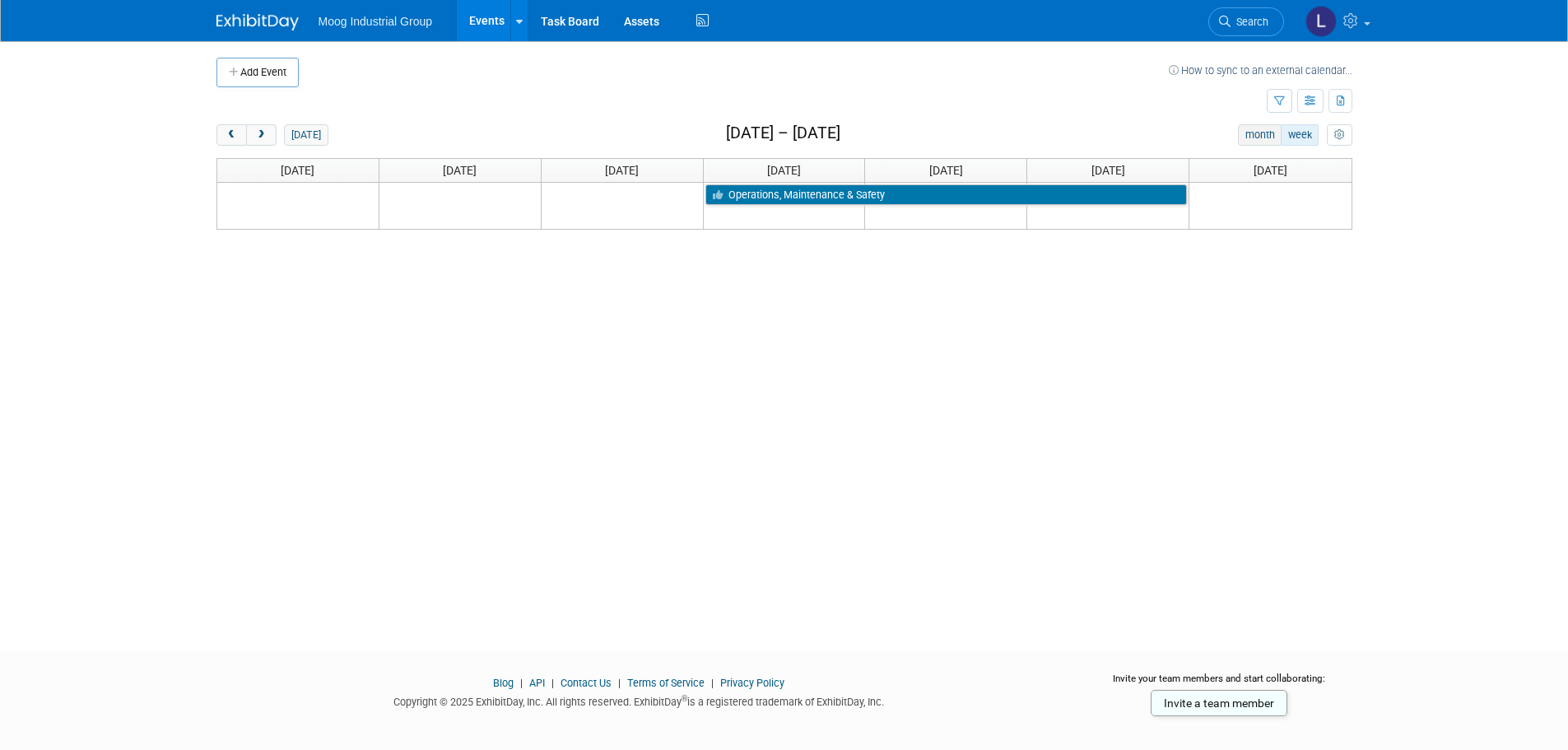
click at [1255, 140] on button "month" at bounding box center [1260, 135] width 44 height 22
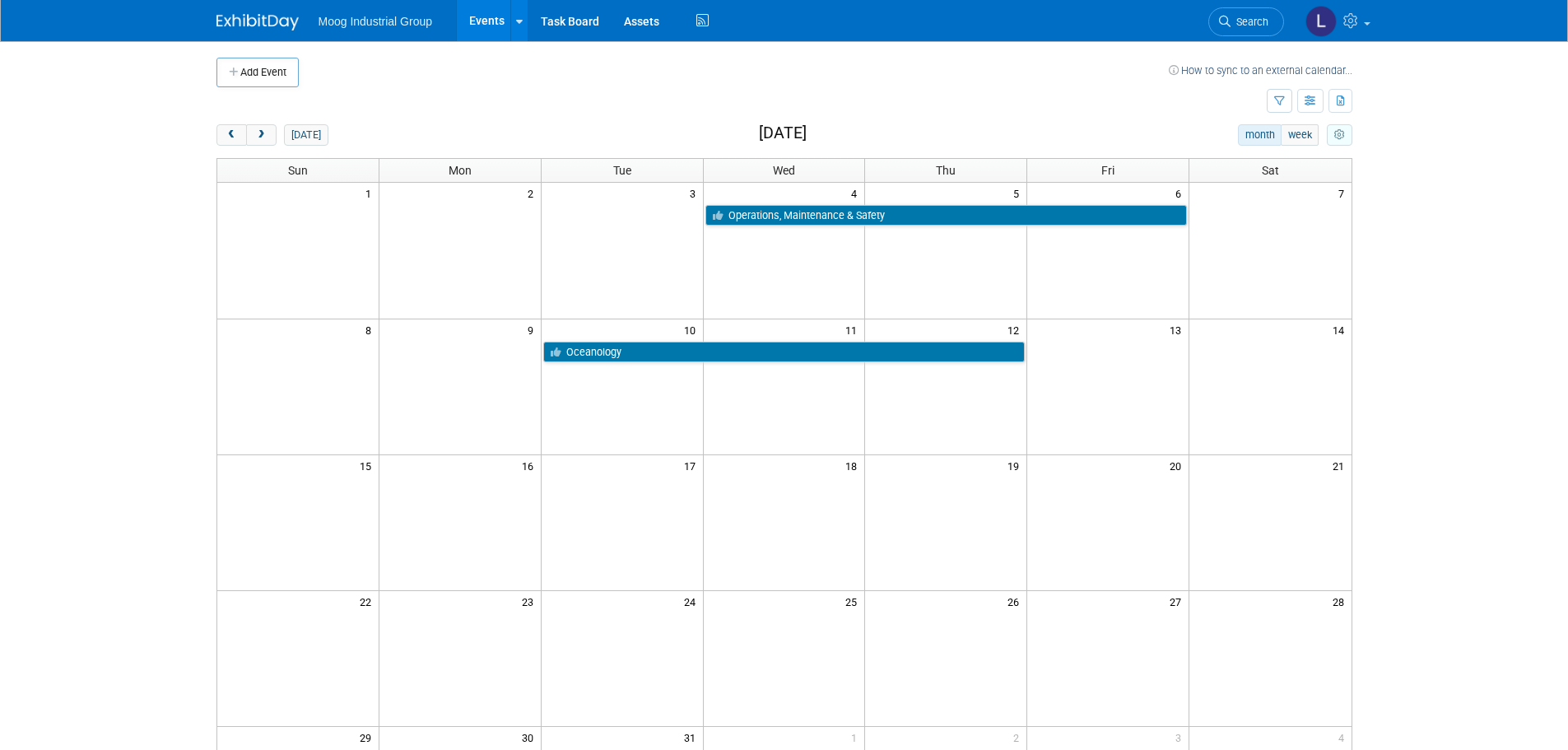
click at [1336, 135] on icon "myCustomButton" at bounding box center [1340, 135] width 10 height 10
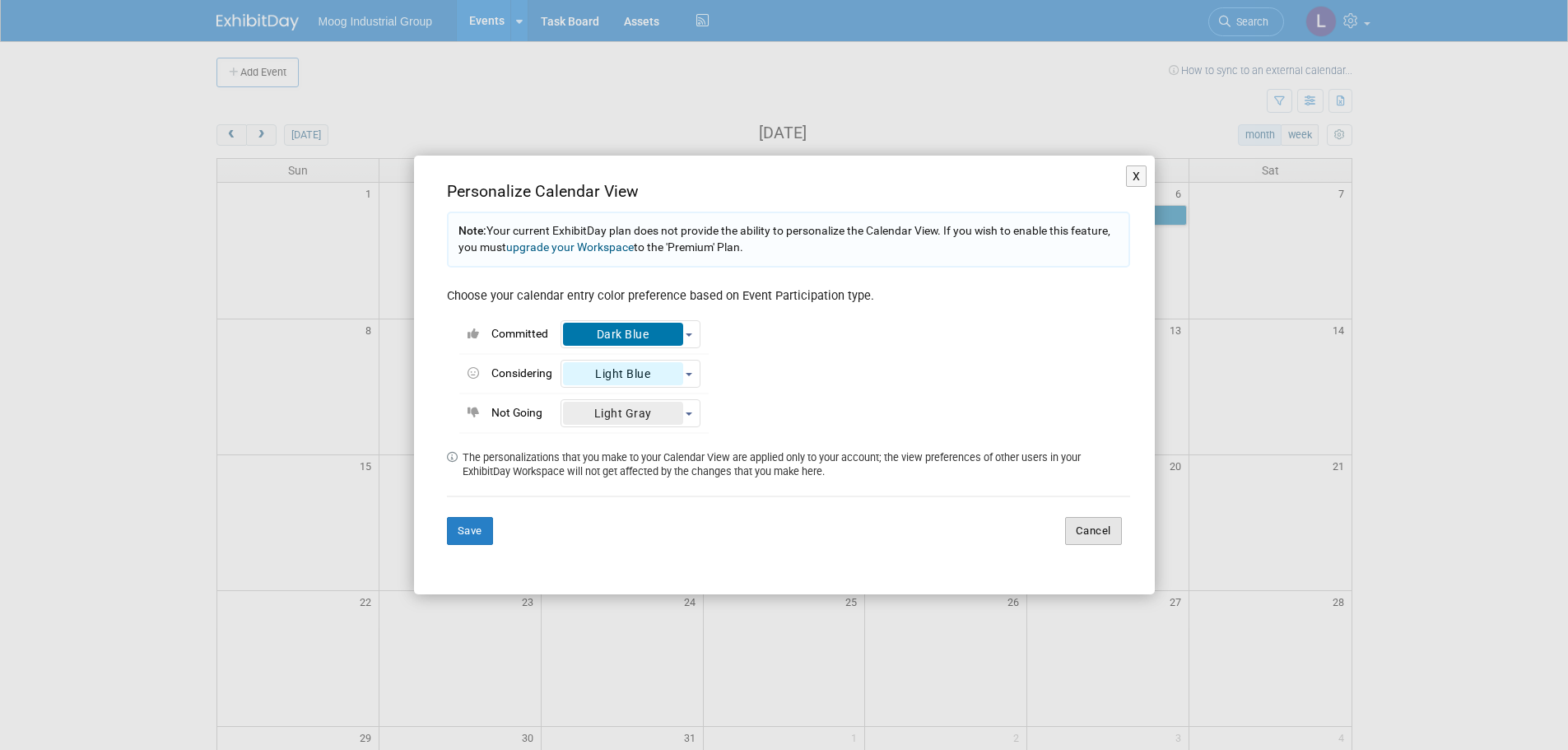
click at [1096, 542] on button "Cancel" at bounding box center [1093, 531] width 57 height 28
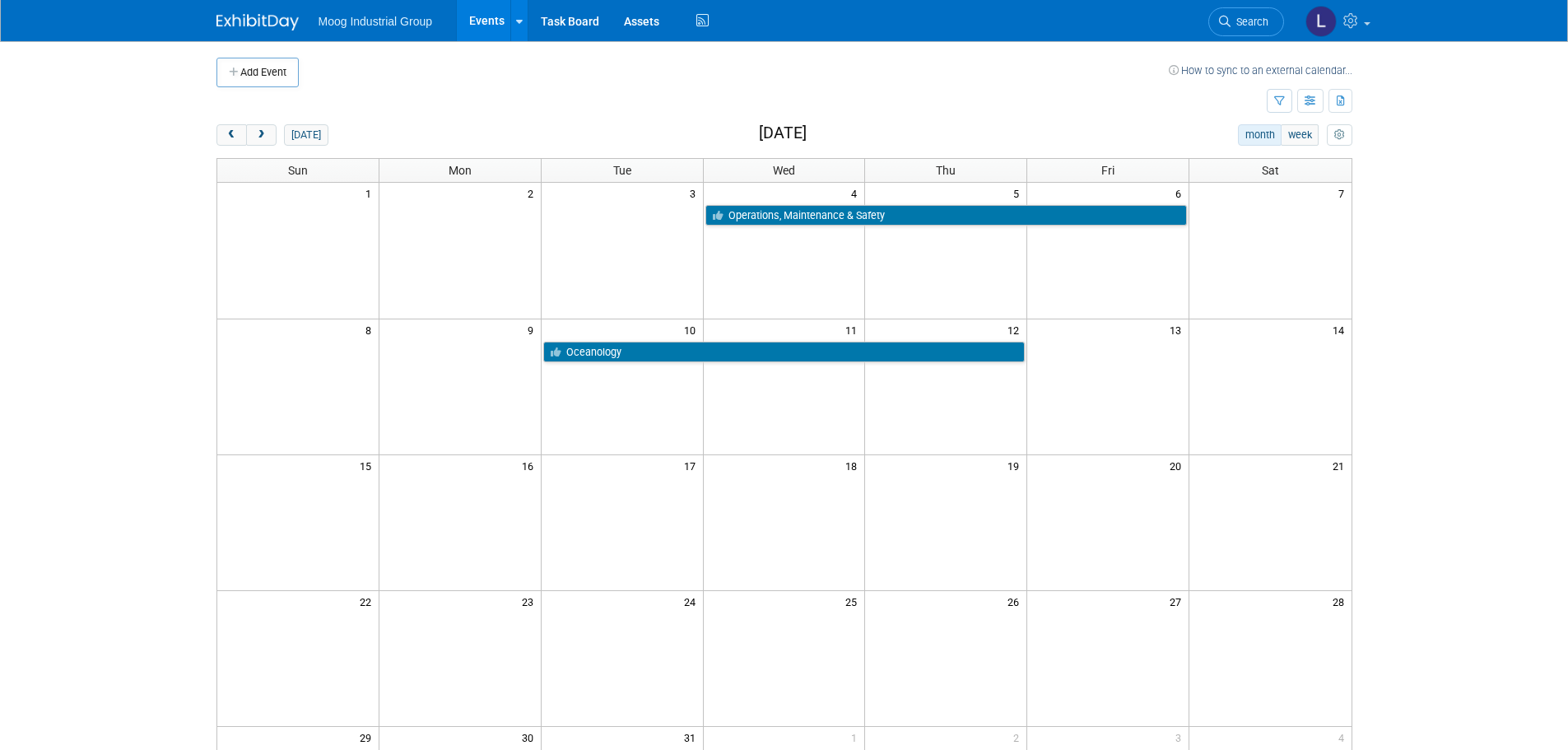
drag, startPoint x: 1516, startPoint y: 3, endPoint x: 1012, endPoint y: 78, distance: 509.5
click at [1012, 78] on td at bounding box center [734, 72] width 870 height 30
click at [226, 133] on span "prev" at bounding box center [232, 135] width 12 height 10
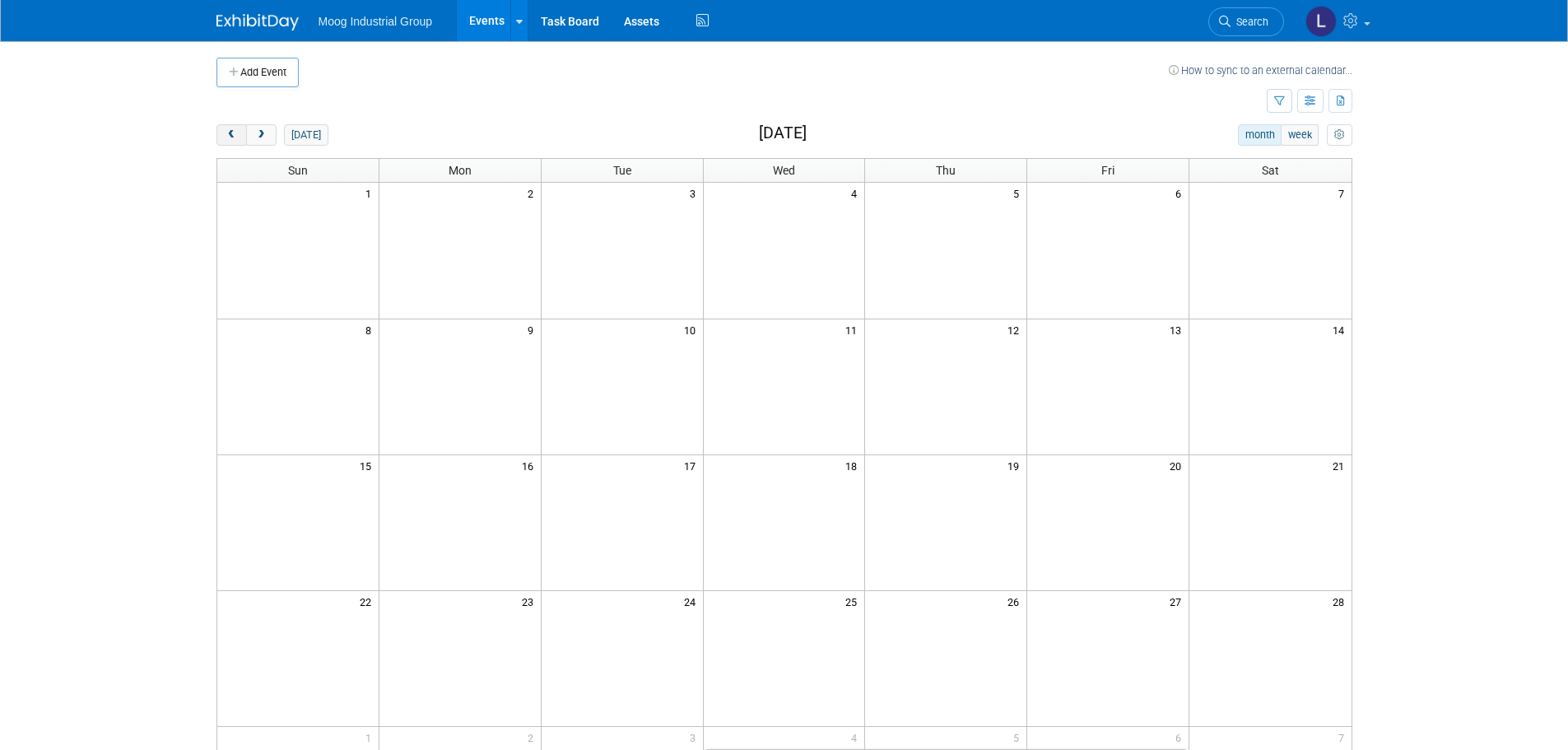
click at [224, 133] on button "prev" at bounding box center [231, 135] width 31 height 22
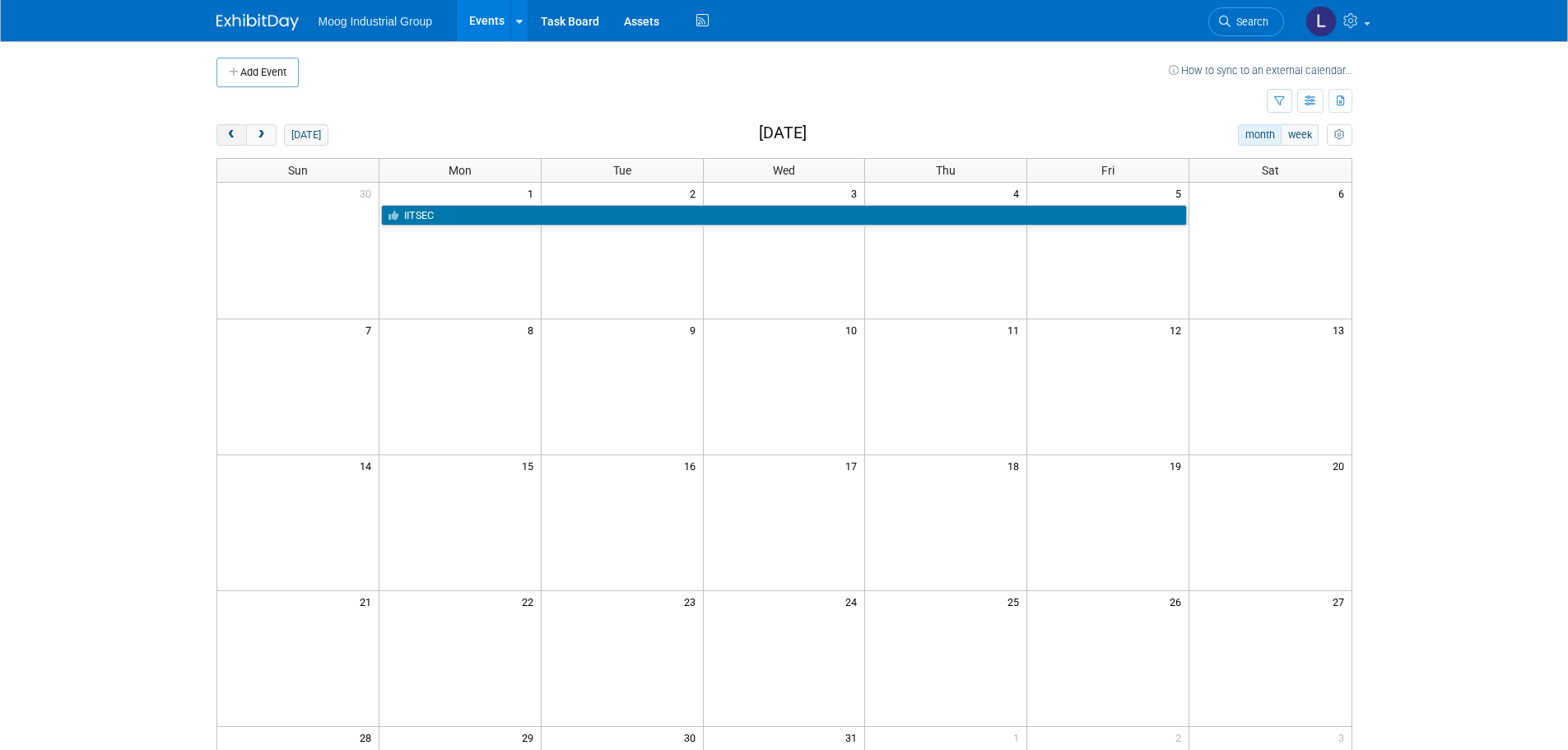
click at [224, 133] on button "prev" at bounding box center [231, 135] width 31 height 22
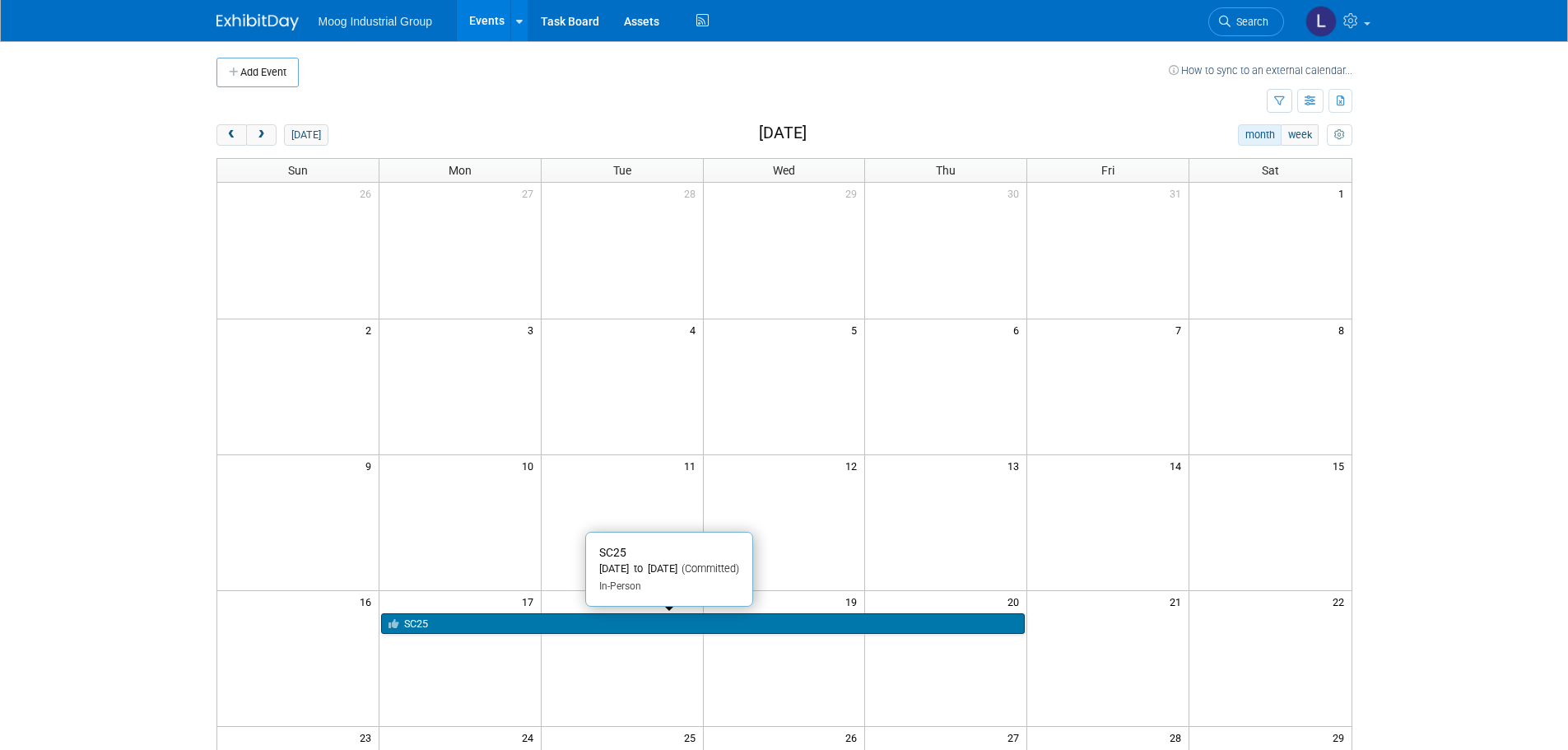
click at [617, 623] on link "SC25" at bounding box center [703, 624] width 644 height 22
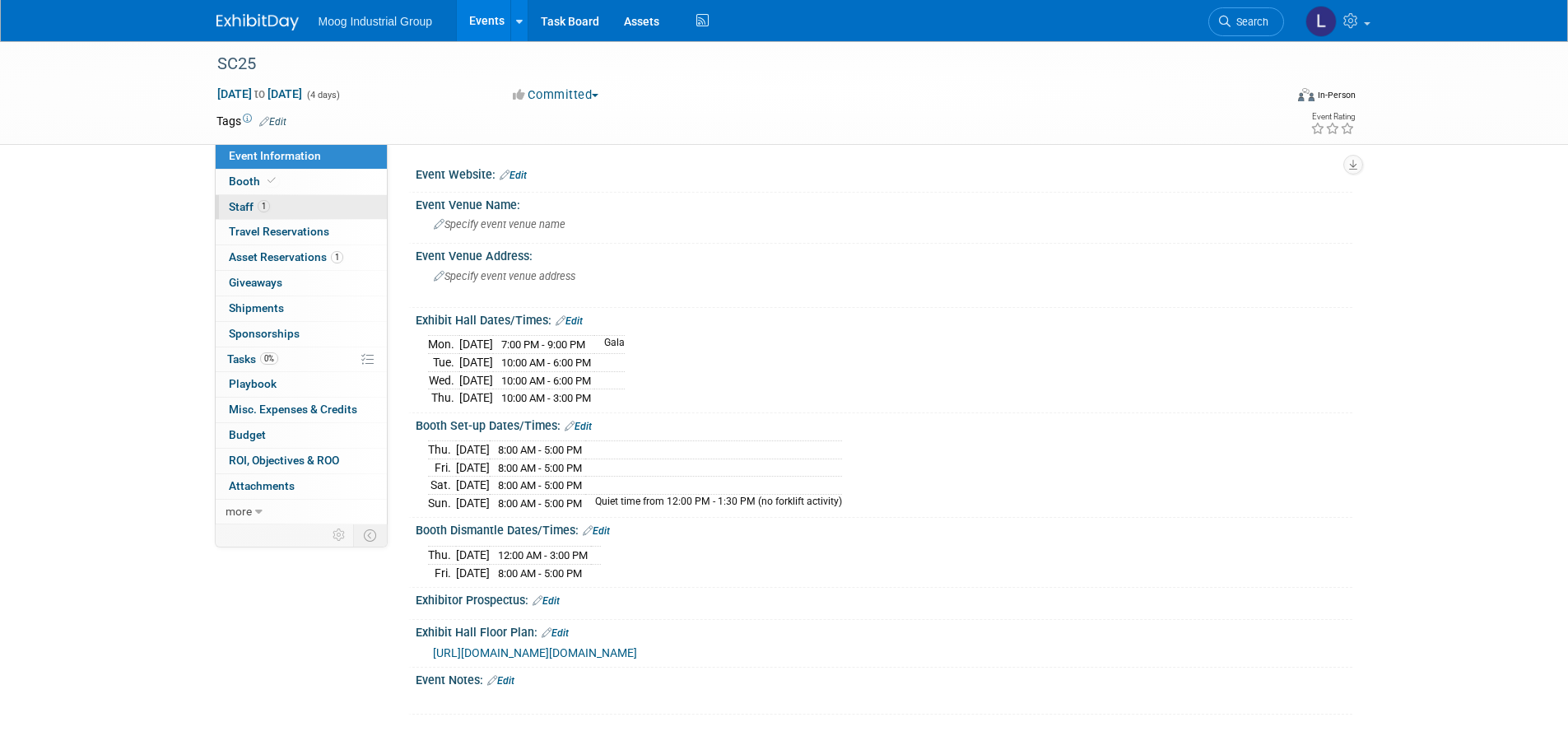
click at [238, 206] on span "Staff 1" at bounding box center [249, 206] width 41 height 13
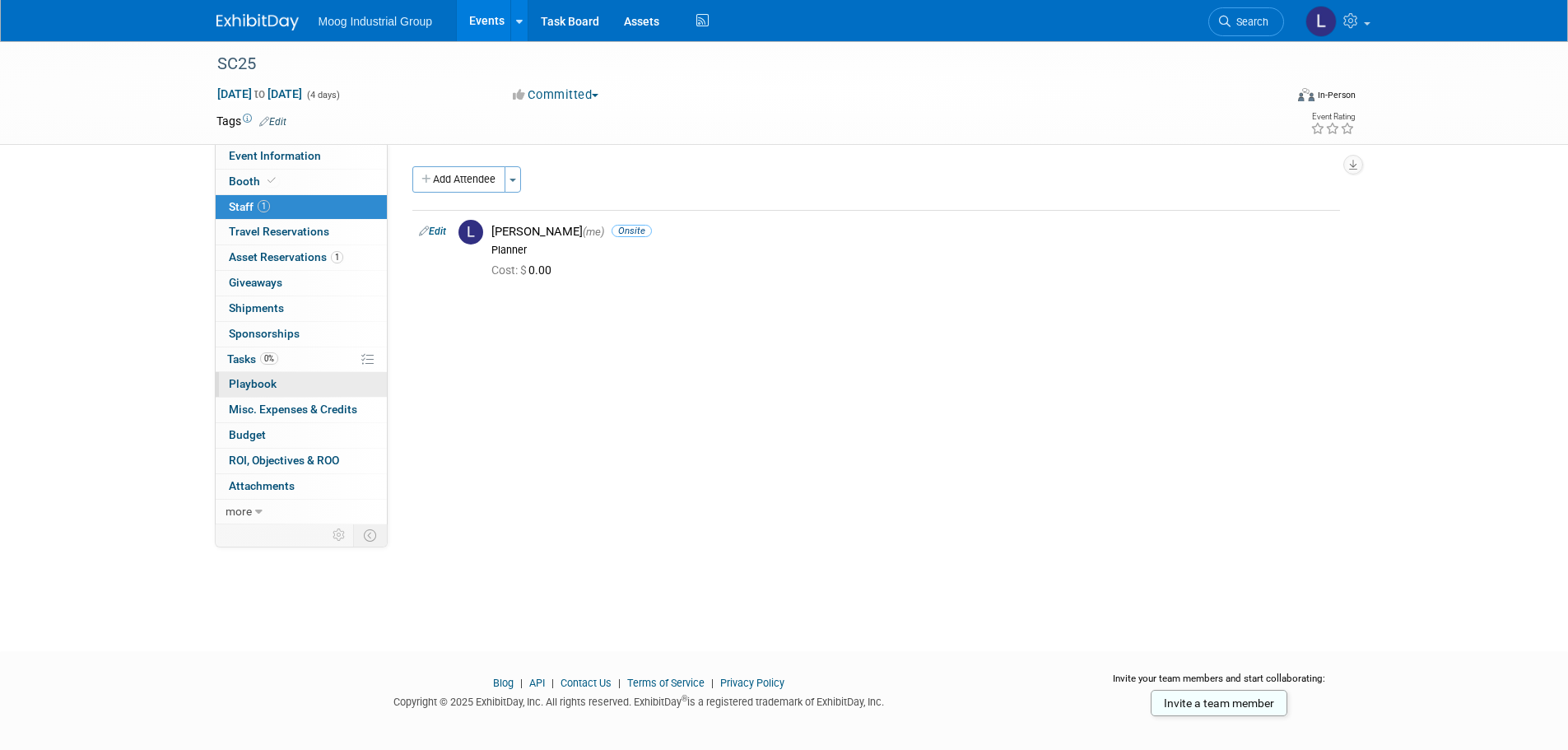
click at [240, 388] on span "Playbook 0" at bounding box center [252, 383] width 48 height 13
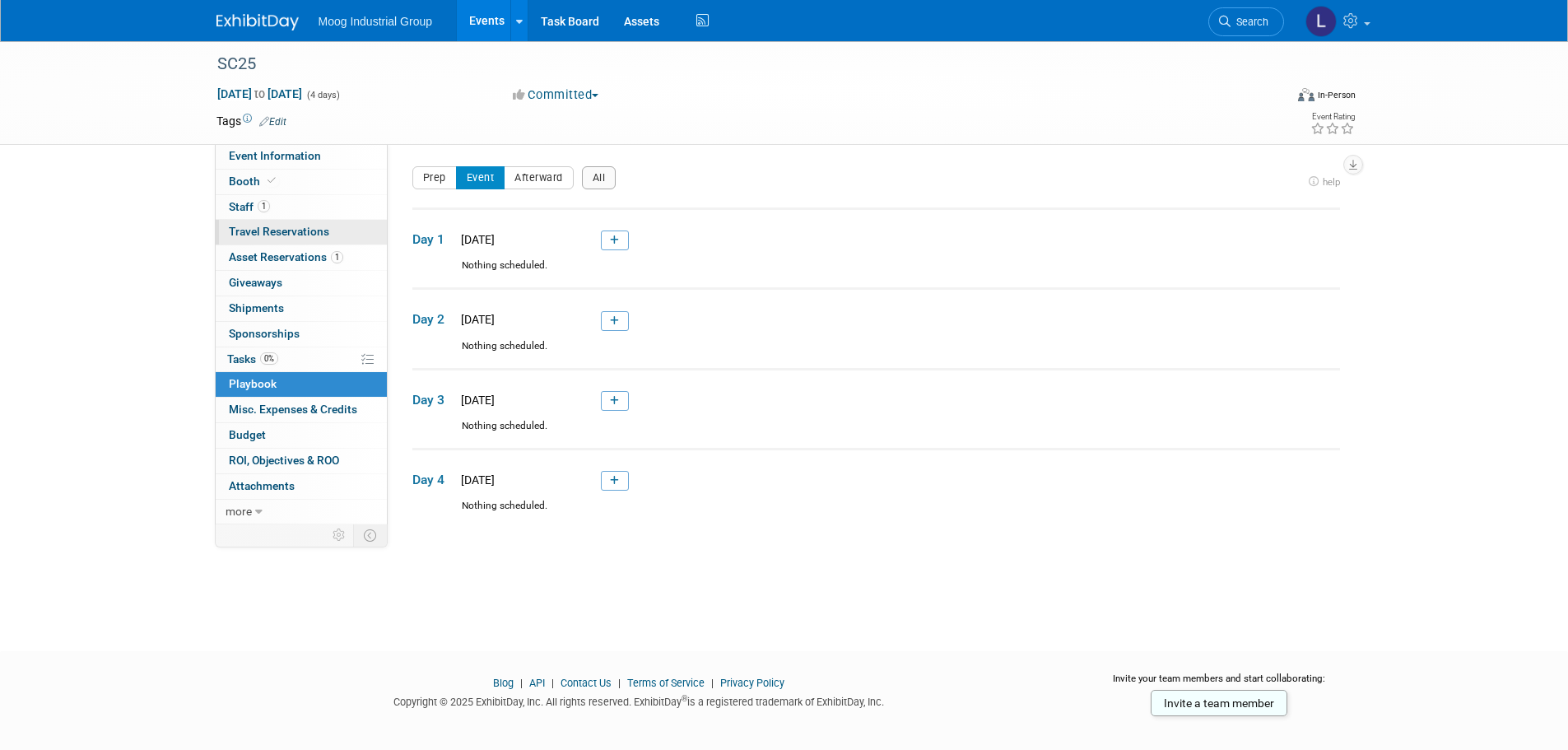
click at [251, 235] on span "Travel Reservations 0" at bounding box center [278, 231] width 100 height 13
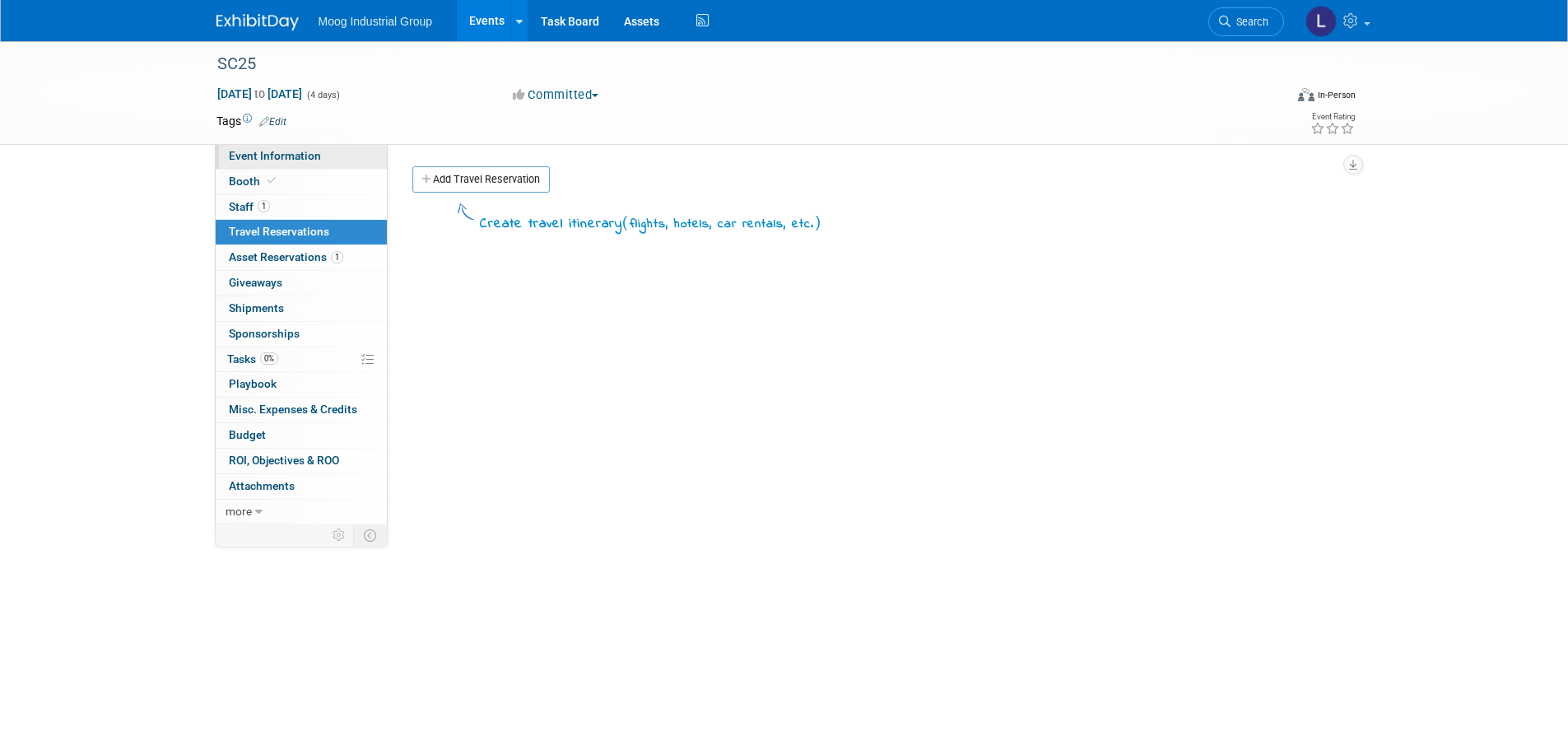
click at [243, 158] on span "Event Information" at bounding box center [275, 155] width 92 height 13
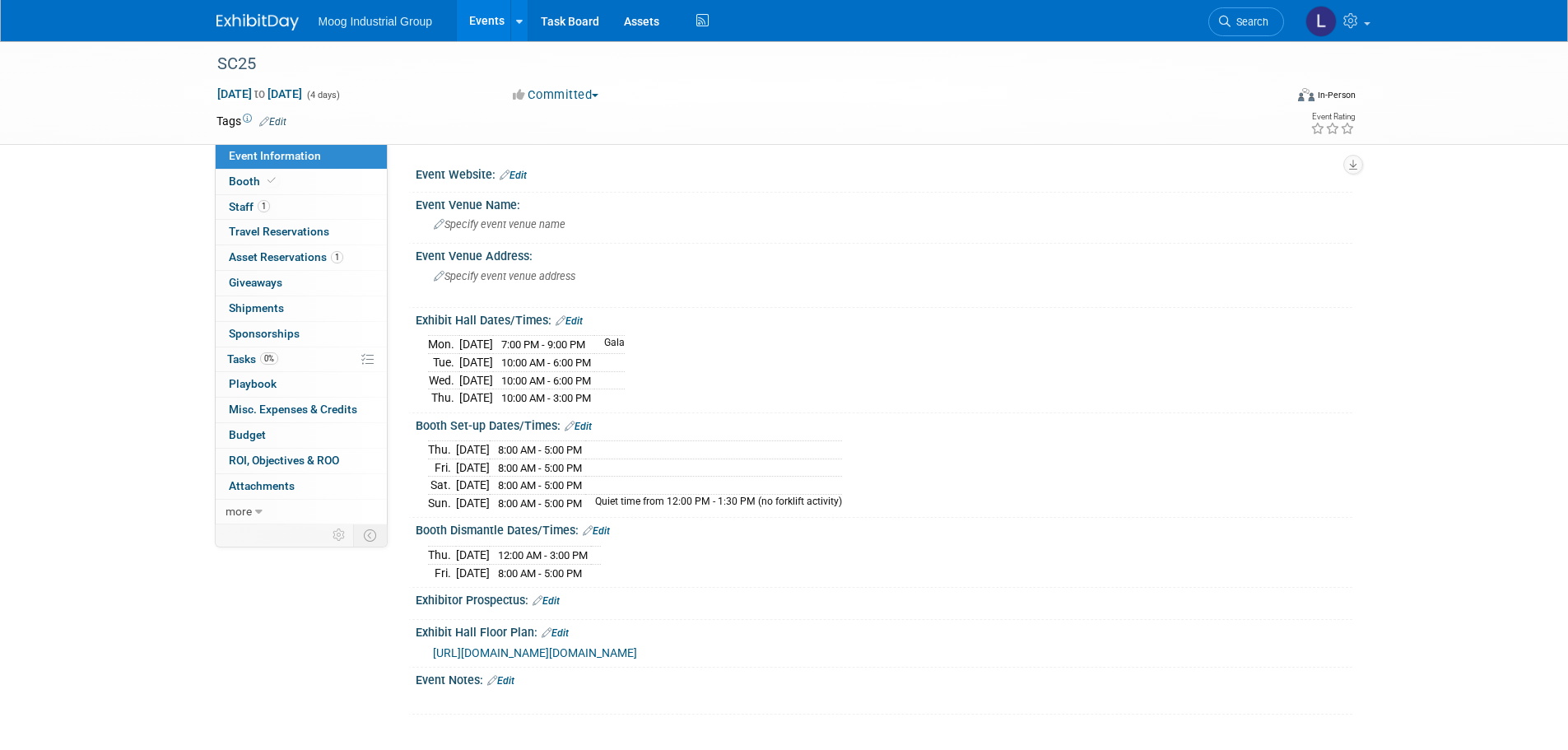
click at [481, 22] on link "Events" at bounding box center [487, 20] width 60 height 41
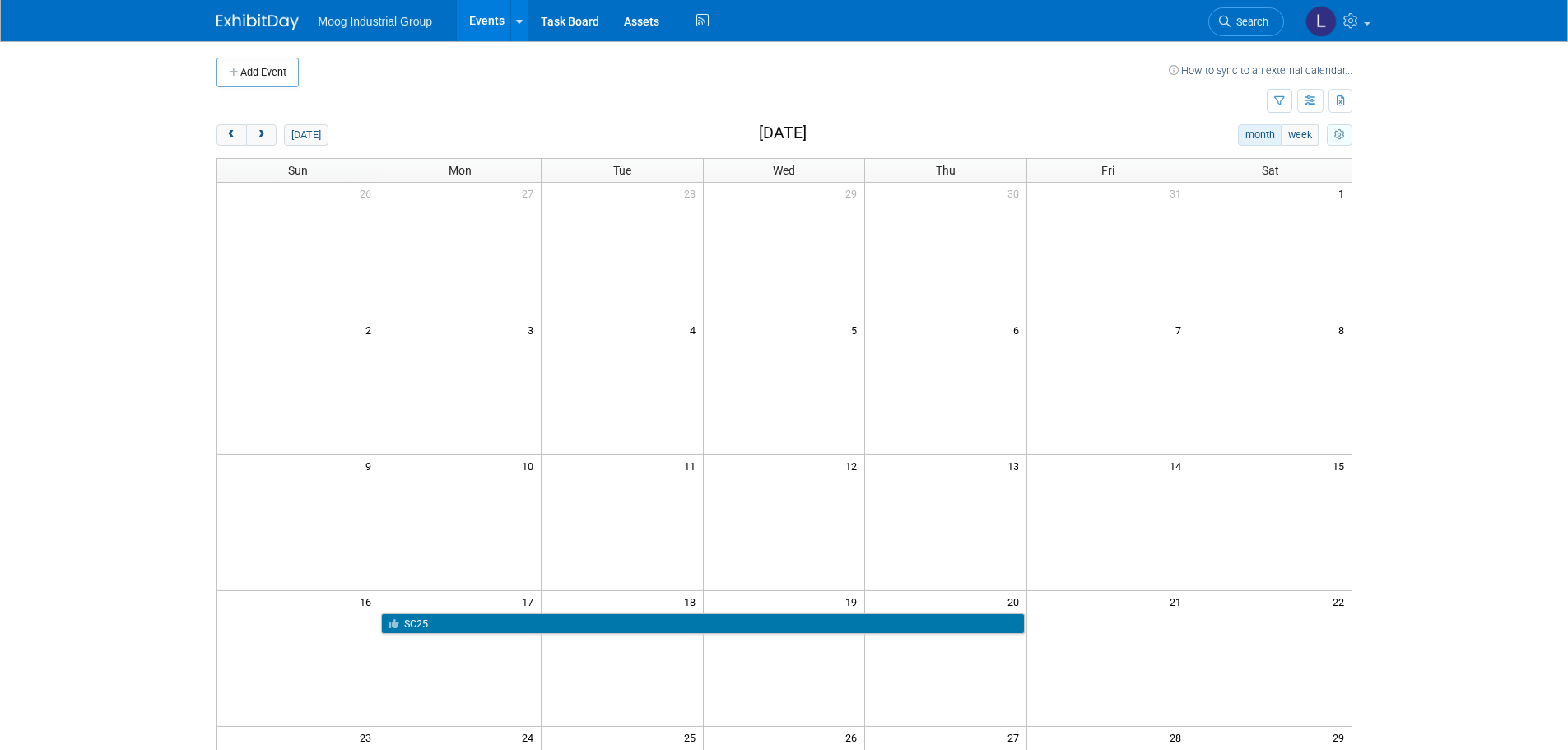
click at [1346, 133] on button "myCustomButton" at bounding box center [1339, 135] width 24 height 22
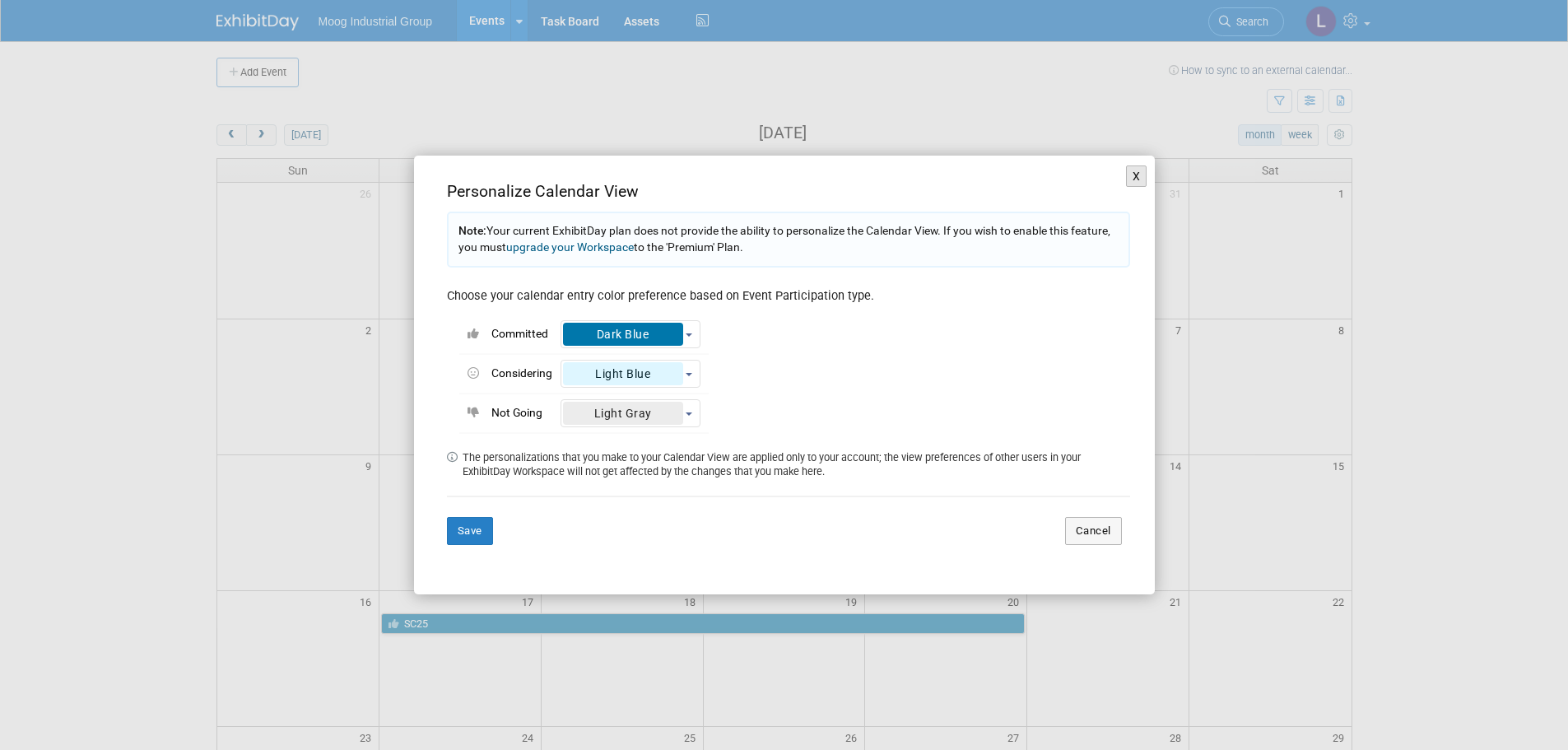
click at [1135, 174] on button "X" at bounding box center [1136, 176] width 22 height 22
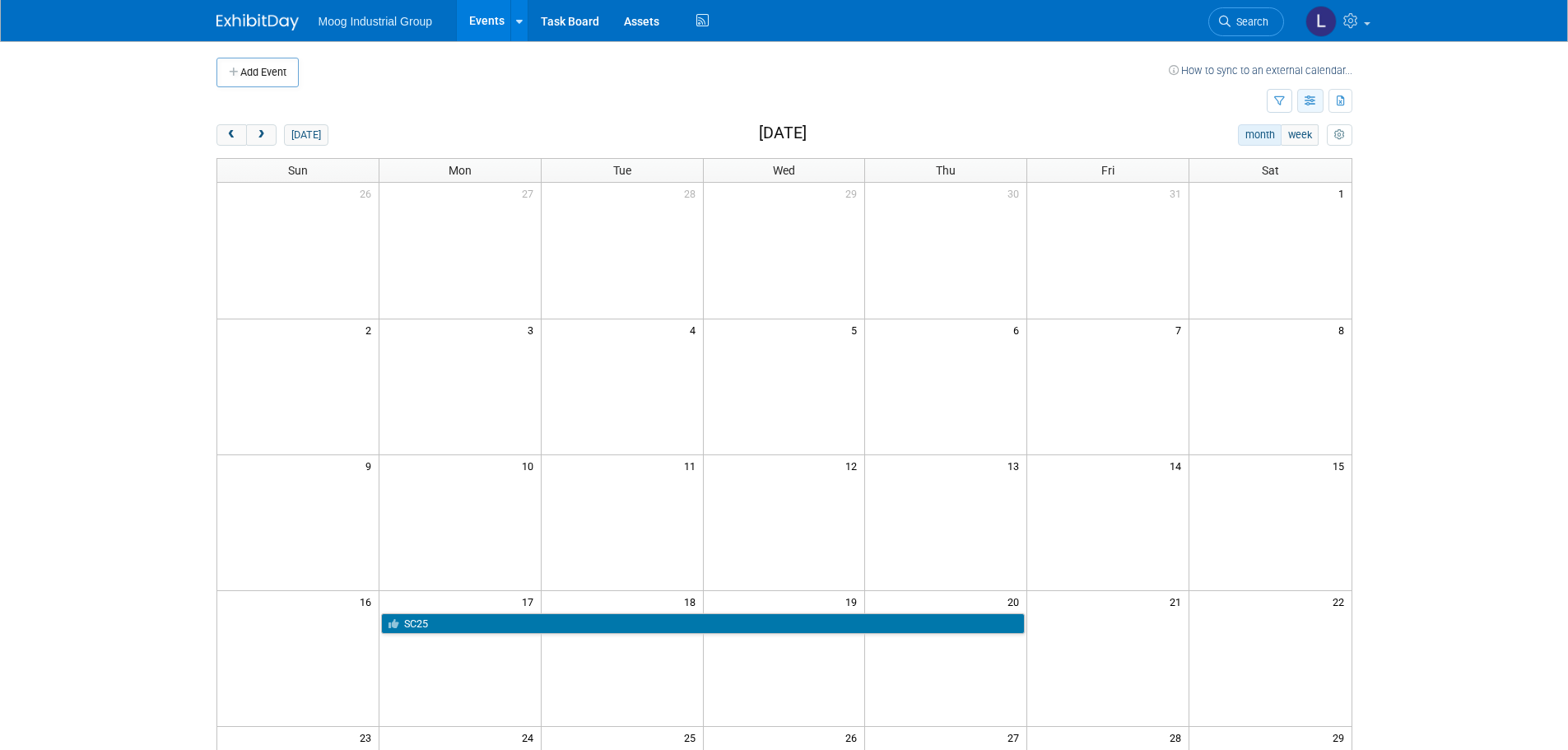
click at [1312, 101] on icon "button" at bounding box center [1311, 101] width 12 height 10
click at [1443, 271] on body "Moog Industrial Group Events Add Event Bulk Upload Events Shareable Event Board…" at bounding box center [784, 375] width 1568 height 750
click at [1311, 101] on icon "button" at bounding box center [1311, 101] width 12 height 10
click at [1459, 205] on body "Moog Industrial Group Events Add Event Bulk Upload Events Shareable Event Board…" at bounding box center [784, 375] width 1568 height 750
